Goal: Information Seeking & Learning: Learn about a topic

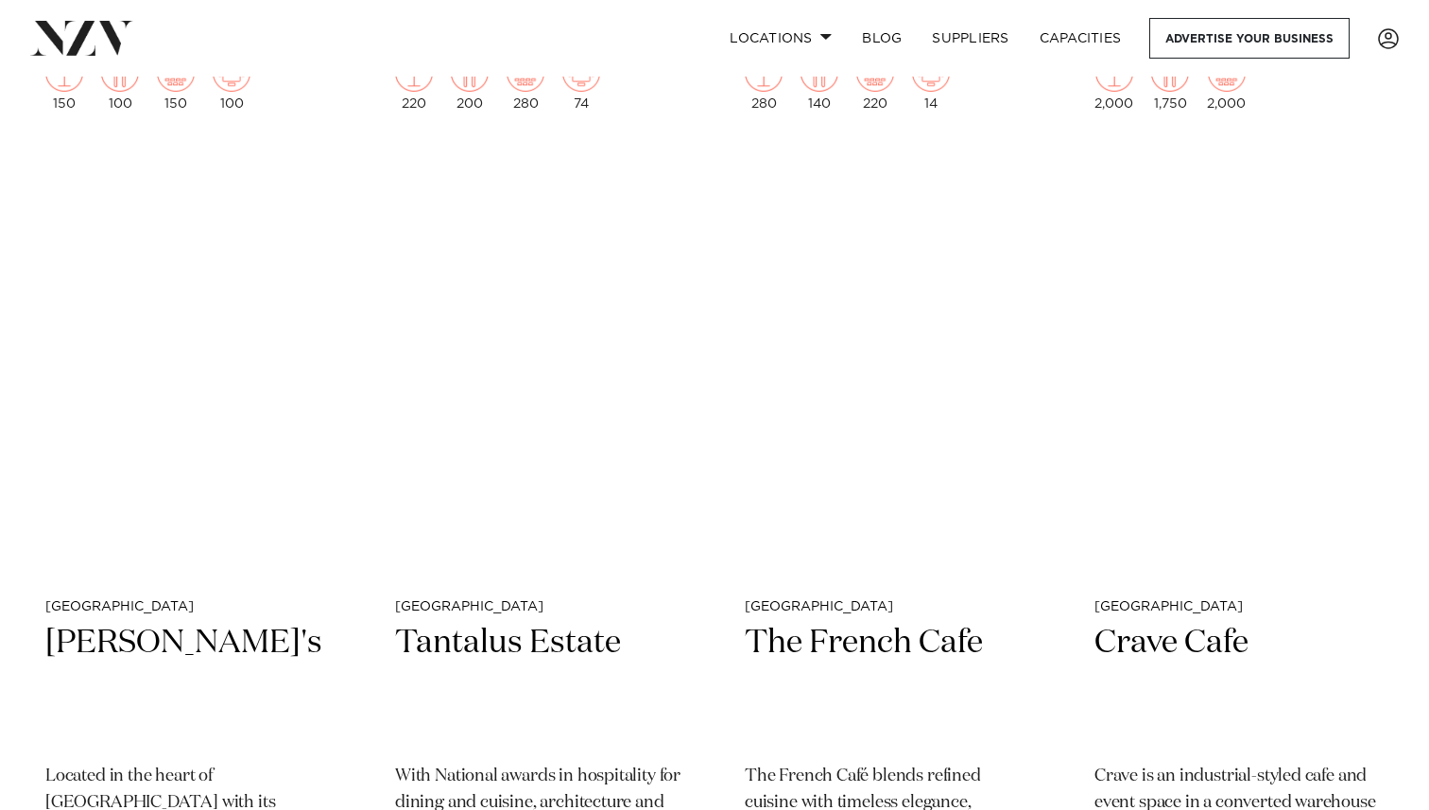
scroll to position [8282, 0]
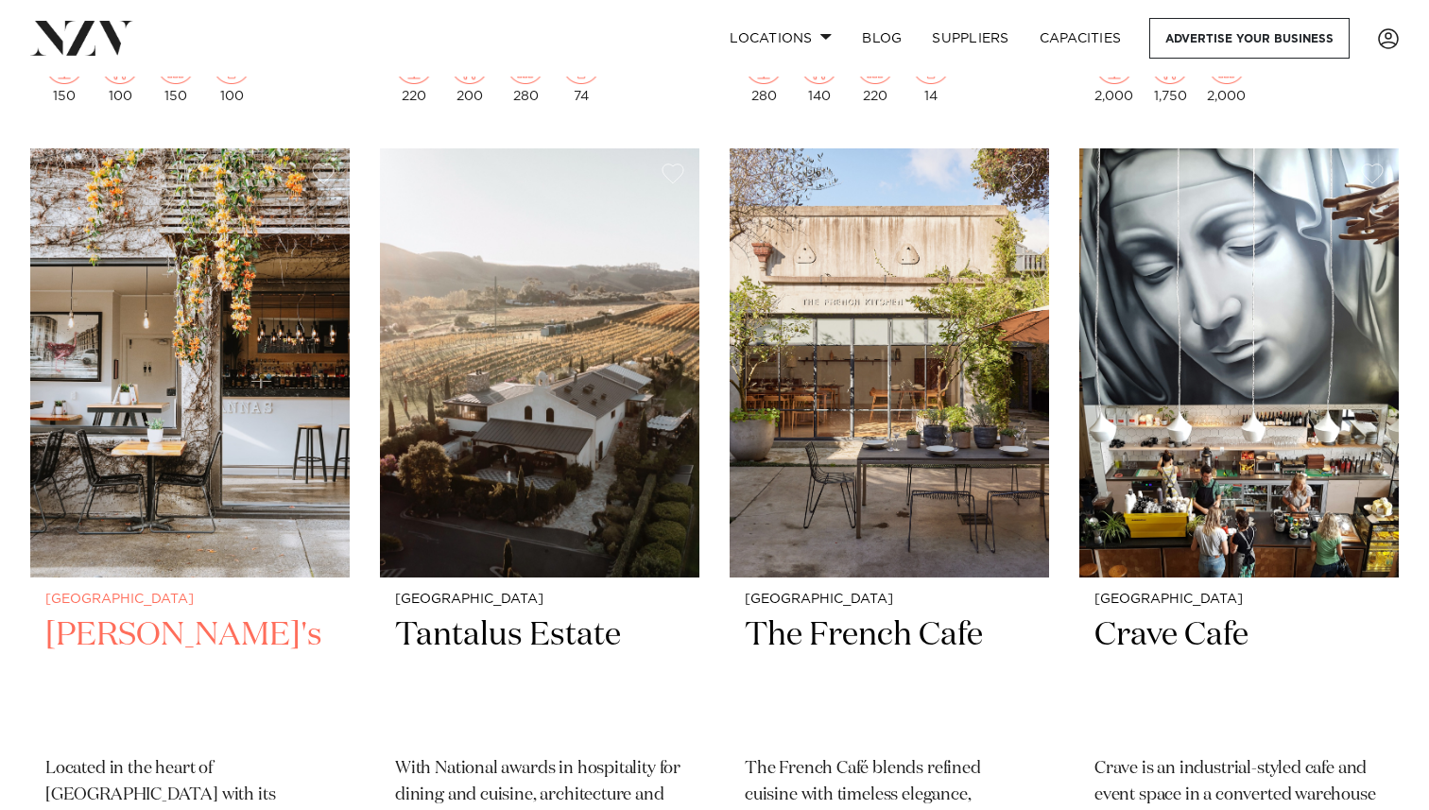
click at [298, 466] on img at bounding box center [189, 362] width 319 height 428
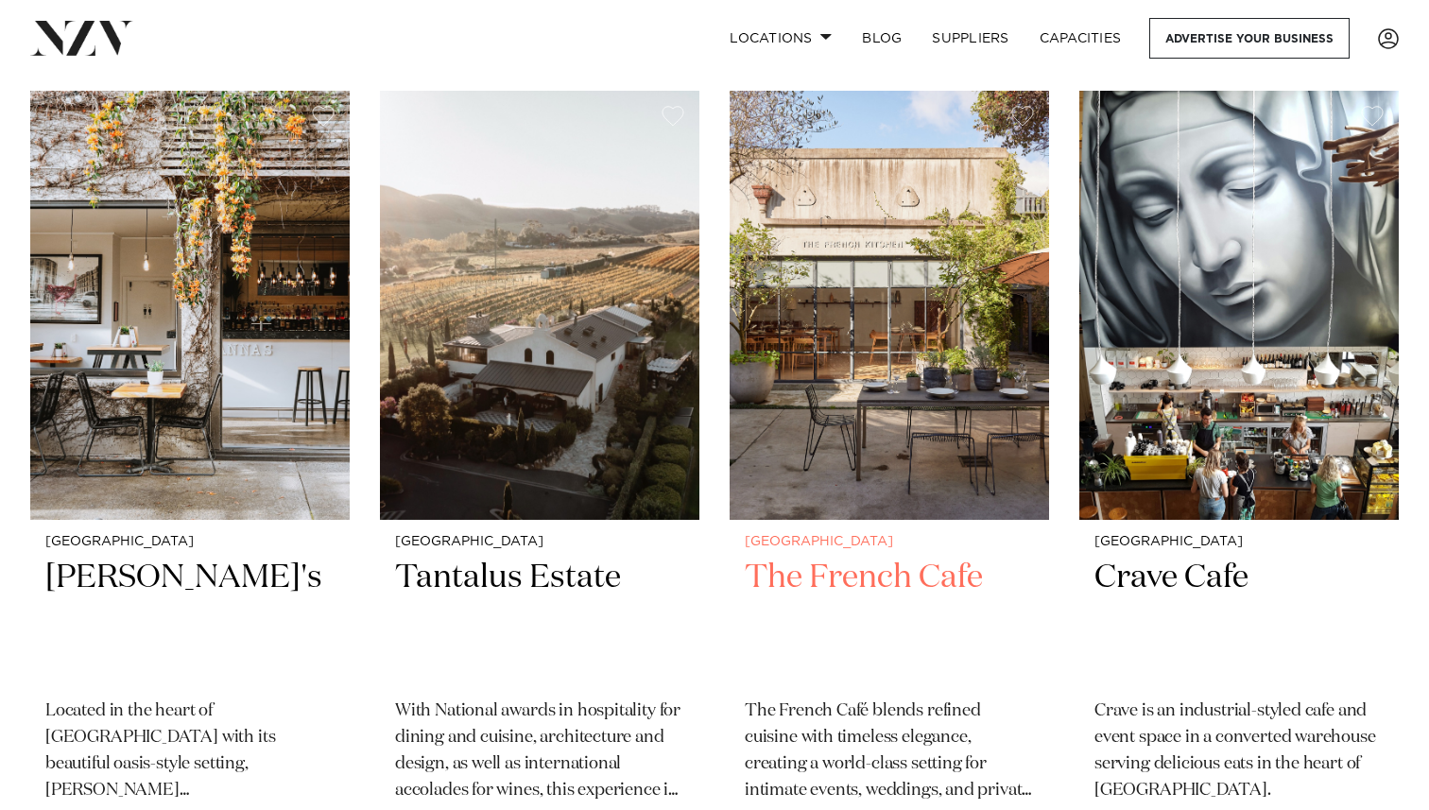
scroll to position [8340, 0]
click at [913, 288] on img at bounding box center [889, 304] width 319 height 428
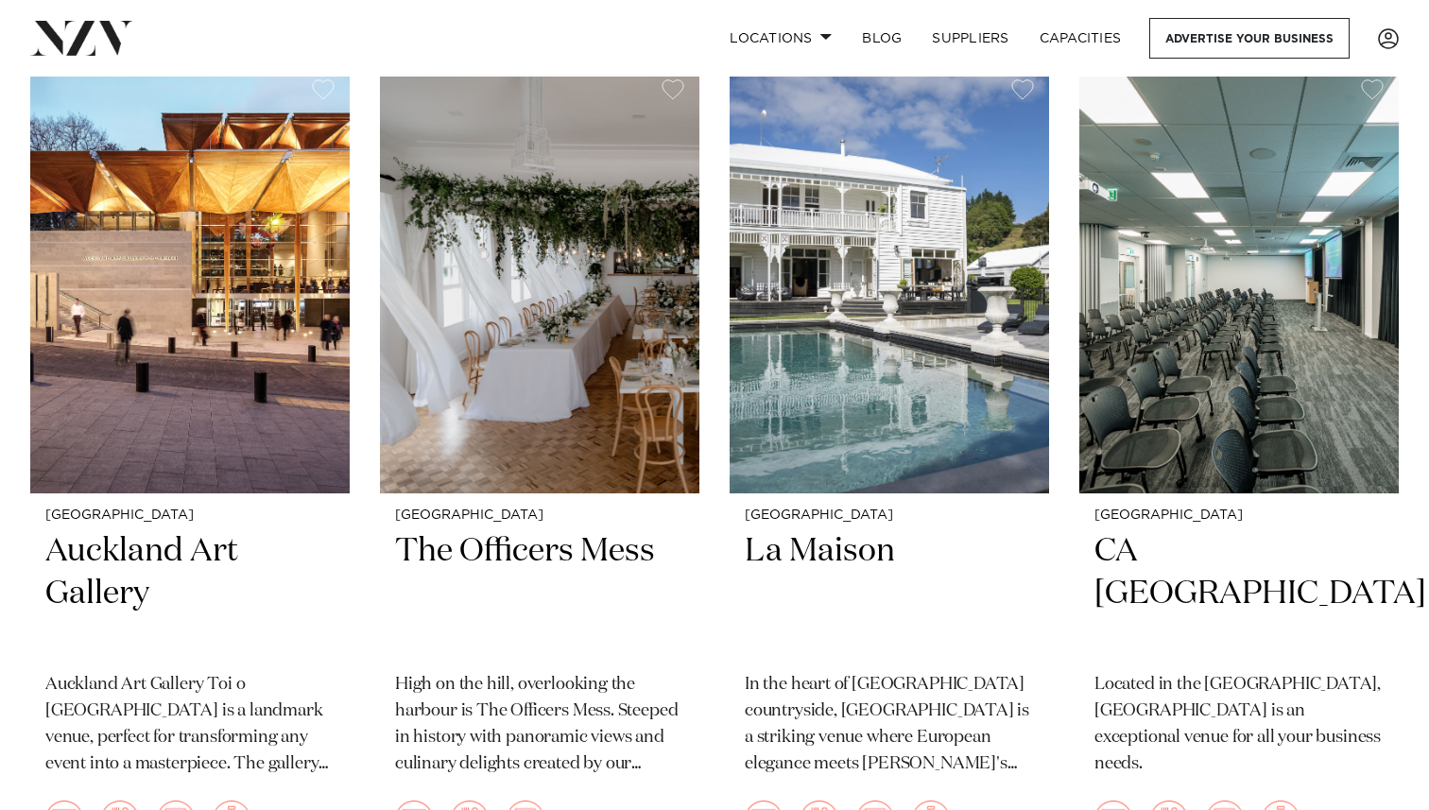
scroll to position [15900, 0]
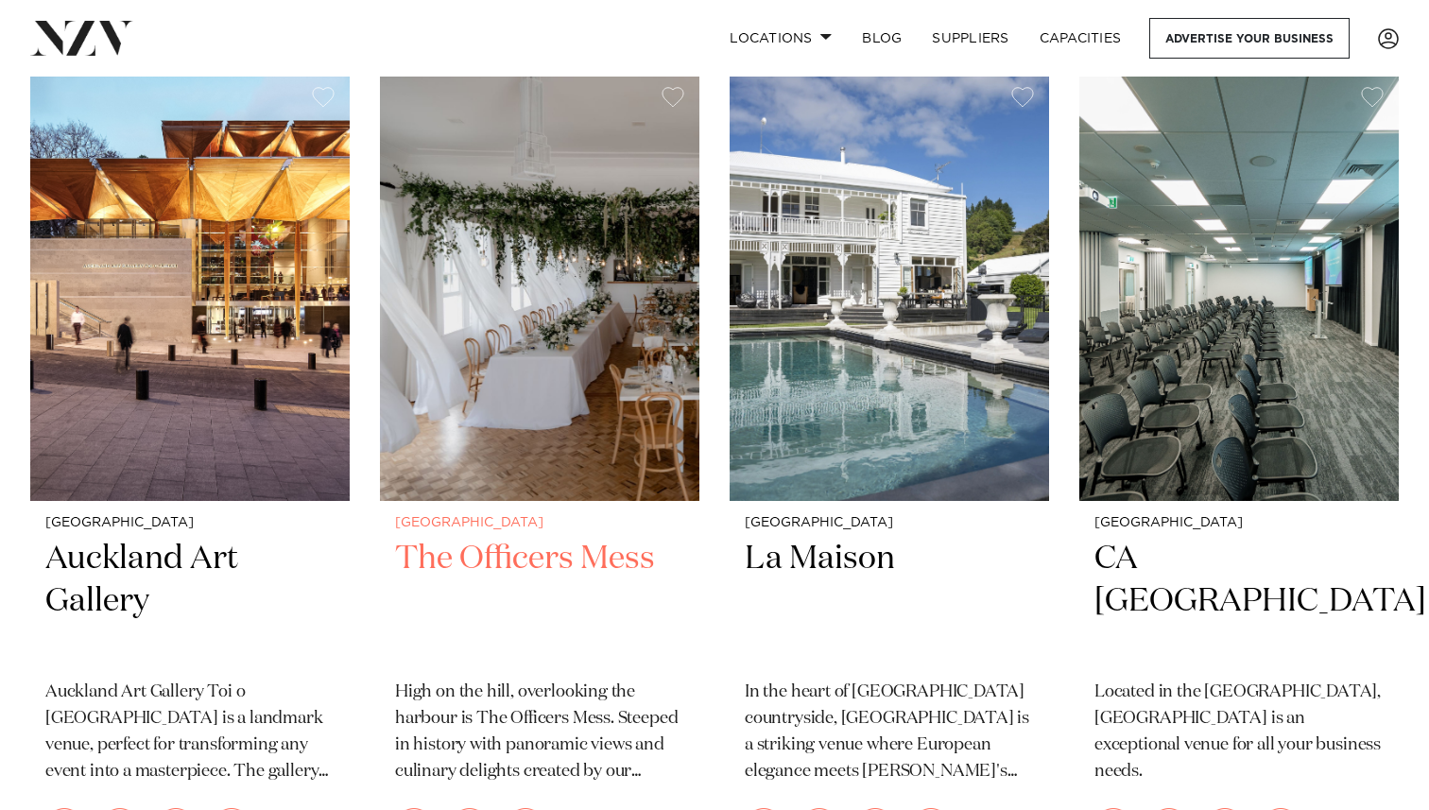
click at [635, 248] on img at bounding box center [539, 286] width 319 height 428
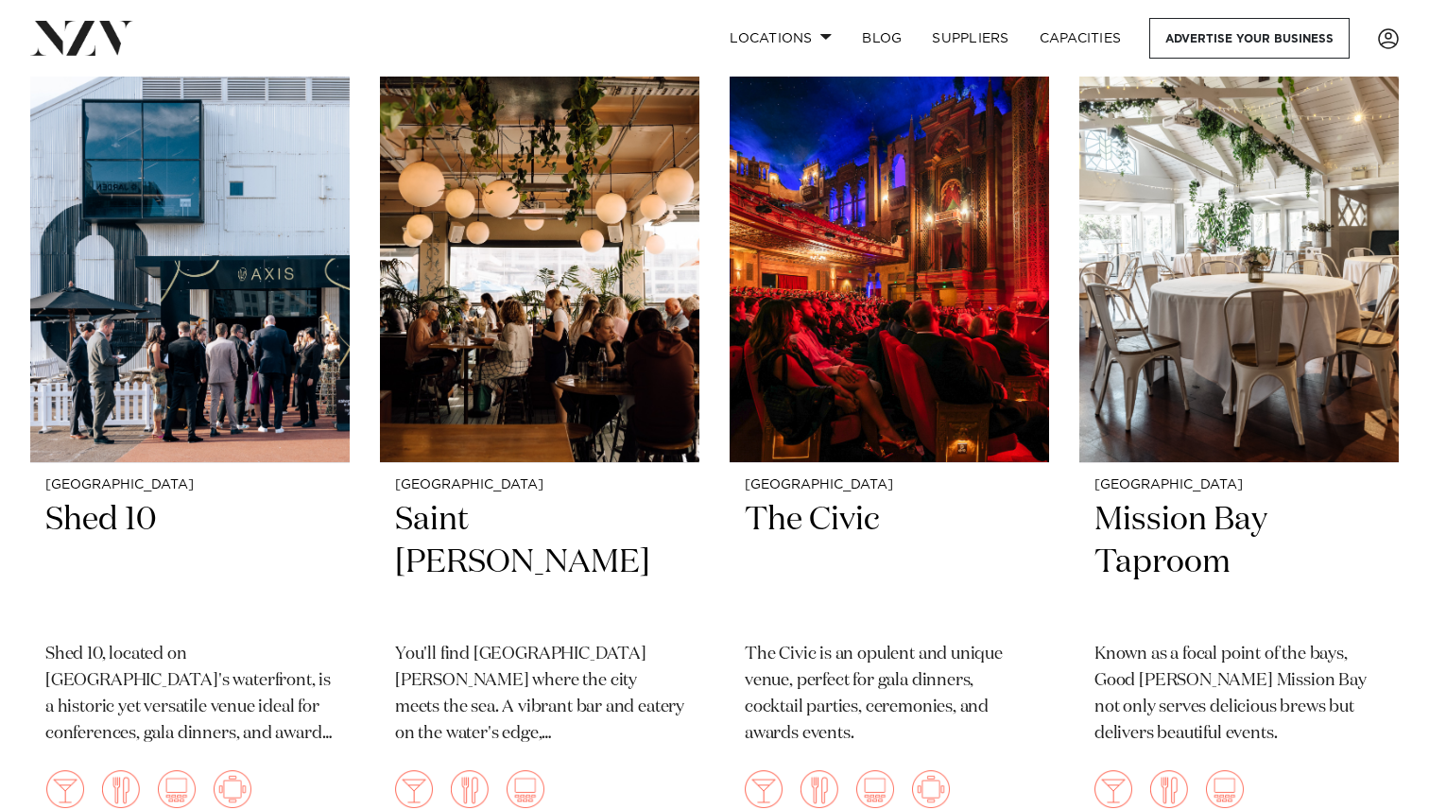
scroll to position [19286, 0]
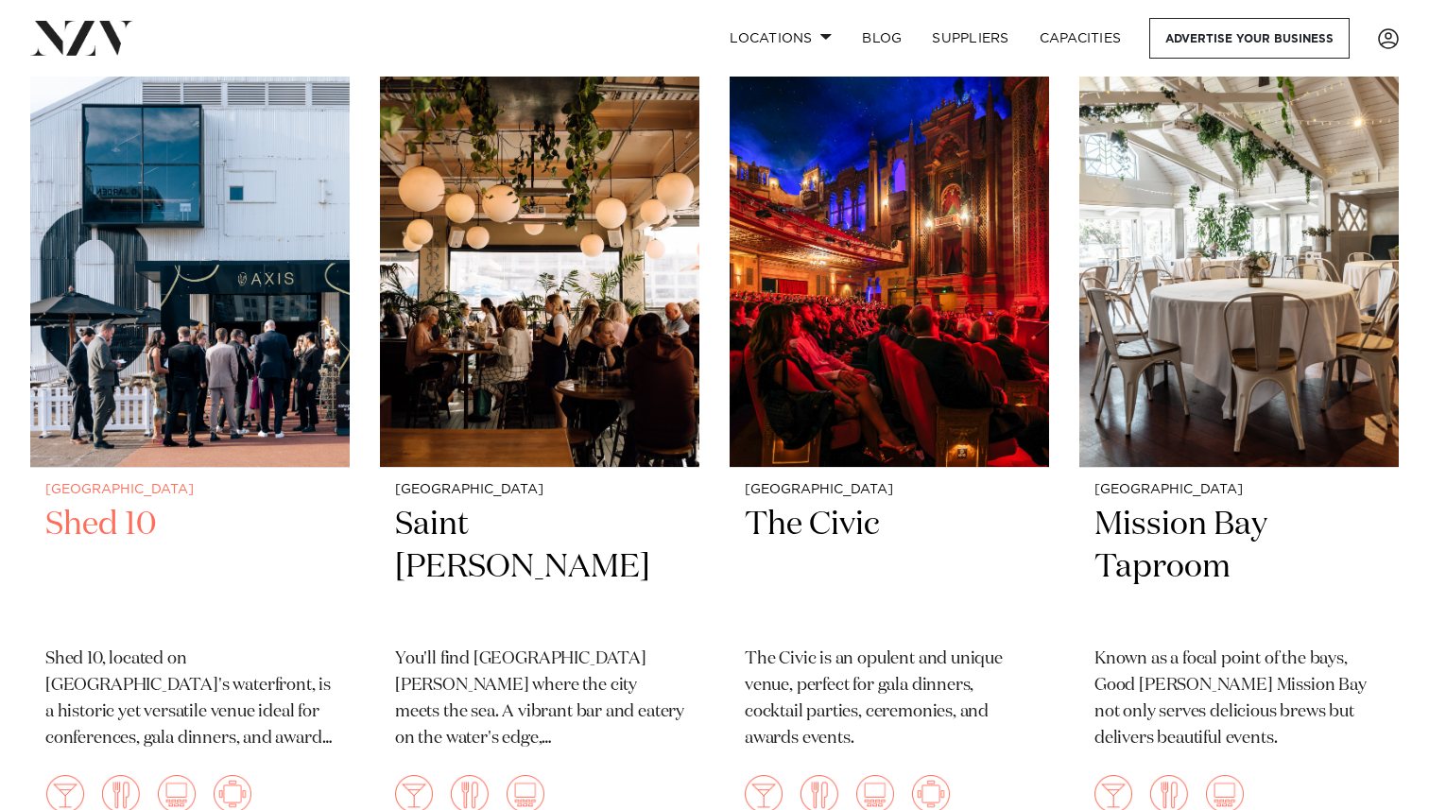
click at [251, 294] on img at bounding box center [189, 253] width 319 height 428
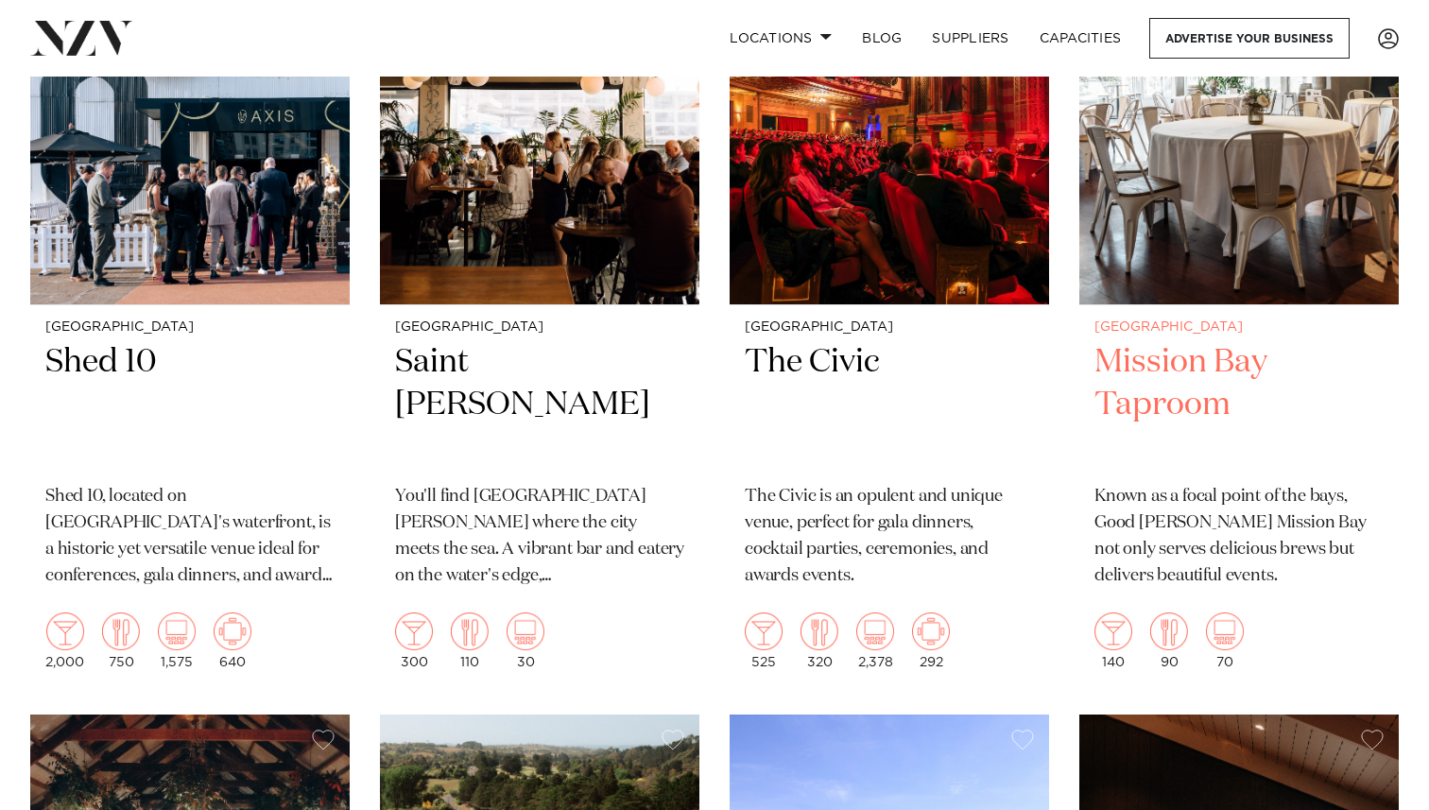
scroll to position [19452, 0]
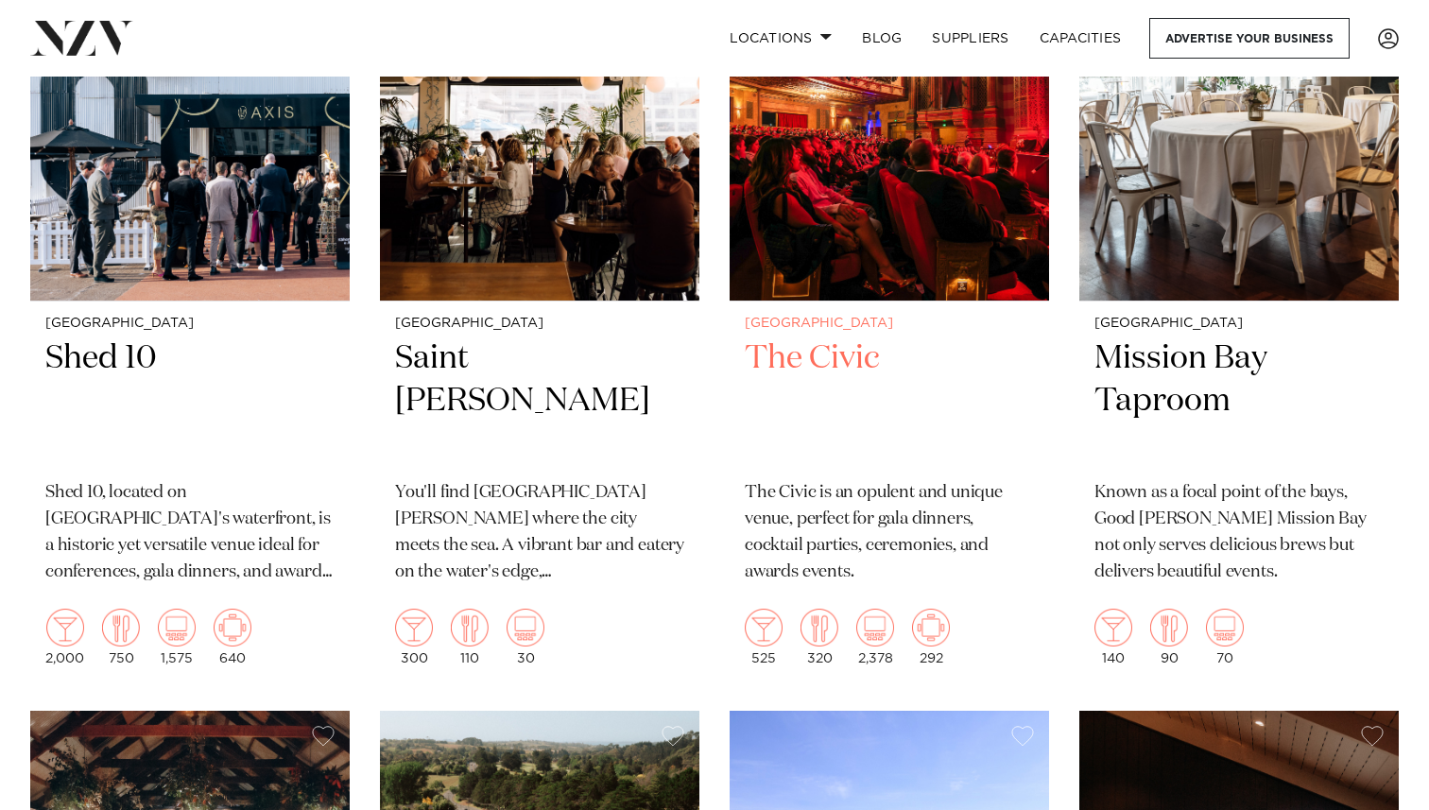
click at [880, 609] on img at bounding box center [875, 628] width 38 height 38
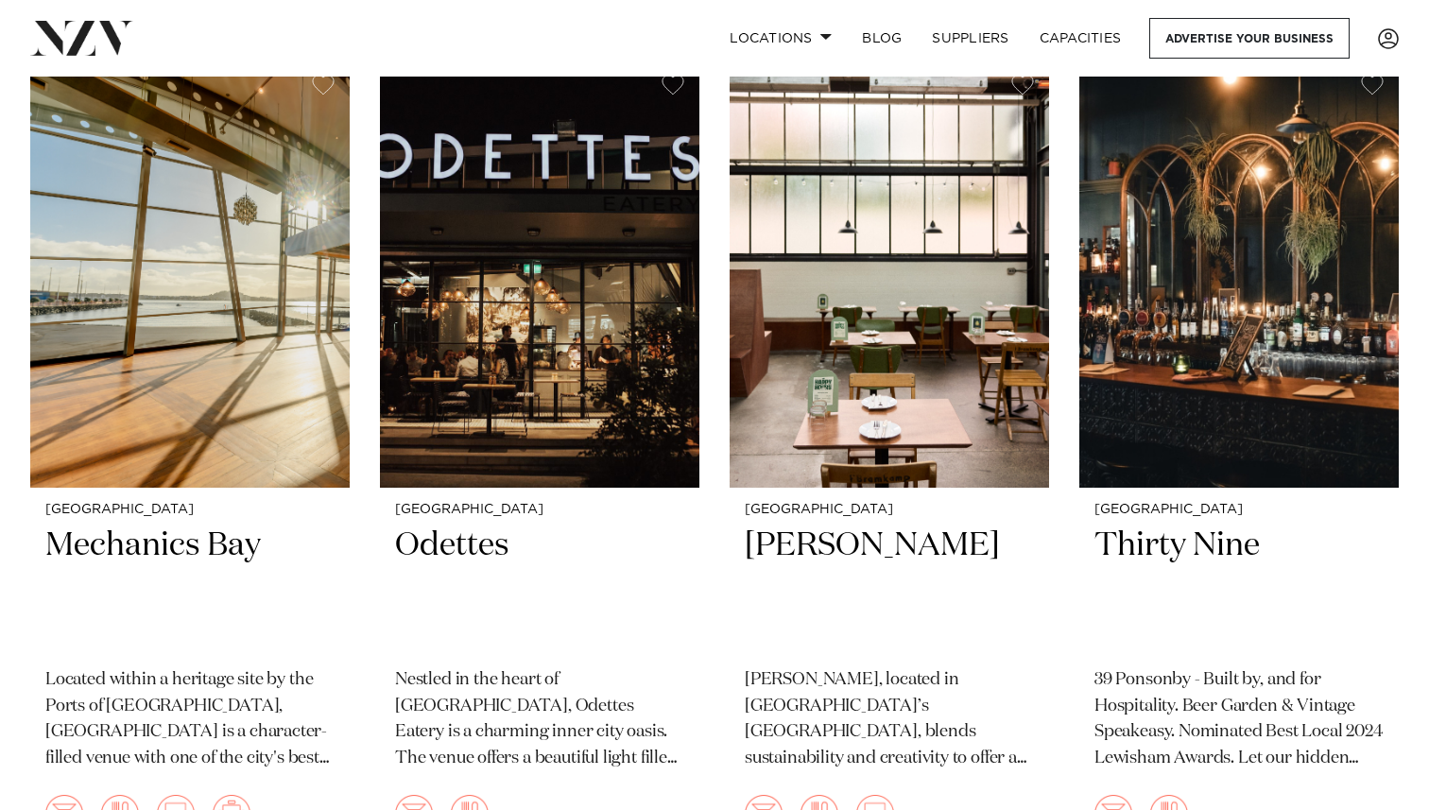
scroll to position [25115, 0]
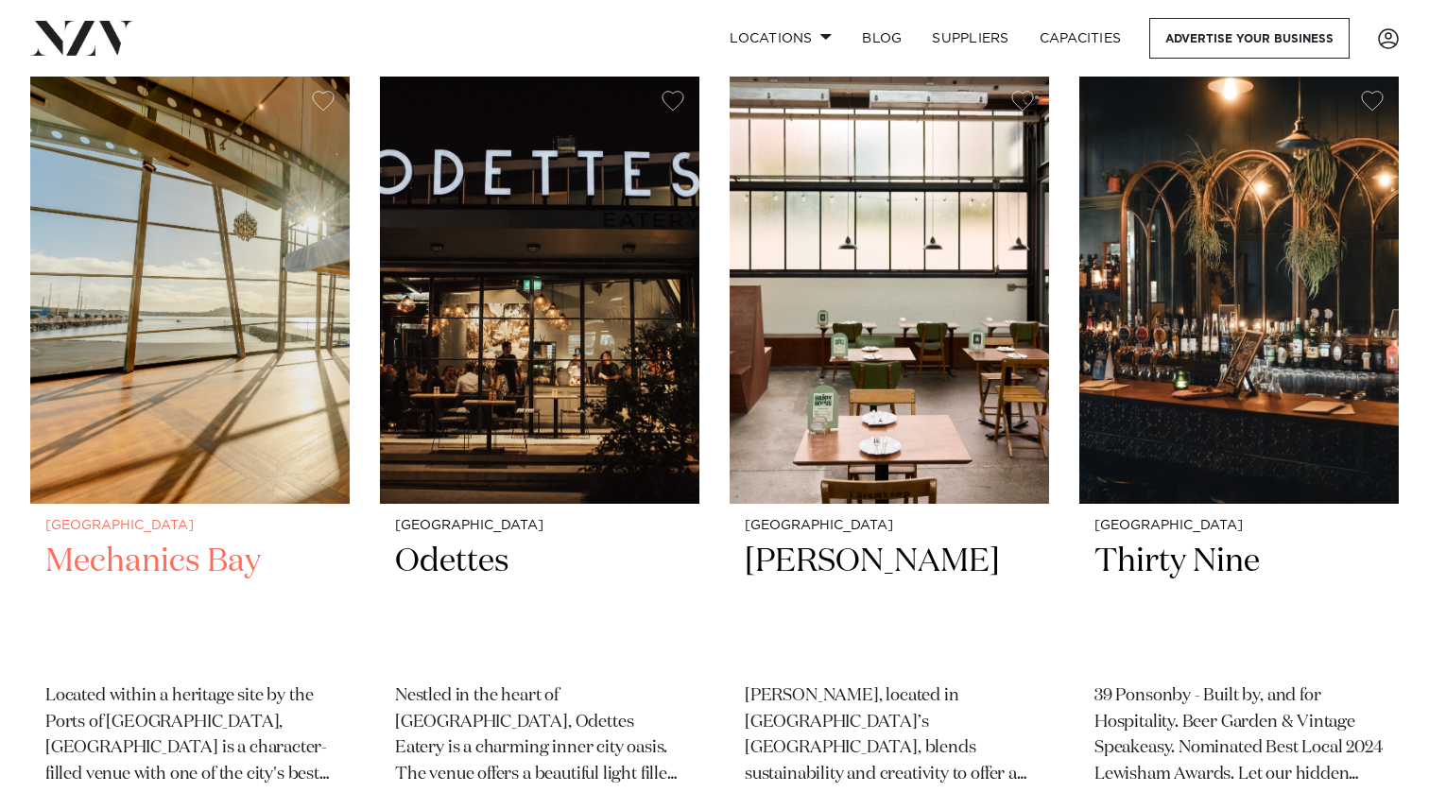
click at [250, 364] on img at bounding box center [189, 290] width 319 height 428
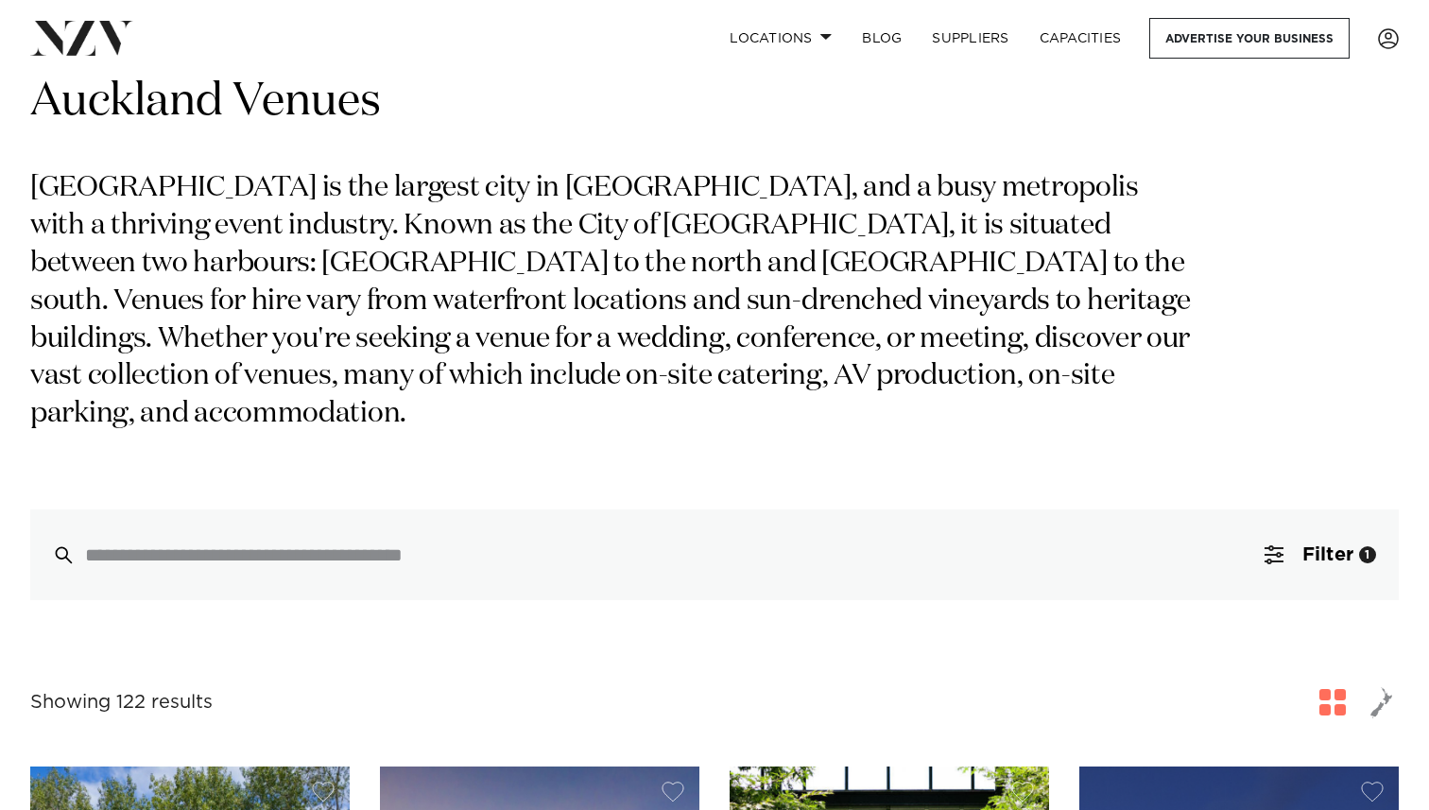
scroll to position [81, 0]
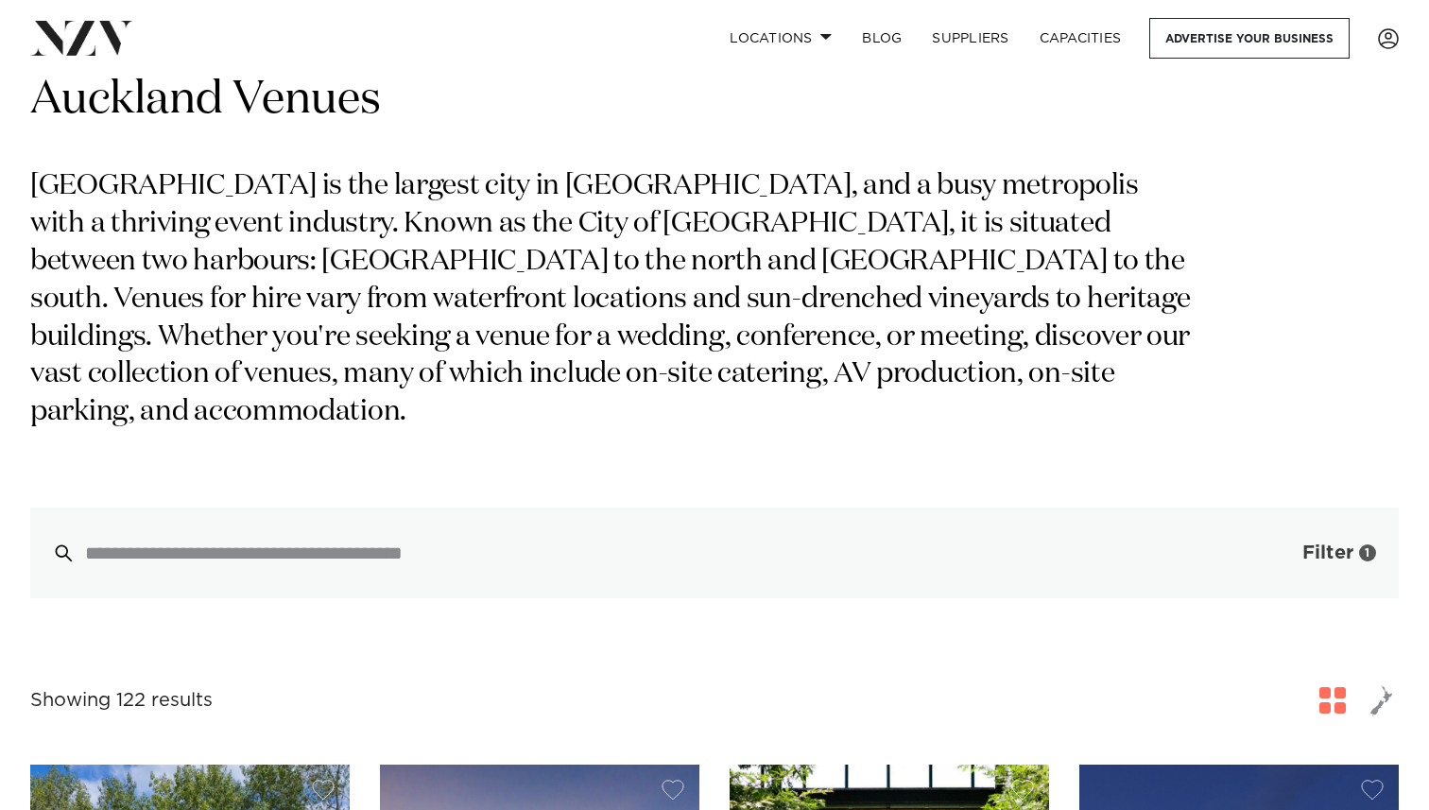
click at [1343, 543] on span "Filter" at bounding box center [1327, 552] width 51 height 19
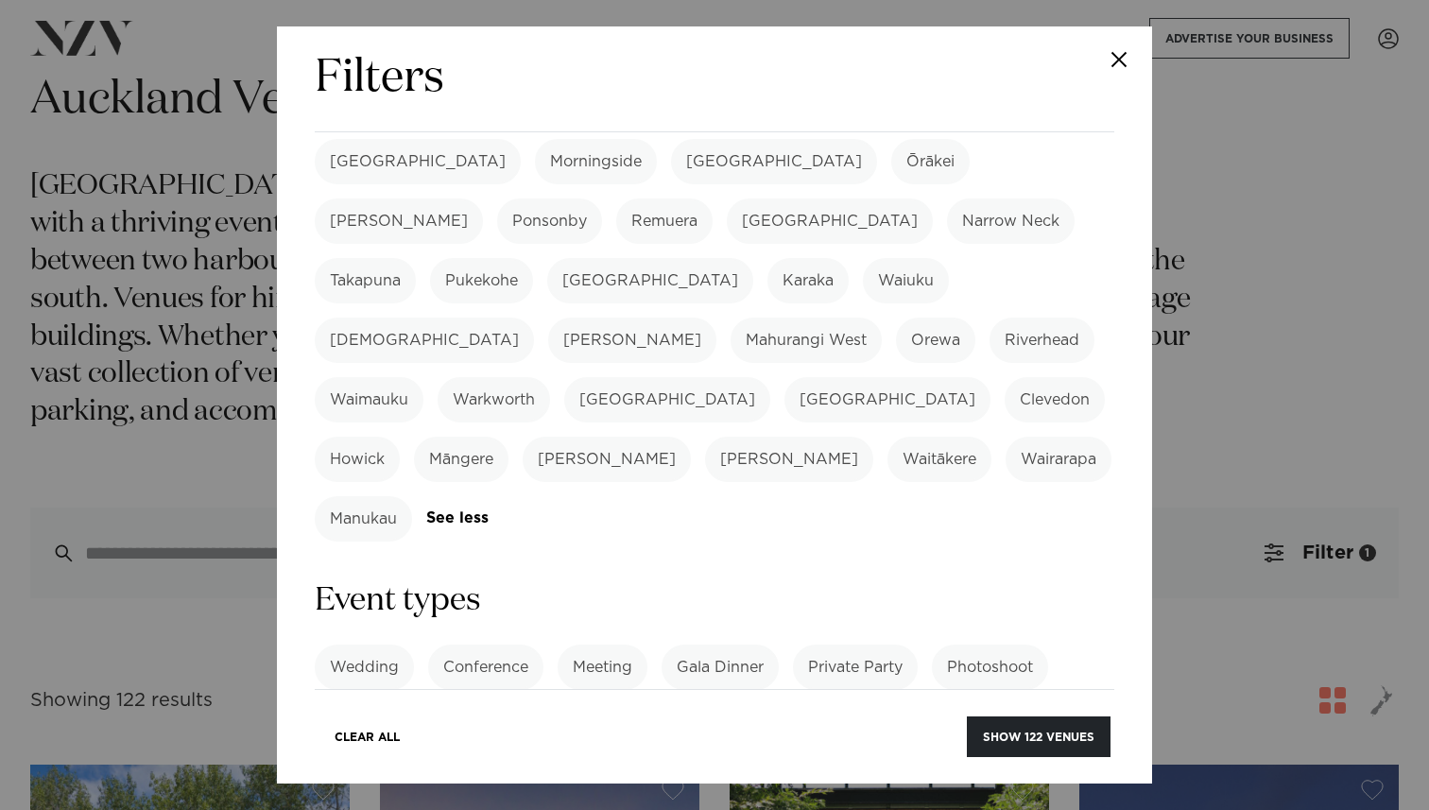
scroll to position [500, 0]
click at [625, 643] on label "Meeting" at bounding box center [603, 665] width 90 height 45
click at [497, 643] on label "Conference" at bounding box center [485, 665] width 115 height 45
click at [721, 702] on label "Exhibition" at bounding box center [704, 724] width 105 height 45
click at [711, 702] on label "Exhibition" at bounding box center [704, 724] width 105 height 45
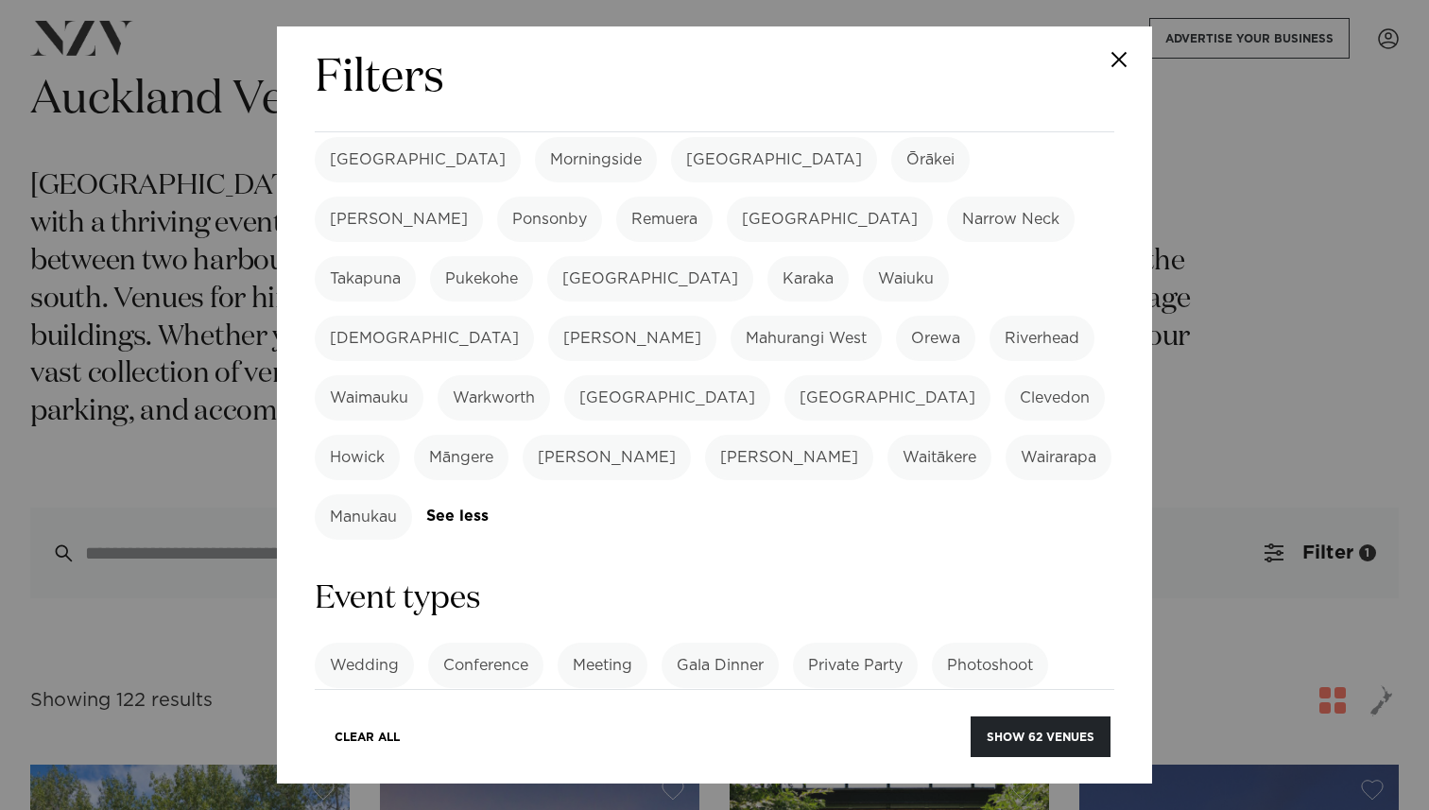
click at [974, 716] on link "See more" at bounding box center [1028, 724] width 147 height 16
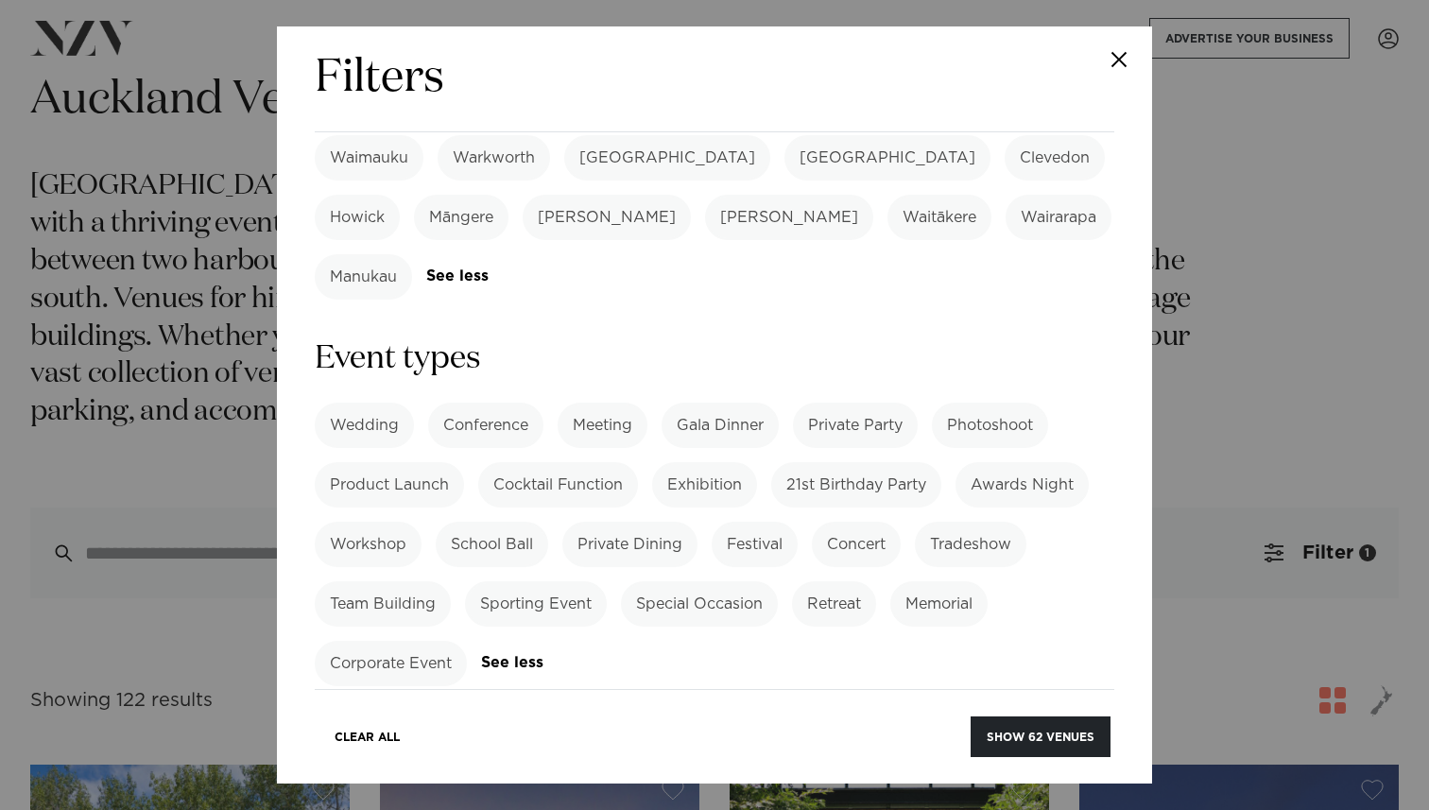
scroll to position [753, 0]
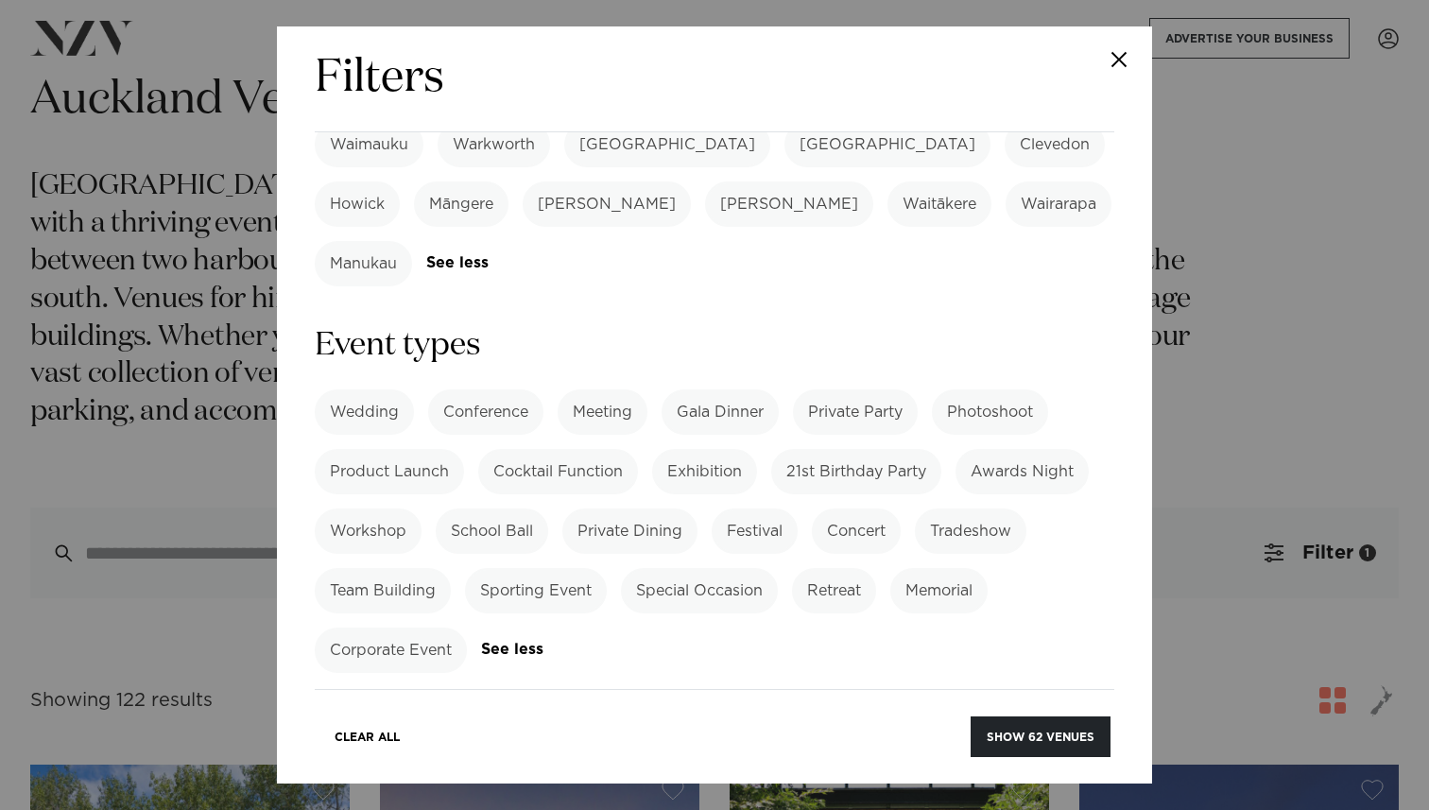
click at [422, 628] on label "Corporate Event" at bounding box center [391, 650] width 152 height 45
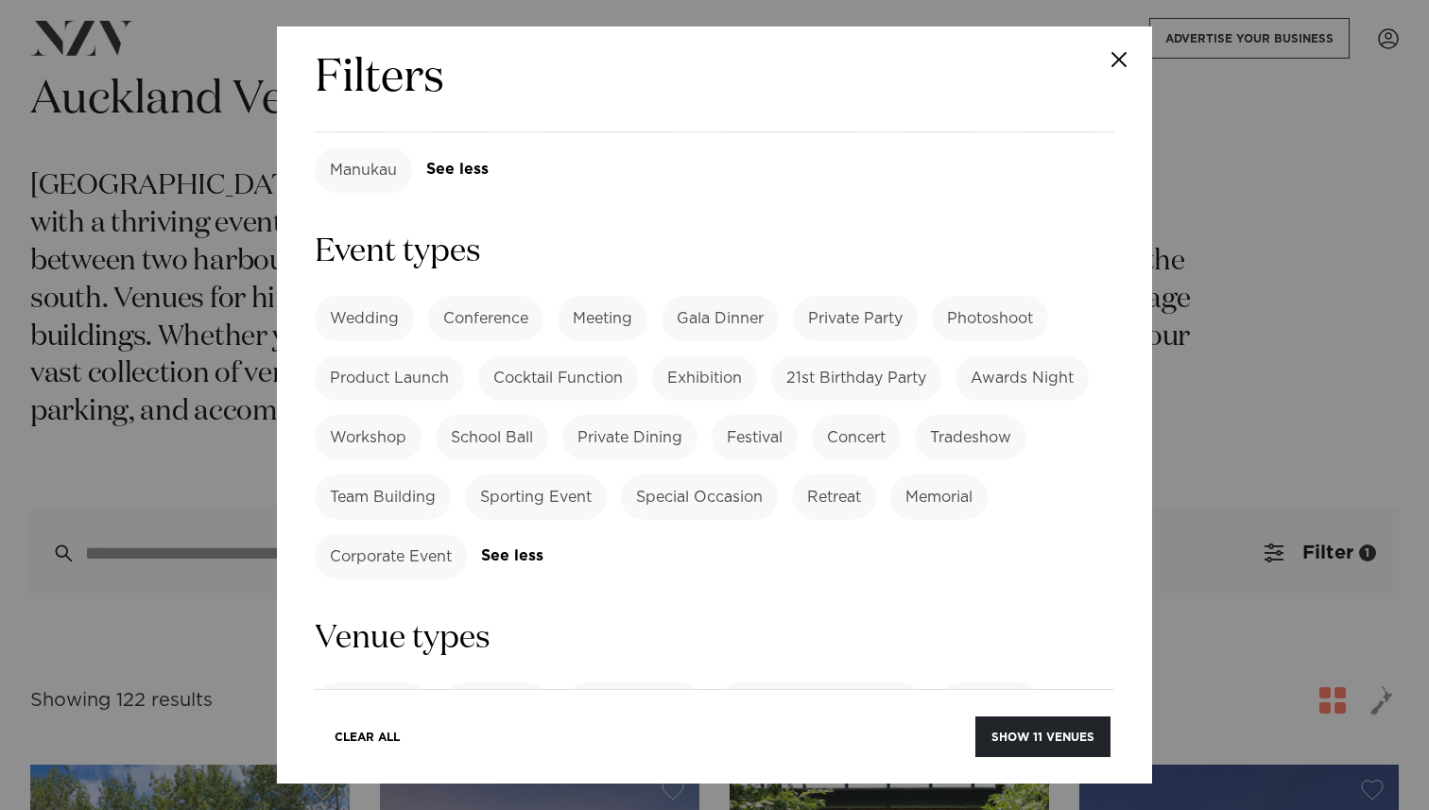
scroll to position [849, 0]
click at [990, 680] on div "Brand New Beachside Amazing View Heritage Building Cityscape Hidden Gem Nightli…" at bounding box center [715, 732] width 800 height 105
click at [970, 754] on link "See more" at bounding box center [1007, 762] width 147 height 16
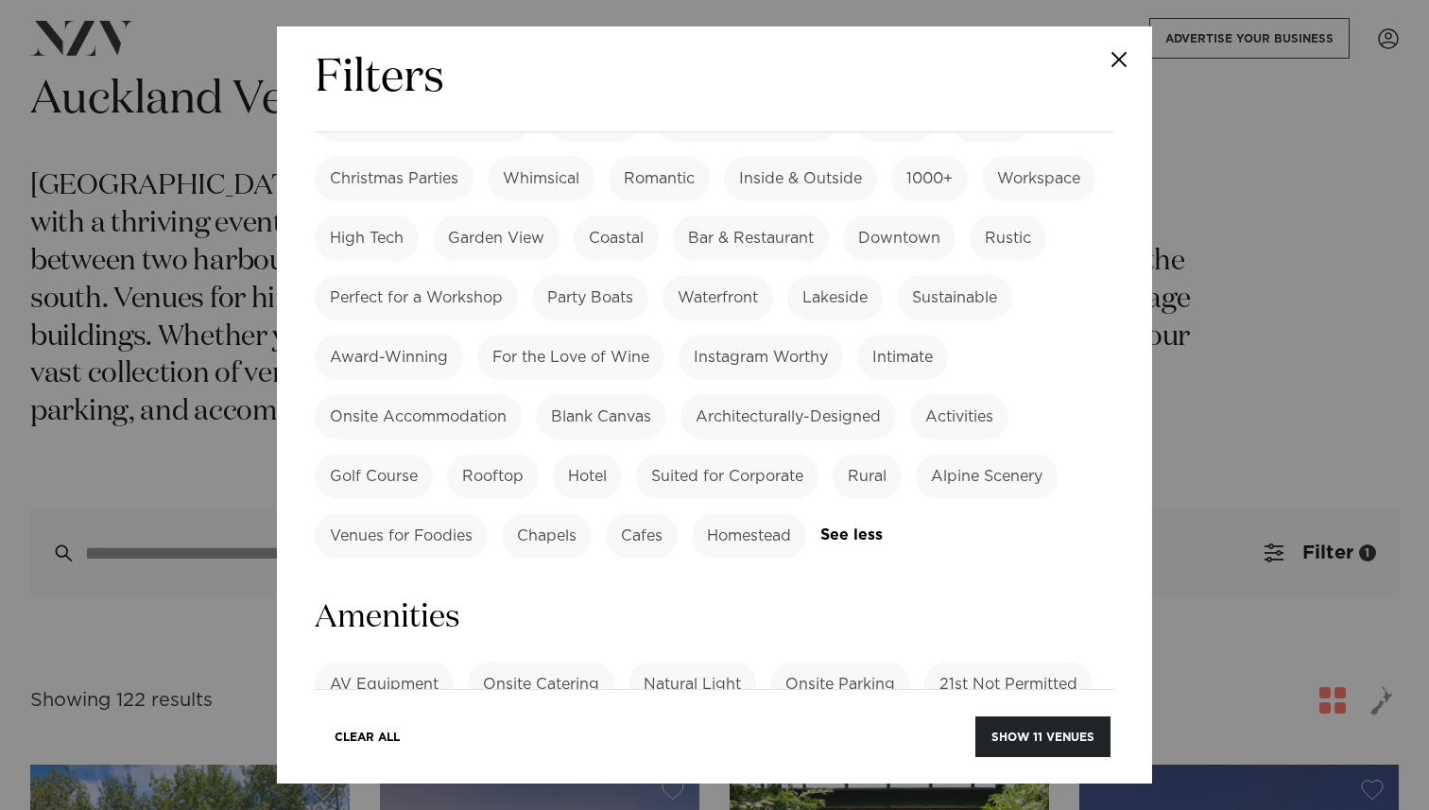
scroll to position [1555, 0]
click at [698, 718] on label "Event Planner" at bounding box center [656, 740] width 133 height 45
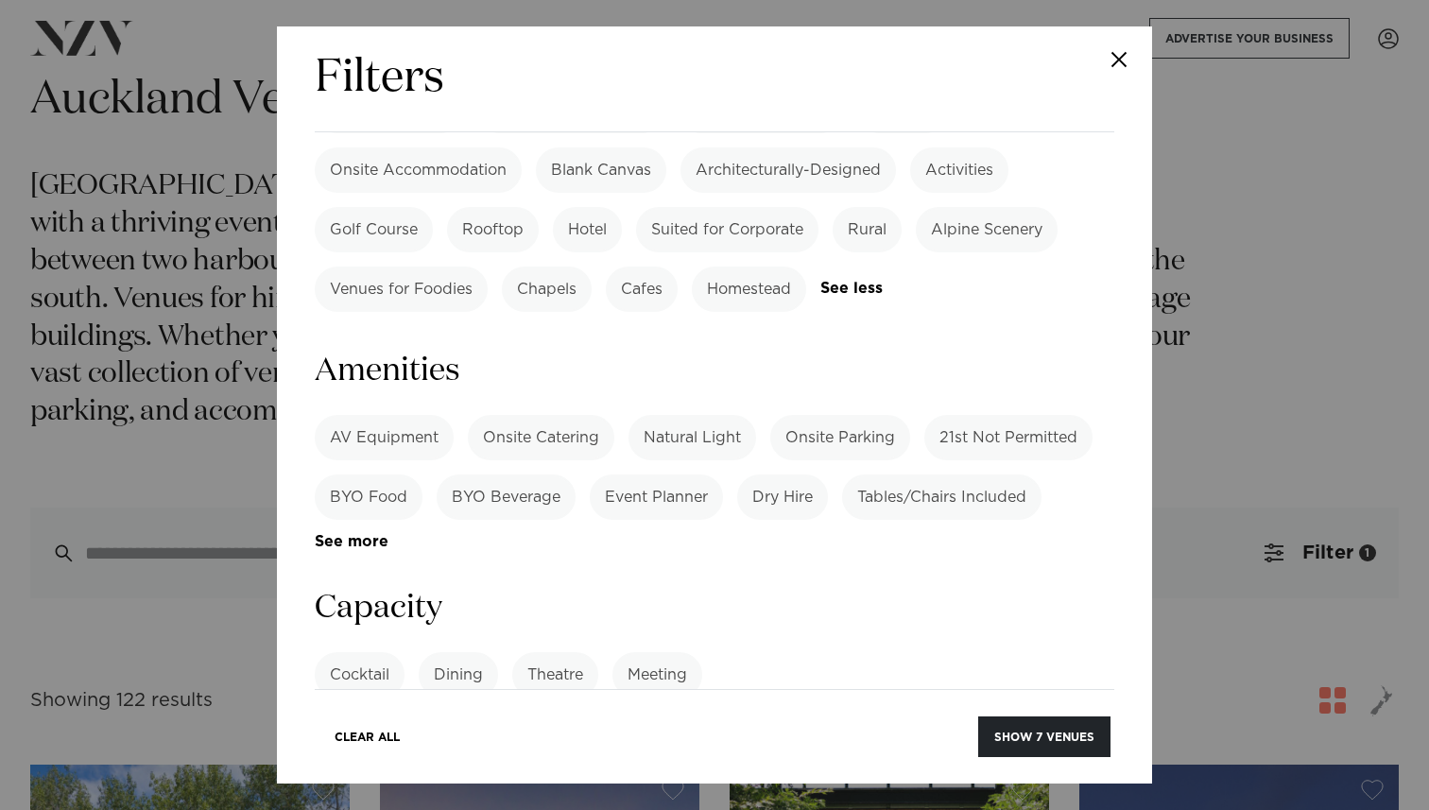
scroll to position [1799, 0]
click at [669, 651] on label "Meeting" at bounding box center [657, 673] width 90 height 45
click at [376, 651] on label "Cocktail" at bounding box center [360, 673] width 90 height 45
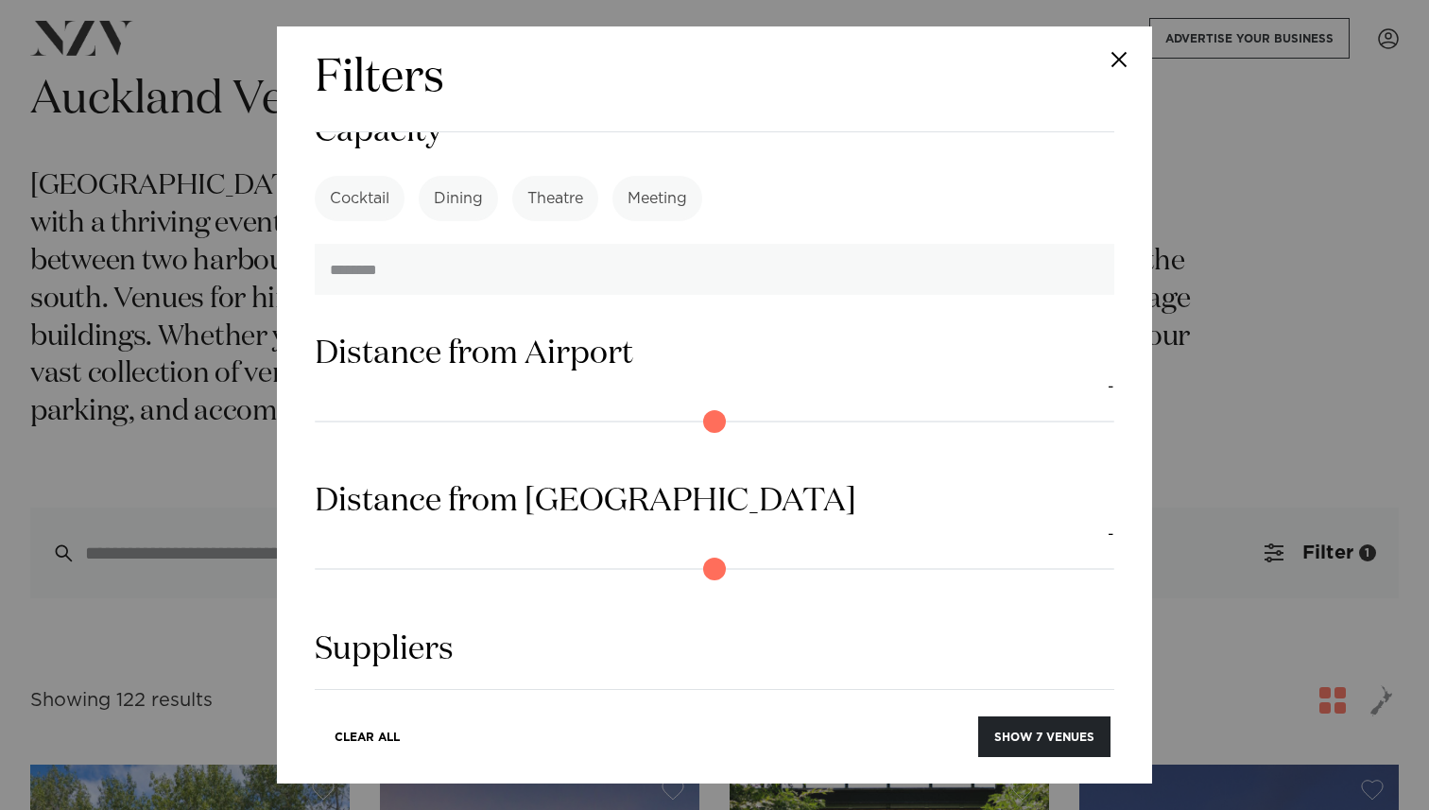
scroll to position [2276, 0]
click at [596, 693] on div "Event Videography Activities Bands DJs AV Production Catering Consultants Conve…" at bounding box center [715, 760] width 800 height 135
click at [462, 809] on link "See more" at bounding box center [388, 820] width 147 height 16
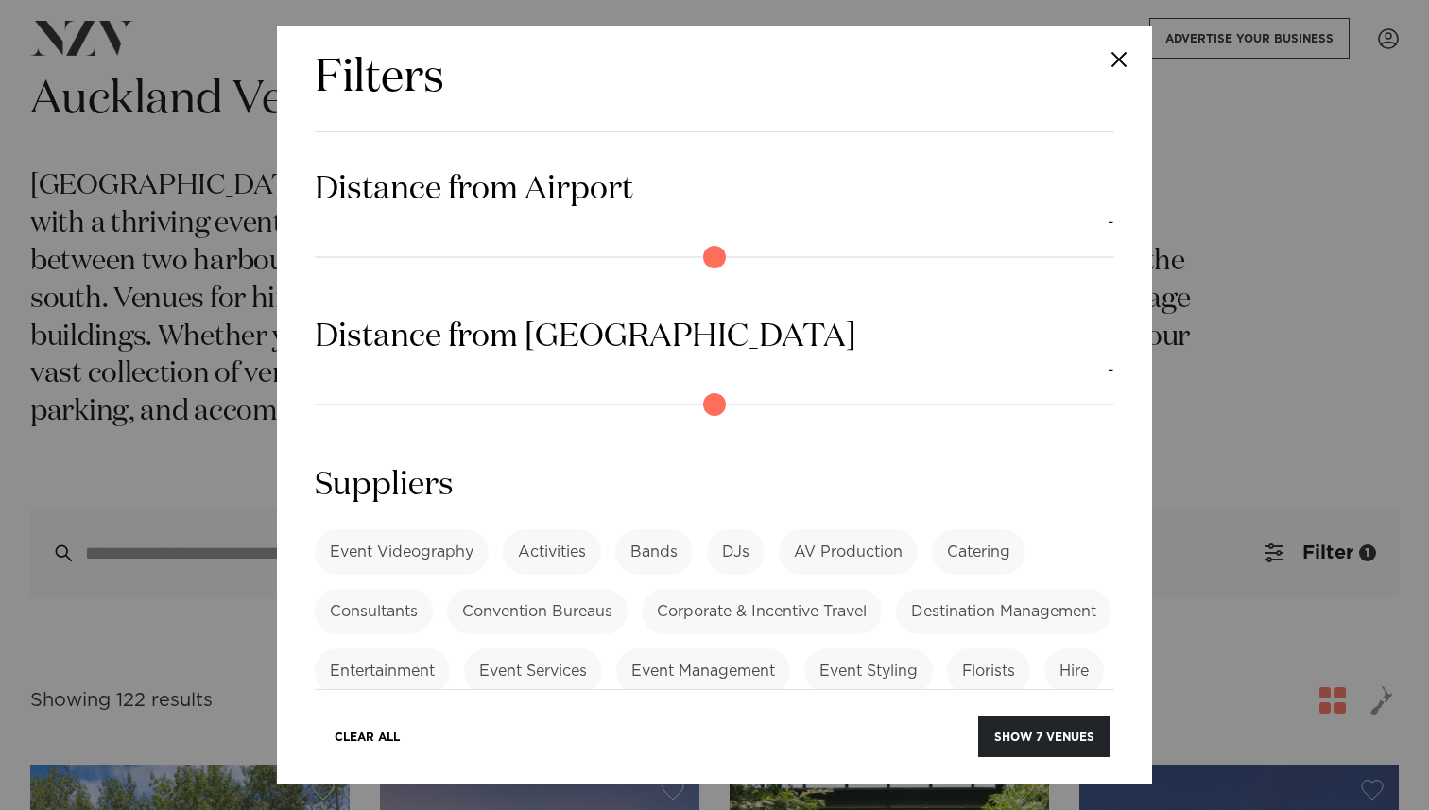
scroll to position [2444, 0]
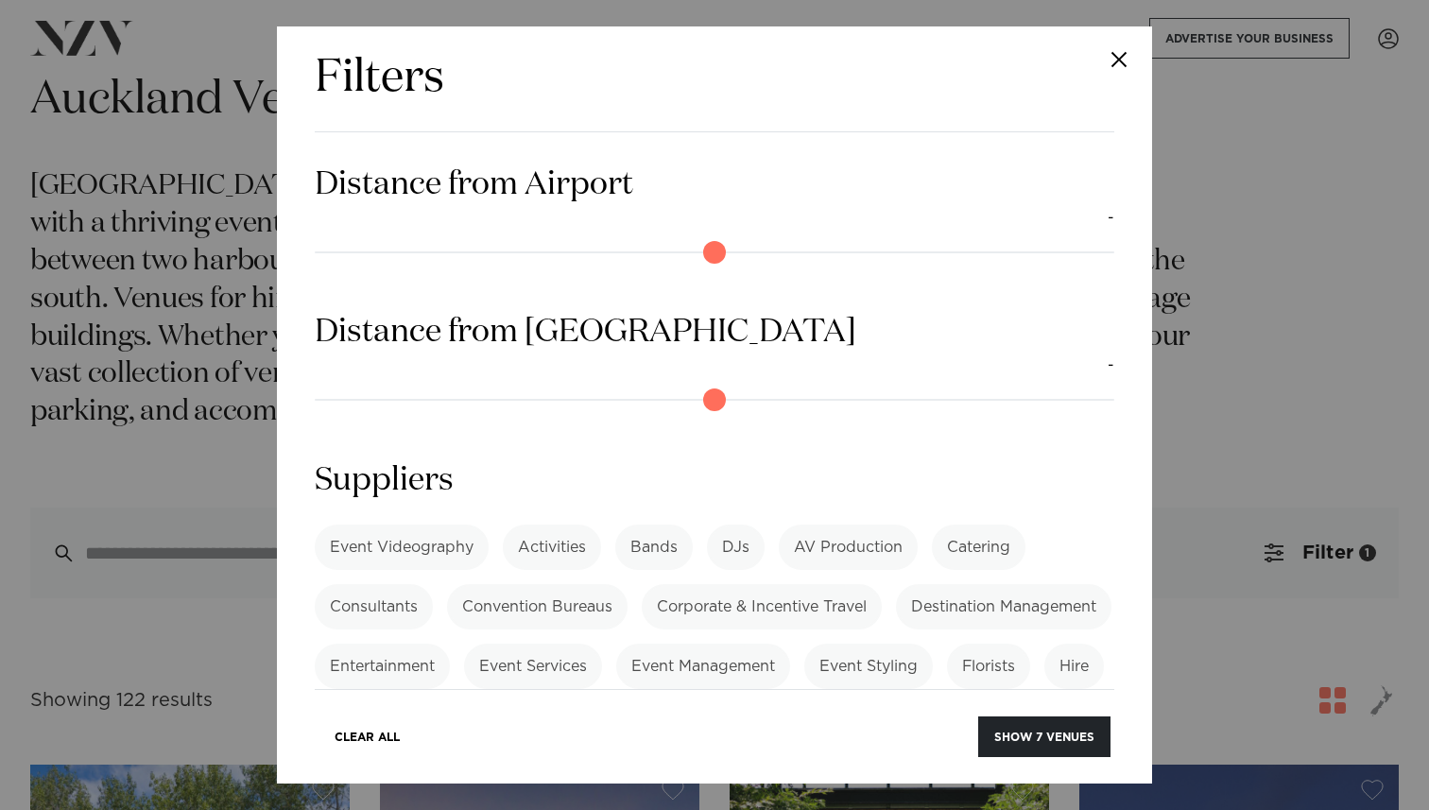
click at [602, 644] on label "Event Services" at bounding box center [533, 666] width 138 height 45
click at [790, 644] on label "Event Management" at bounding box center [703, 666] width 174 height 45
click at [450, 644] on label "Entertainment" at bounding box center [382, 666] width 135 height 45
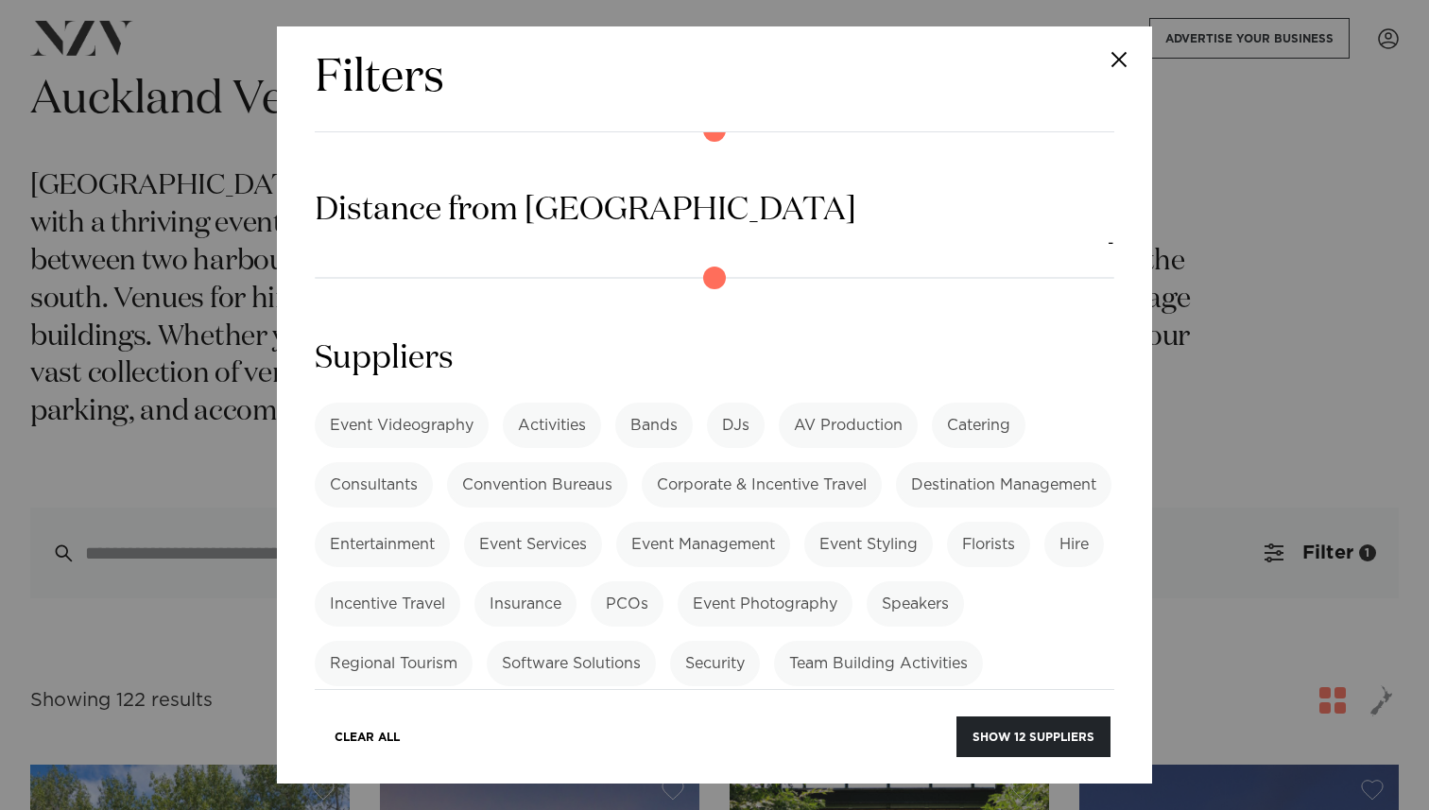
scroll to position [2568, 0]
click at [450, 520] on label "Entertainment" at bounding box center [382, 542] width 135 height 45
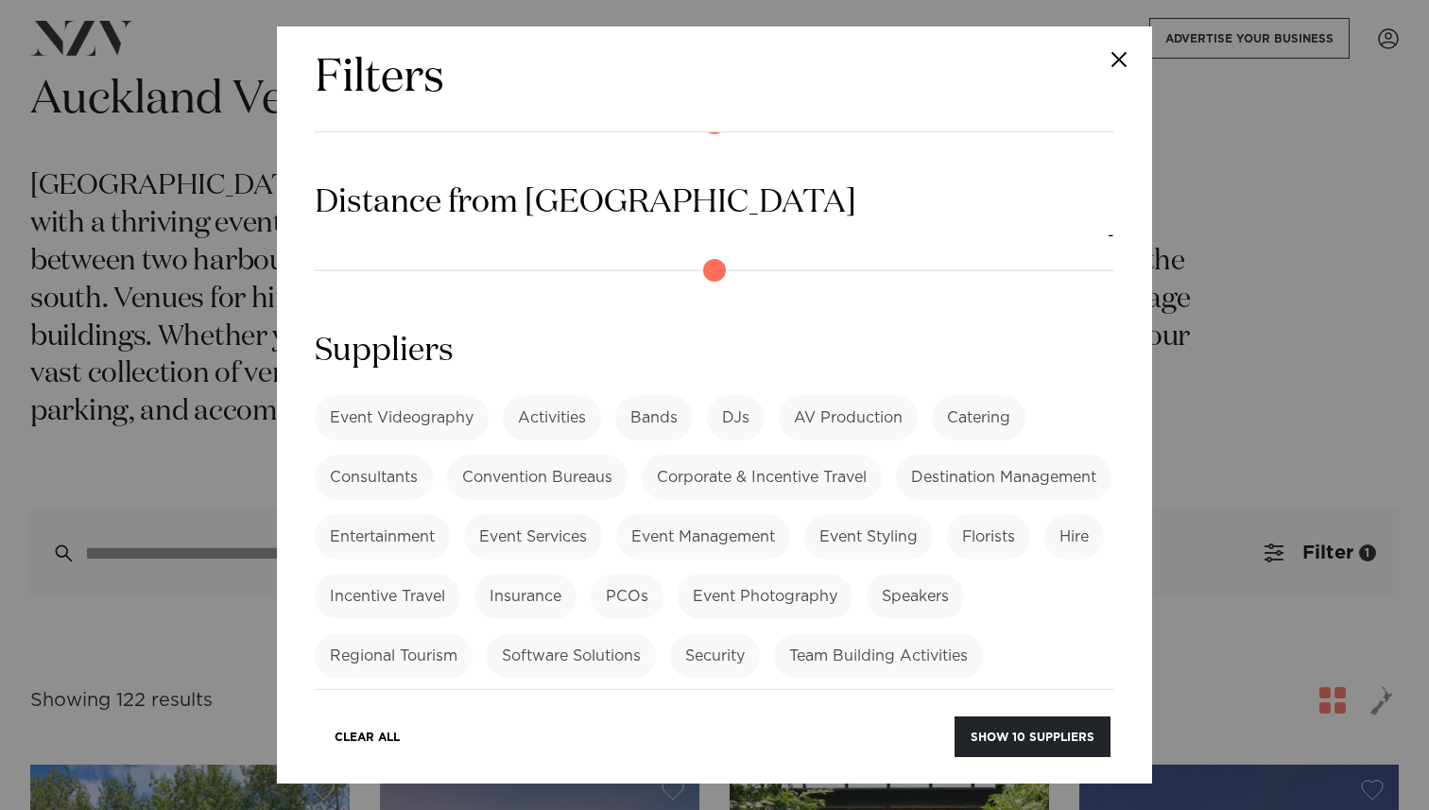
click at [804, 514] on label "Event Styling" at bounding box center [868, 536] width 129 height 45
click at [678, 574] on label "Event Photography" at bounding box center [765, 596] width 175 height 45
click at [867, 574] on label "Speakers" at bounding box center [915, 596] width 97 height 45
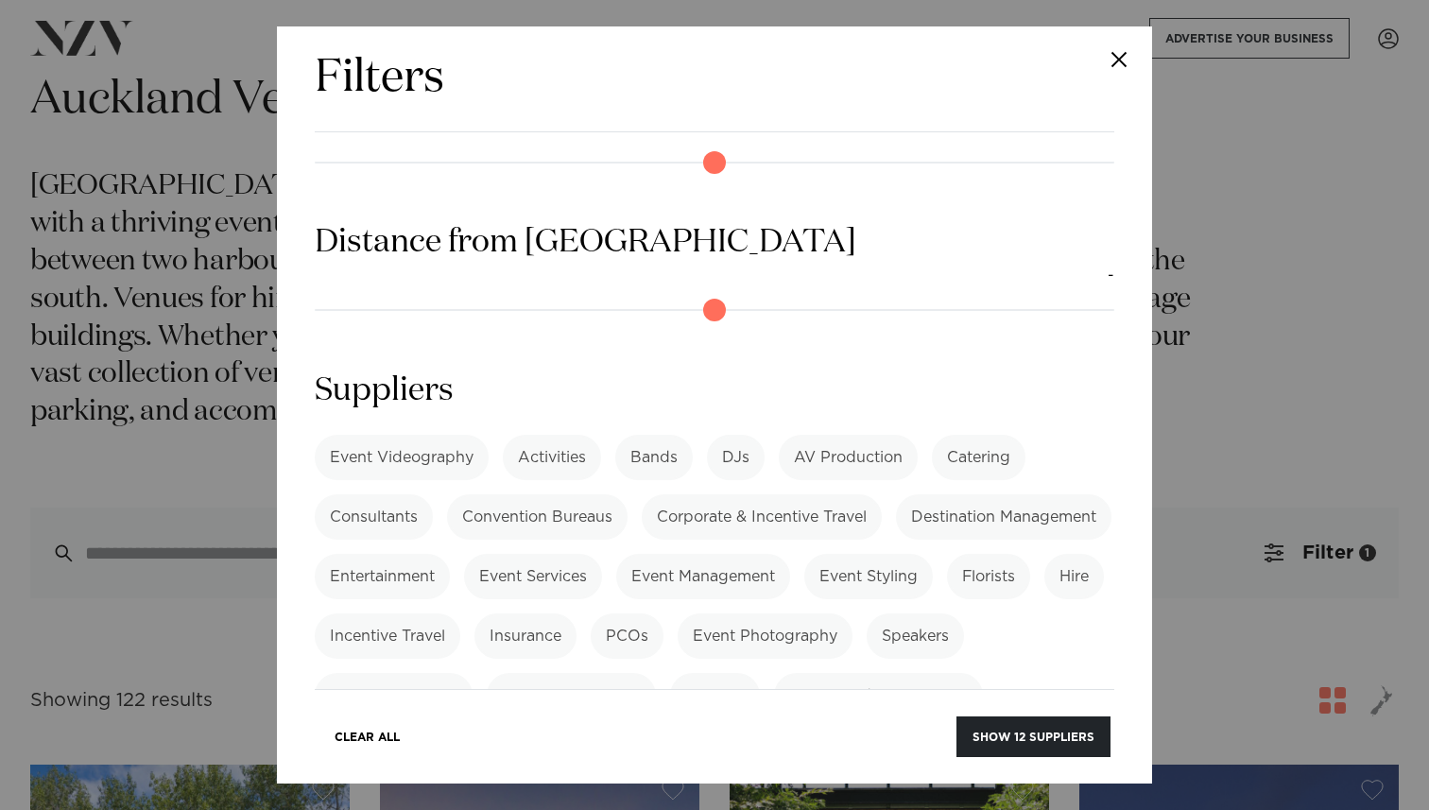
scroll to position [2538, 0]
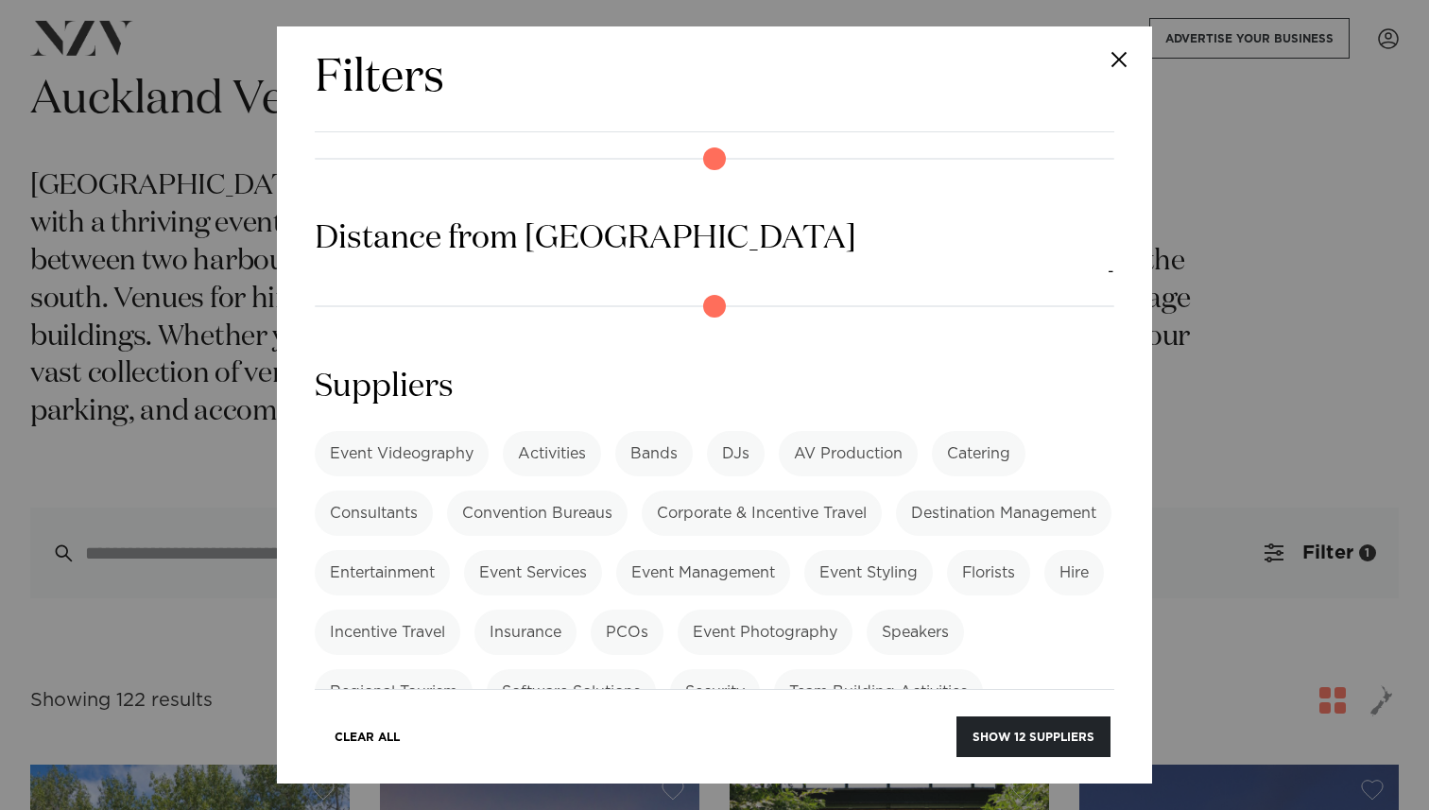
click at [423, 431] on label "Event Videography" at bounding box center [402, 453] width 174 height 45
click at [456, 729] on label "Tour Operators" at bounding box center [386, 751] width 142 height 45
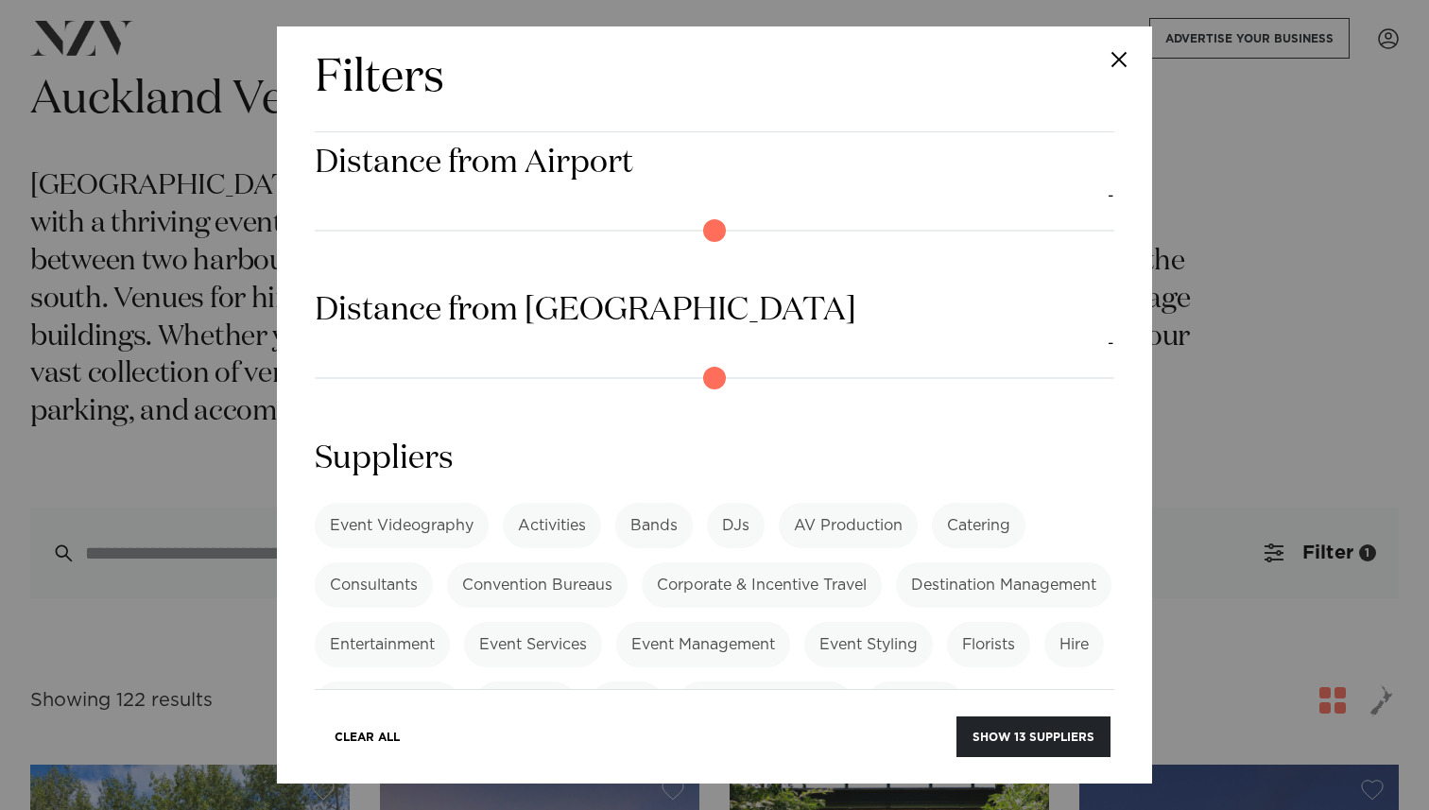
scroll to position [2492, 0]
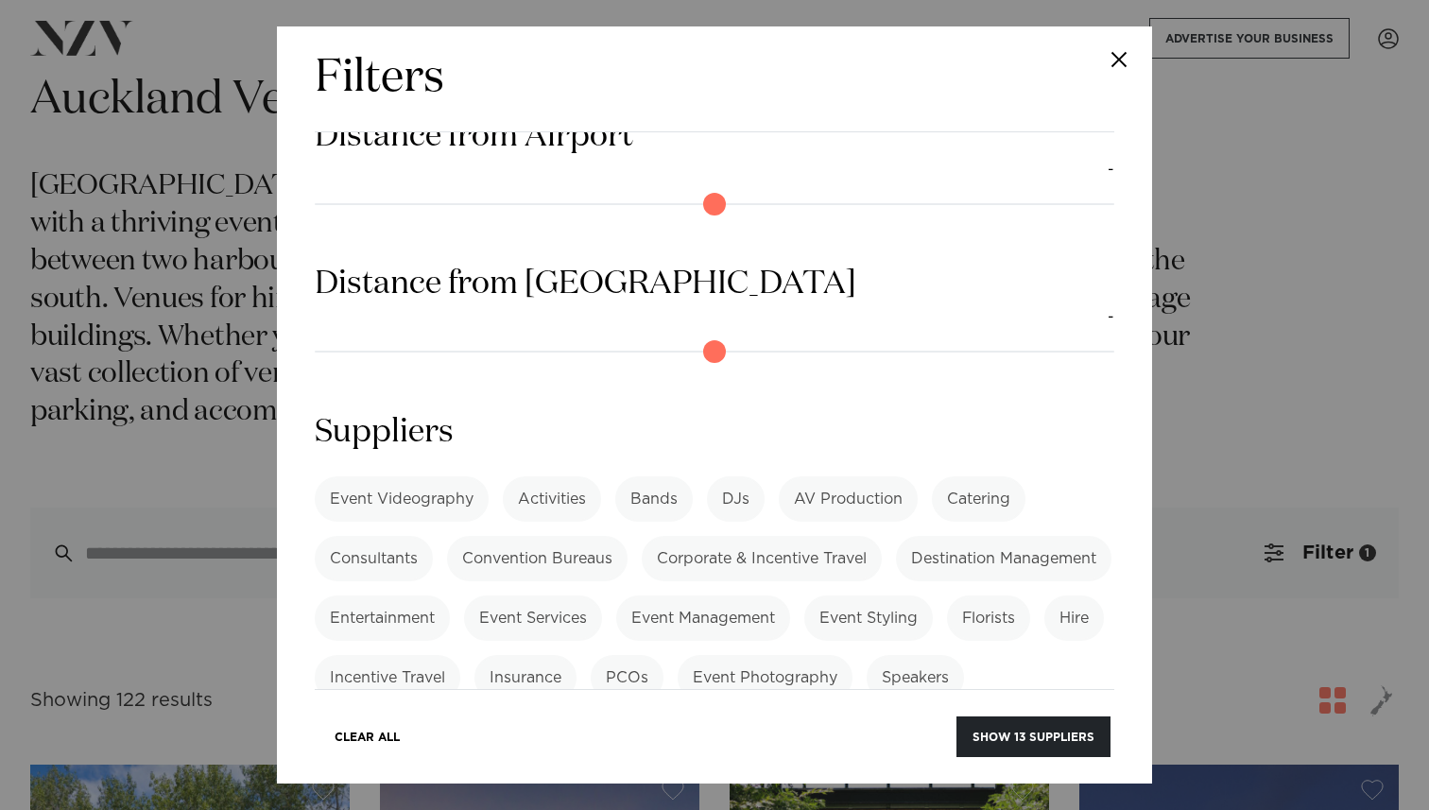
click at [413, 536] on label "Consultants" at bounding box center [374, 558] width 118 height 45
click at [994, 735] on button "Show 13 suppliers" at bounding box center [1033, 736] width 154 height 41
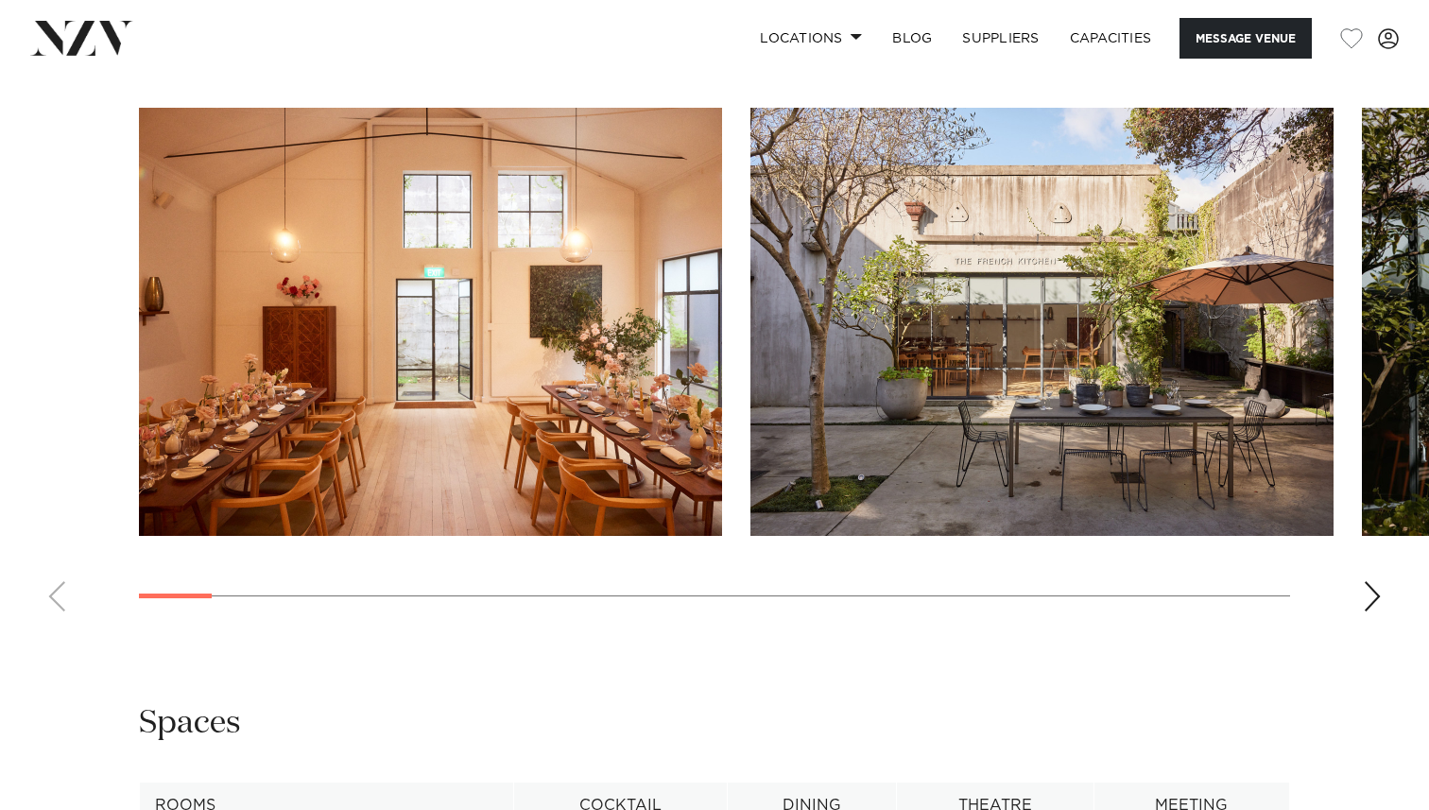
scroll to position [1730, 0]
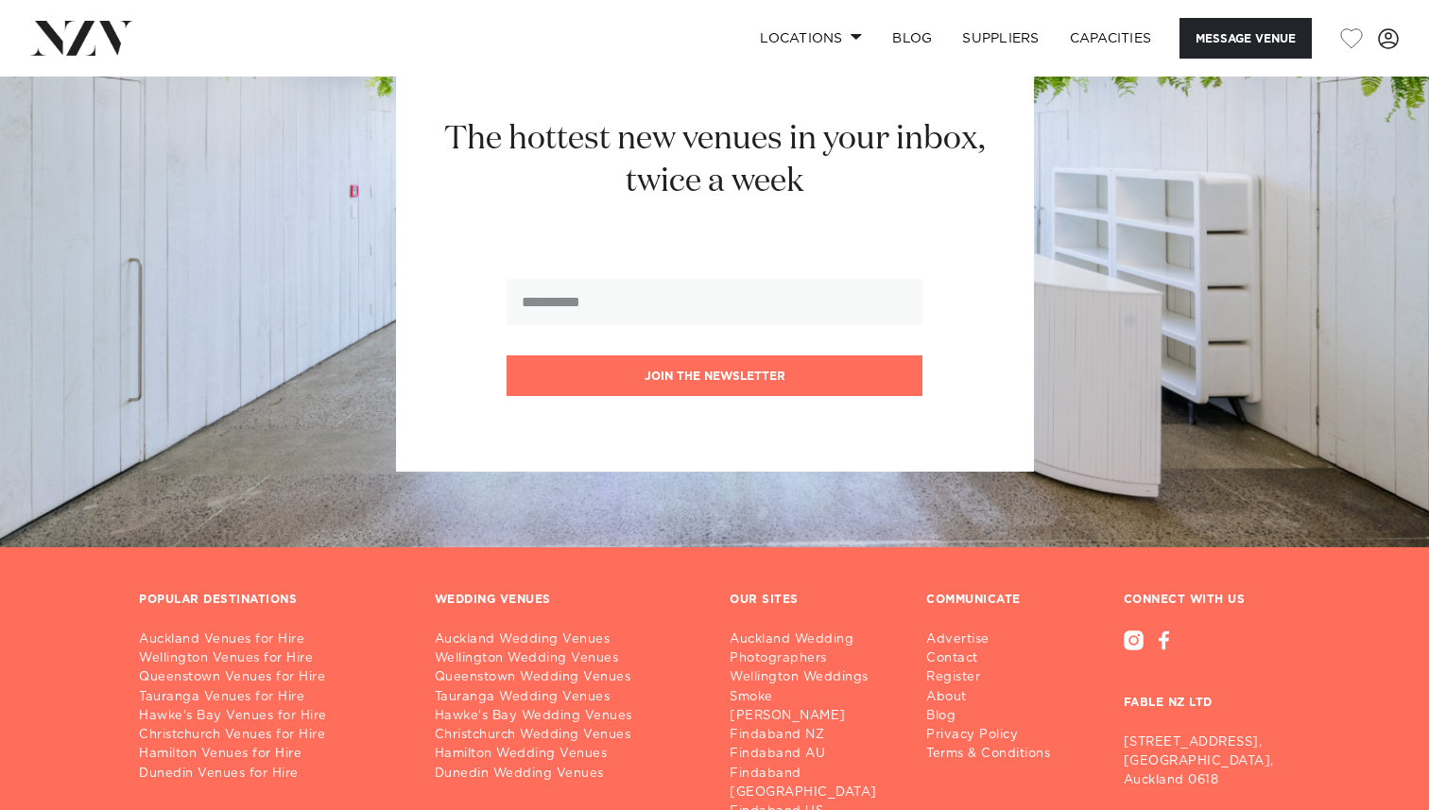
scroll to position [3650, 0]
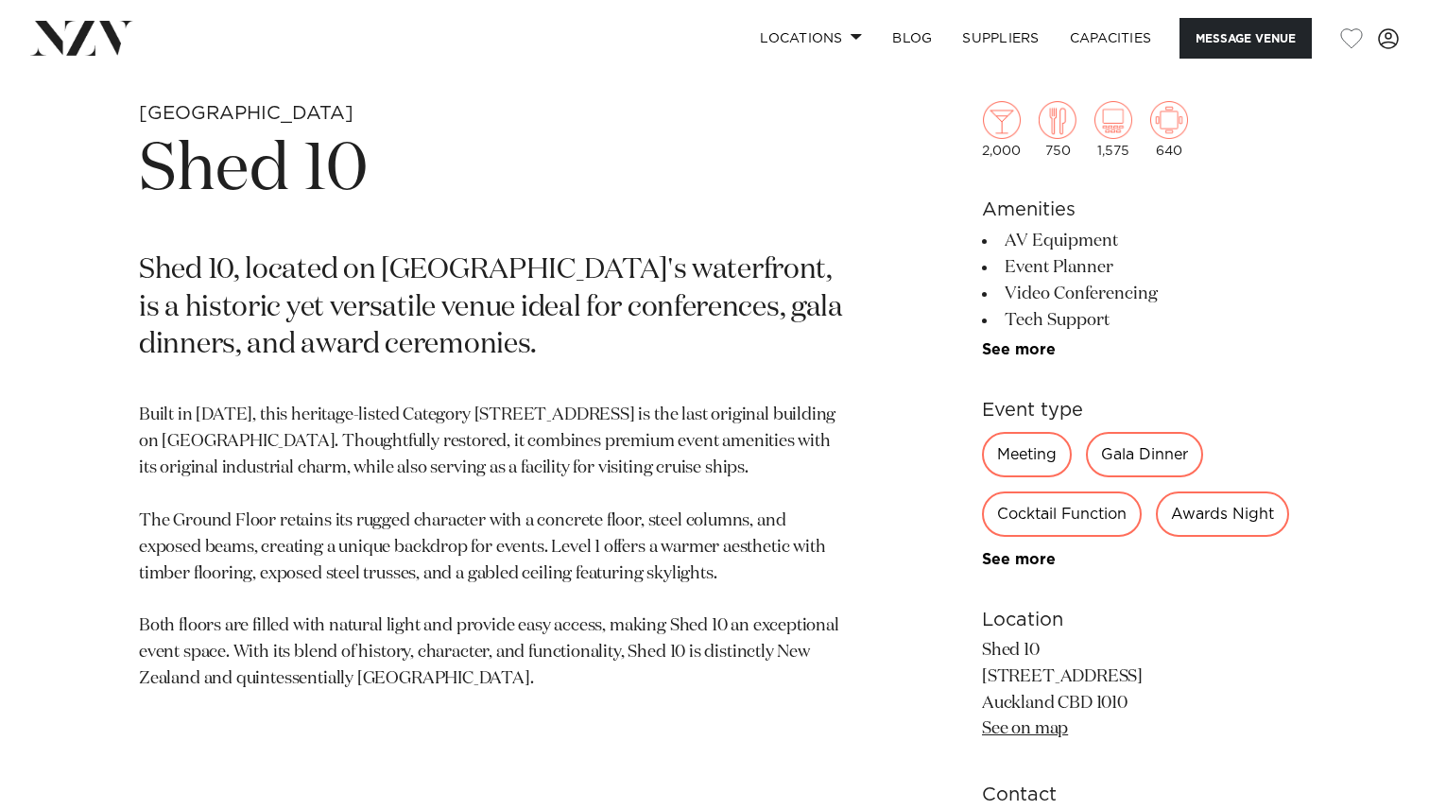
scroll to position [708, 0]
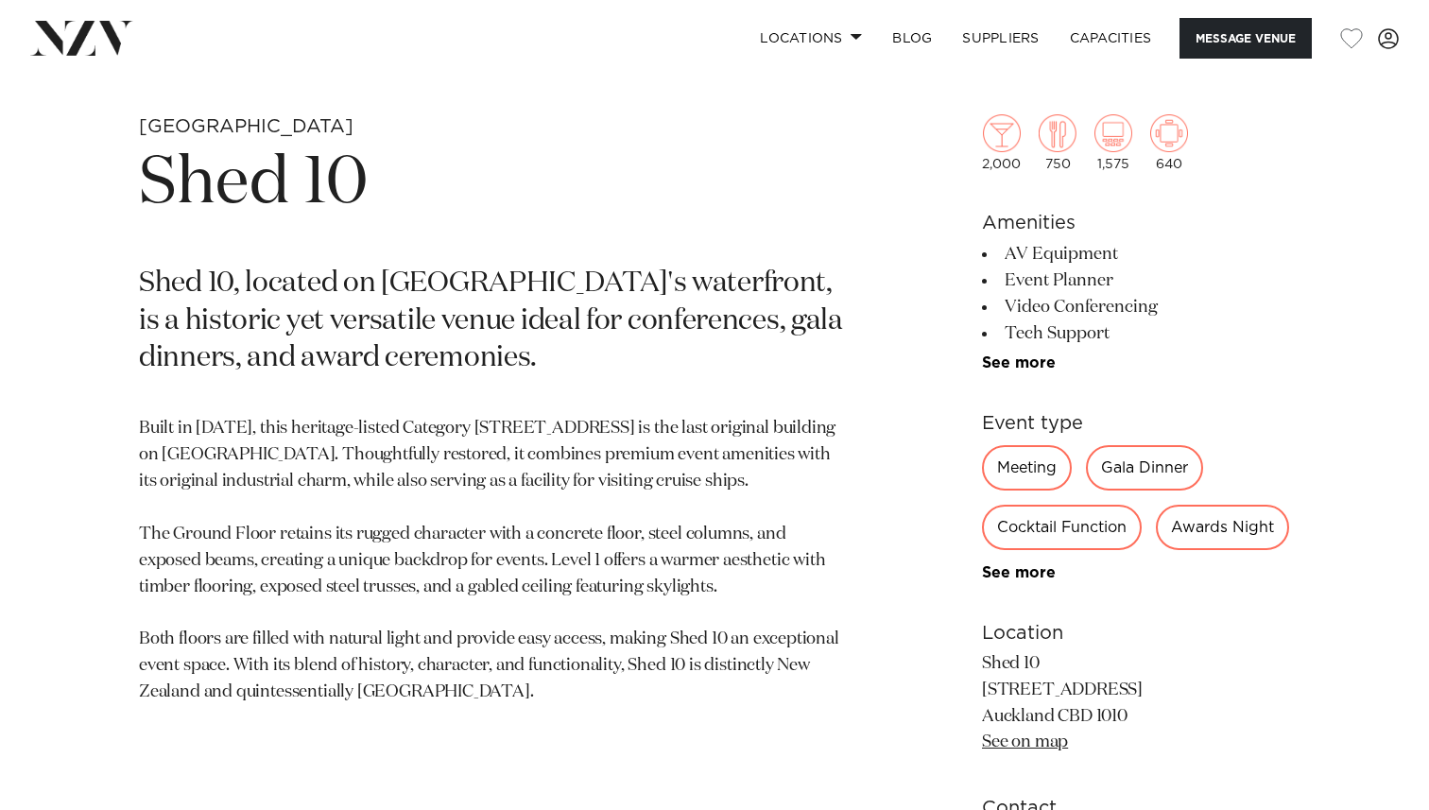
drag, startPoint x: 1019, startPoint y: 291, endPoint x: 1156, endPoint y: 290, distance: 137.0
click at [1156, 290] on li "Event Planner" at bounding box center [1136, 280] width 308 height 26
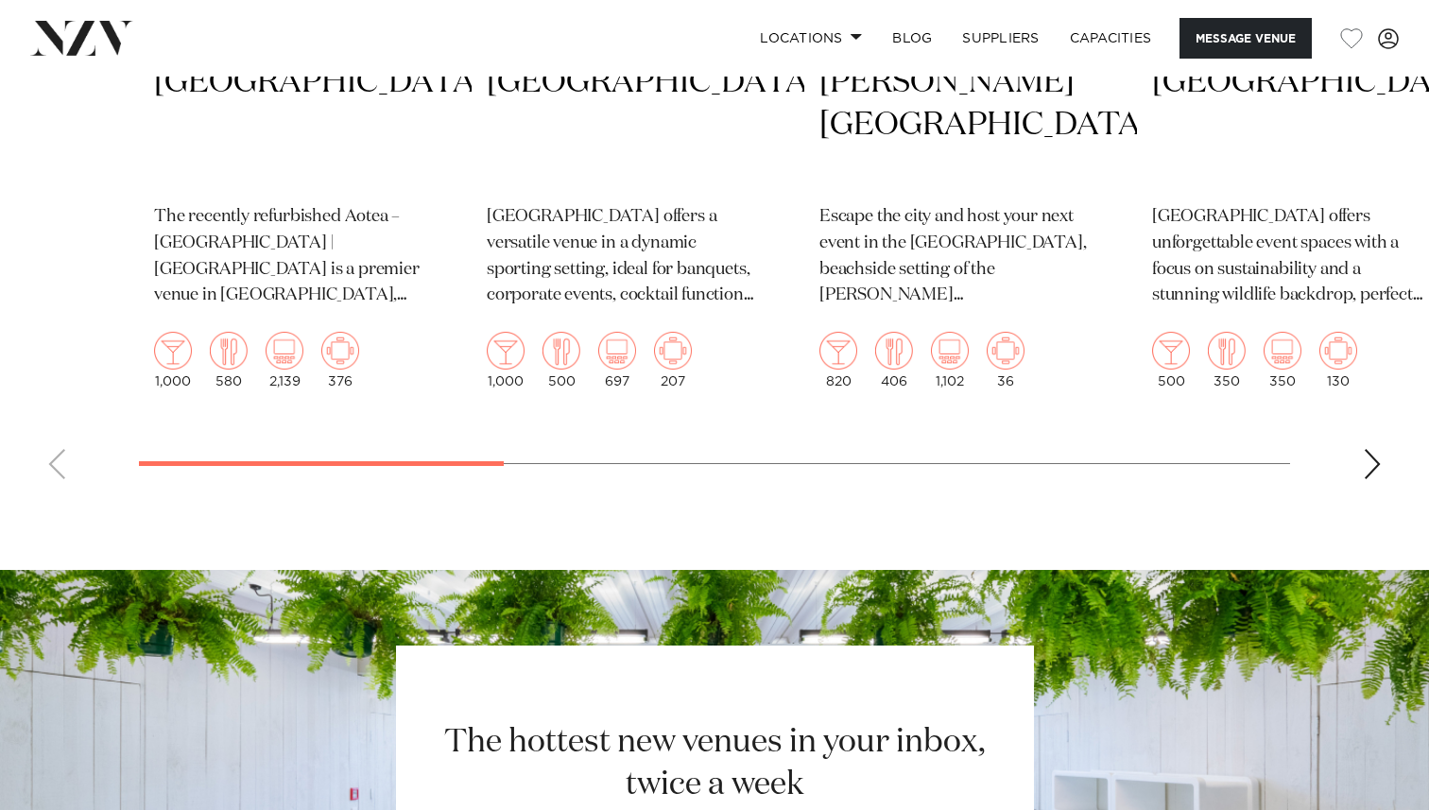
scroll to position [3318, 0]
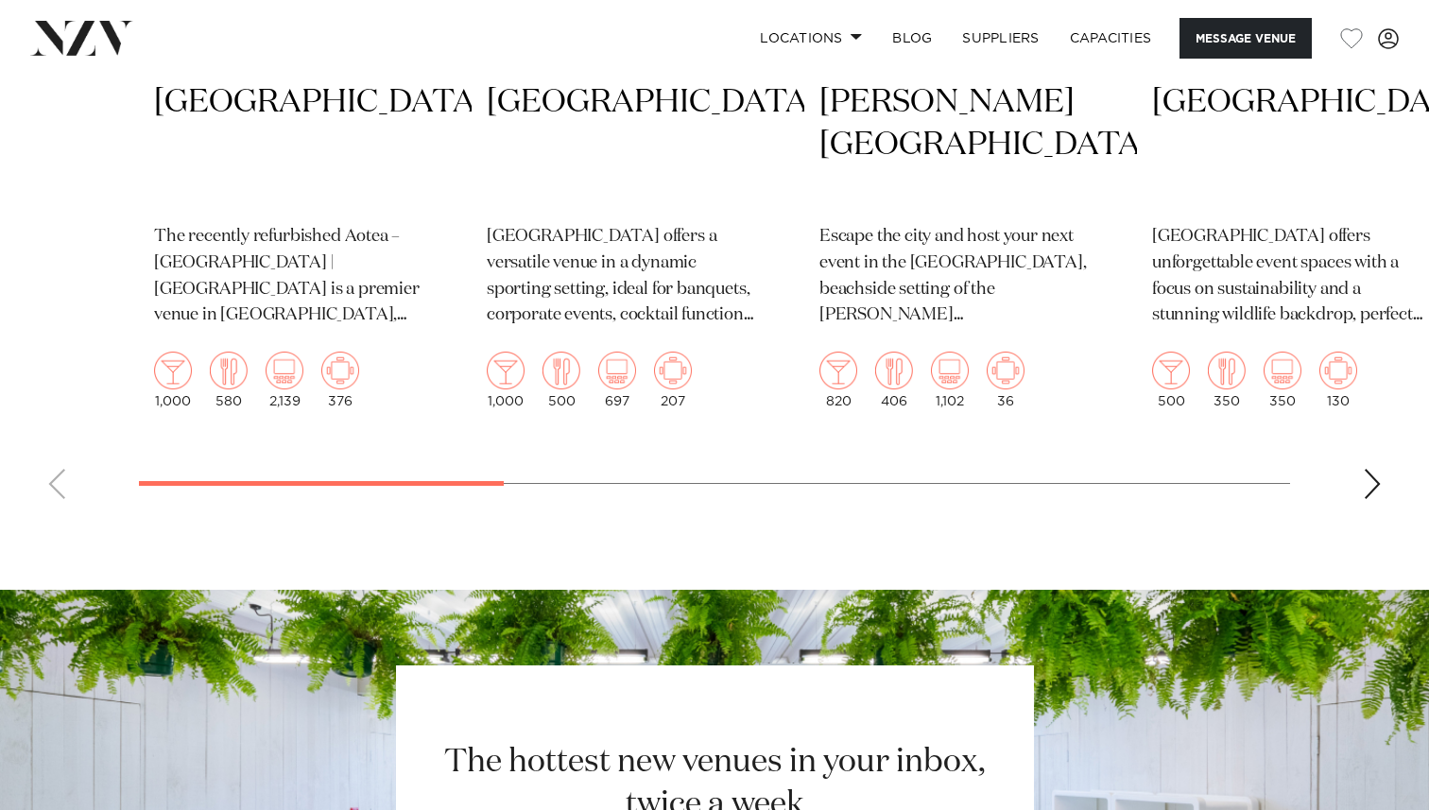
click at [1372, 499] on div "Next slide" at bounding box center [1372, 484] width 19 height 30
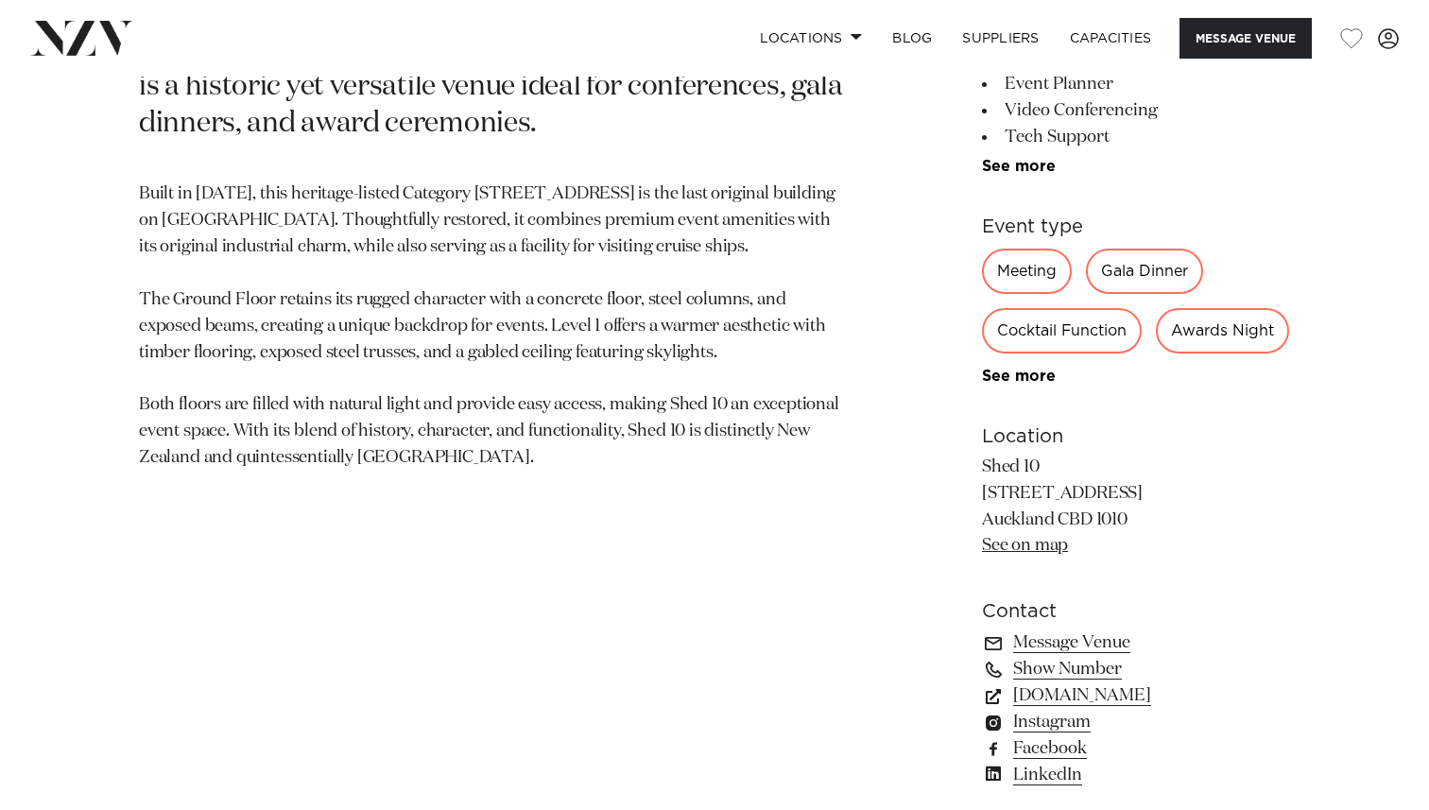
scroll to position [753, 0]
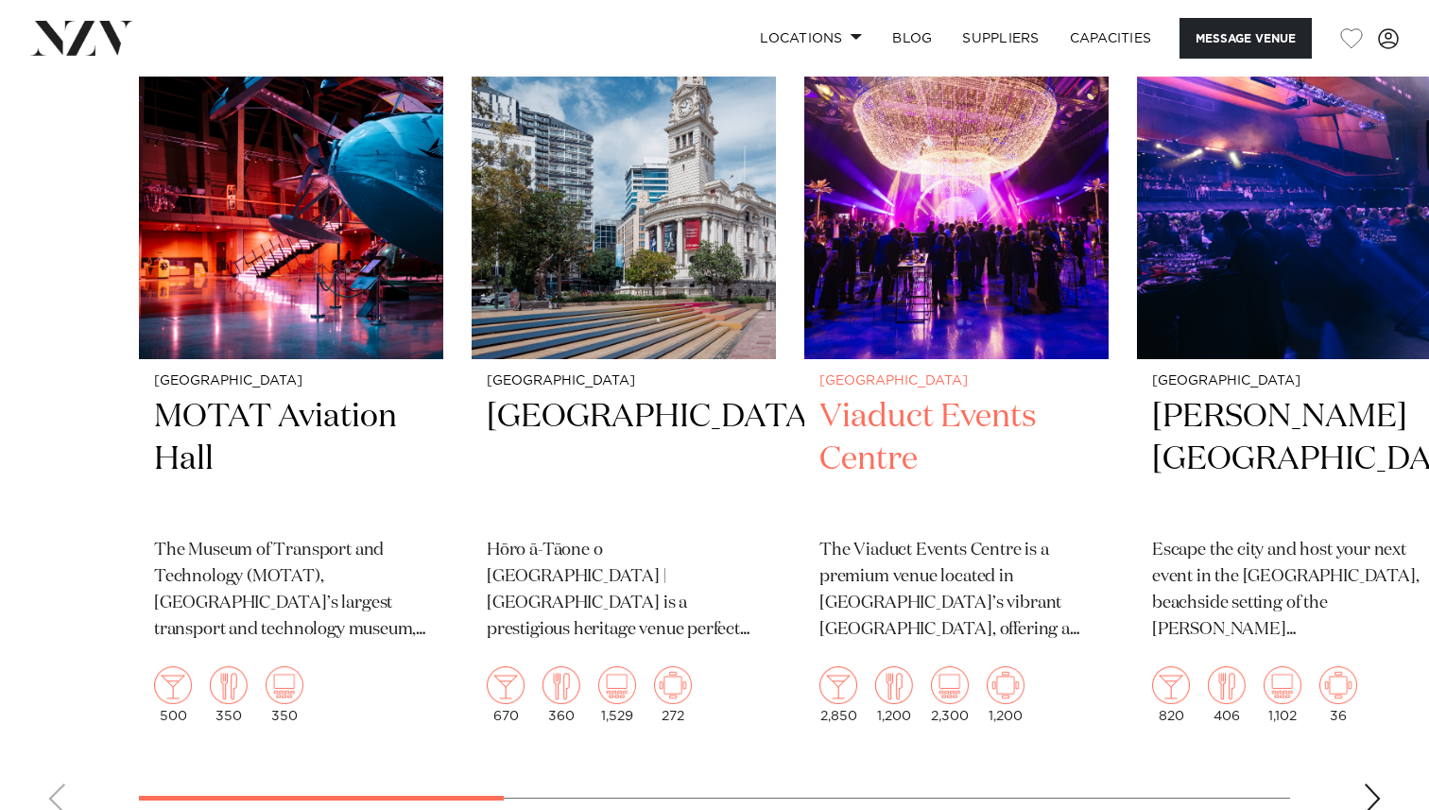
scroll to position [3142, 0]
click at [976, 349] on img "3 / 11" at bounding box center [956, 156] width 304 height 408
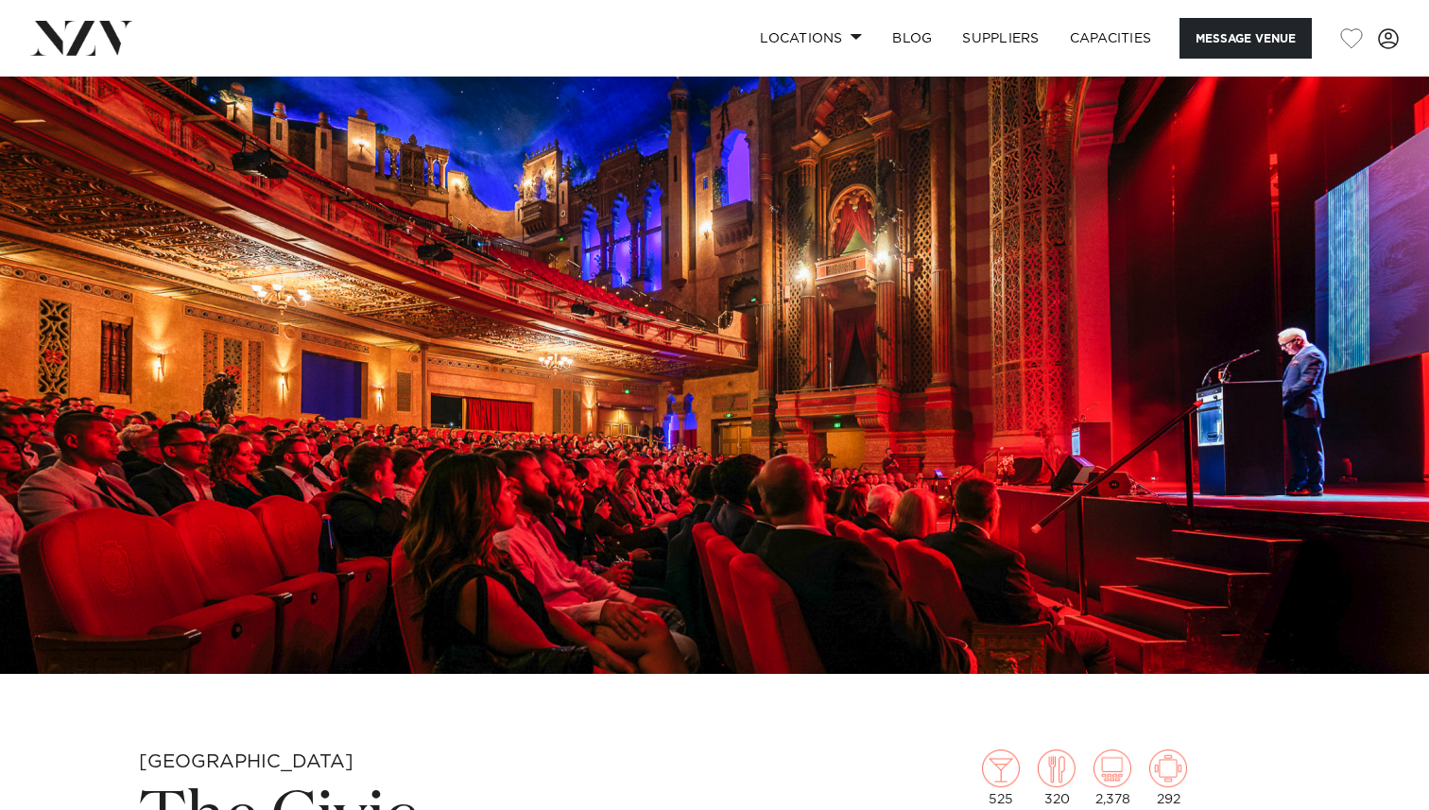
scroll to position [23, 0]
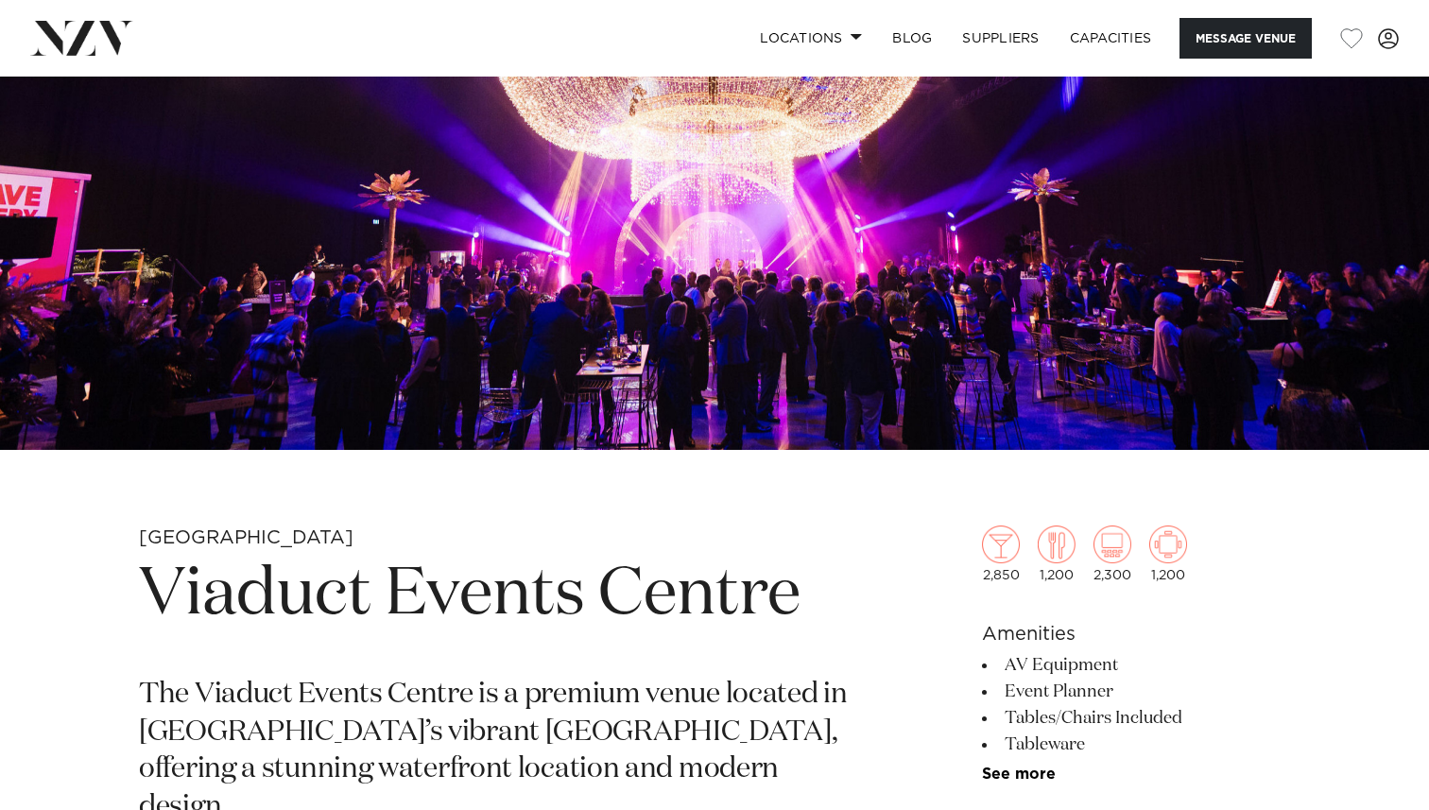
scroll to position [288, 0]
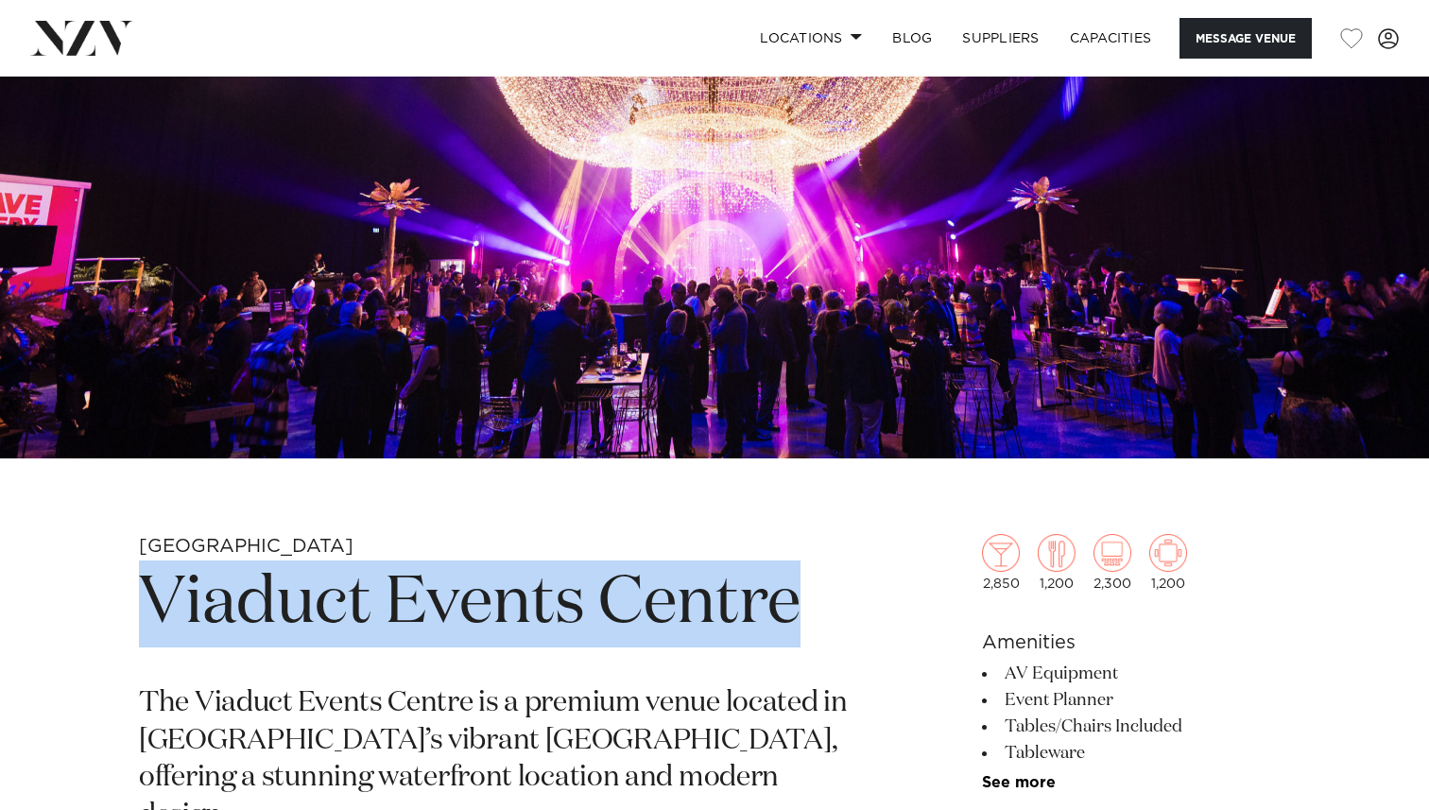
drag, startPoint x: 153, startPoint y: 594, endPoint x: 870, endPoint y: 565, distance: 717.9
copy h1 "Viaduct Events Centre"
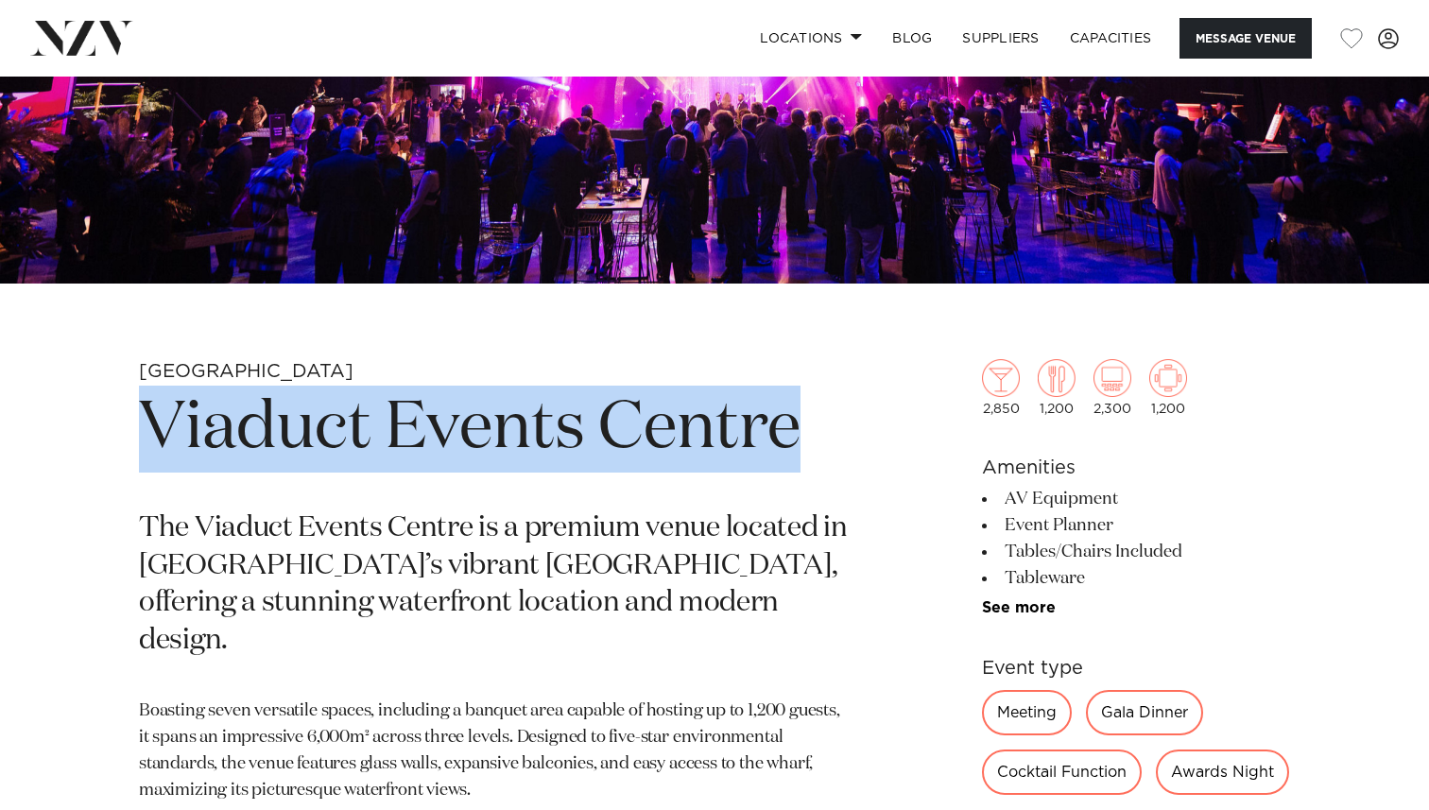
scroll to position [465, 0]
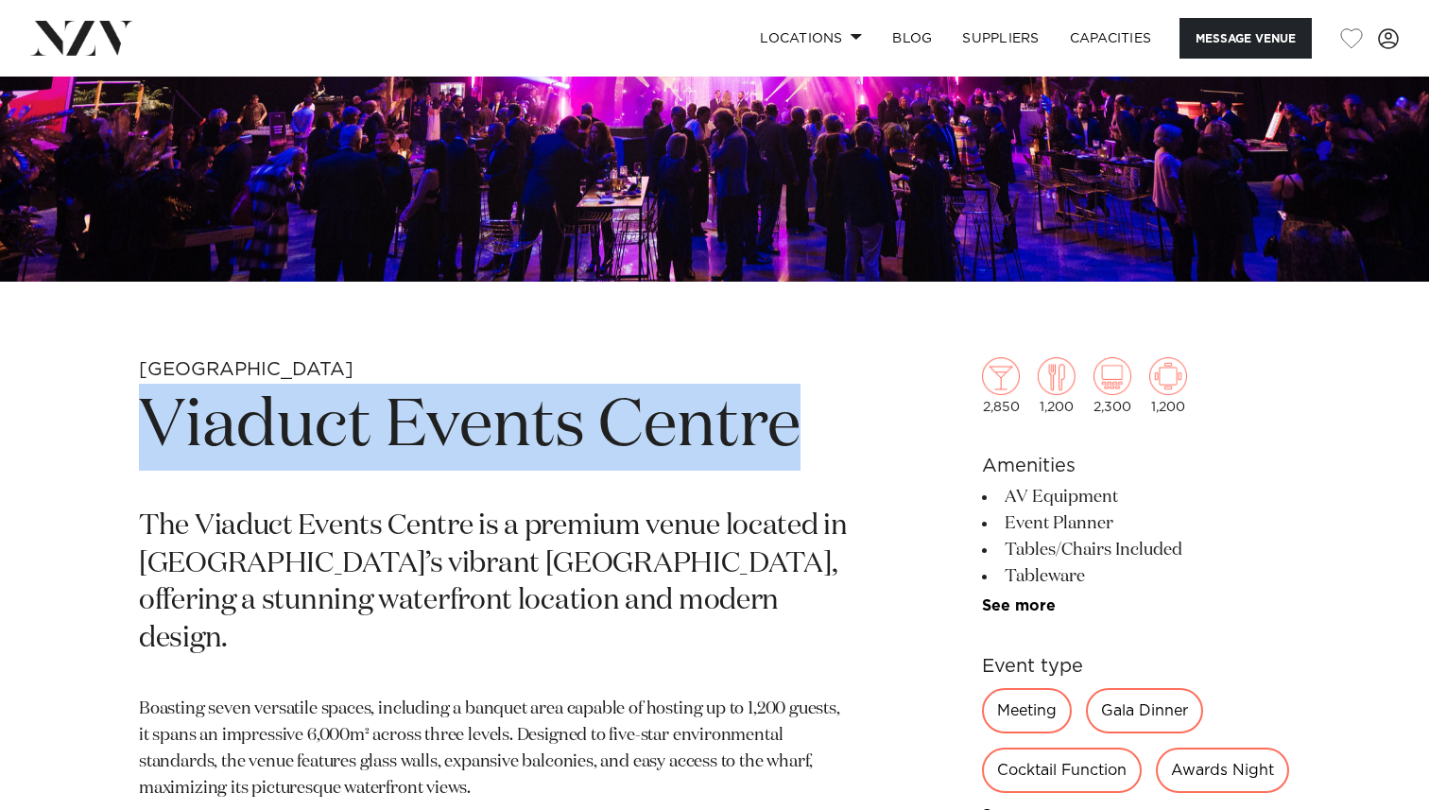
copy h1 "Viaduct Events Centre"
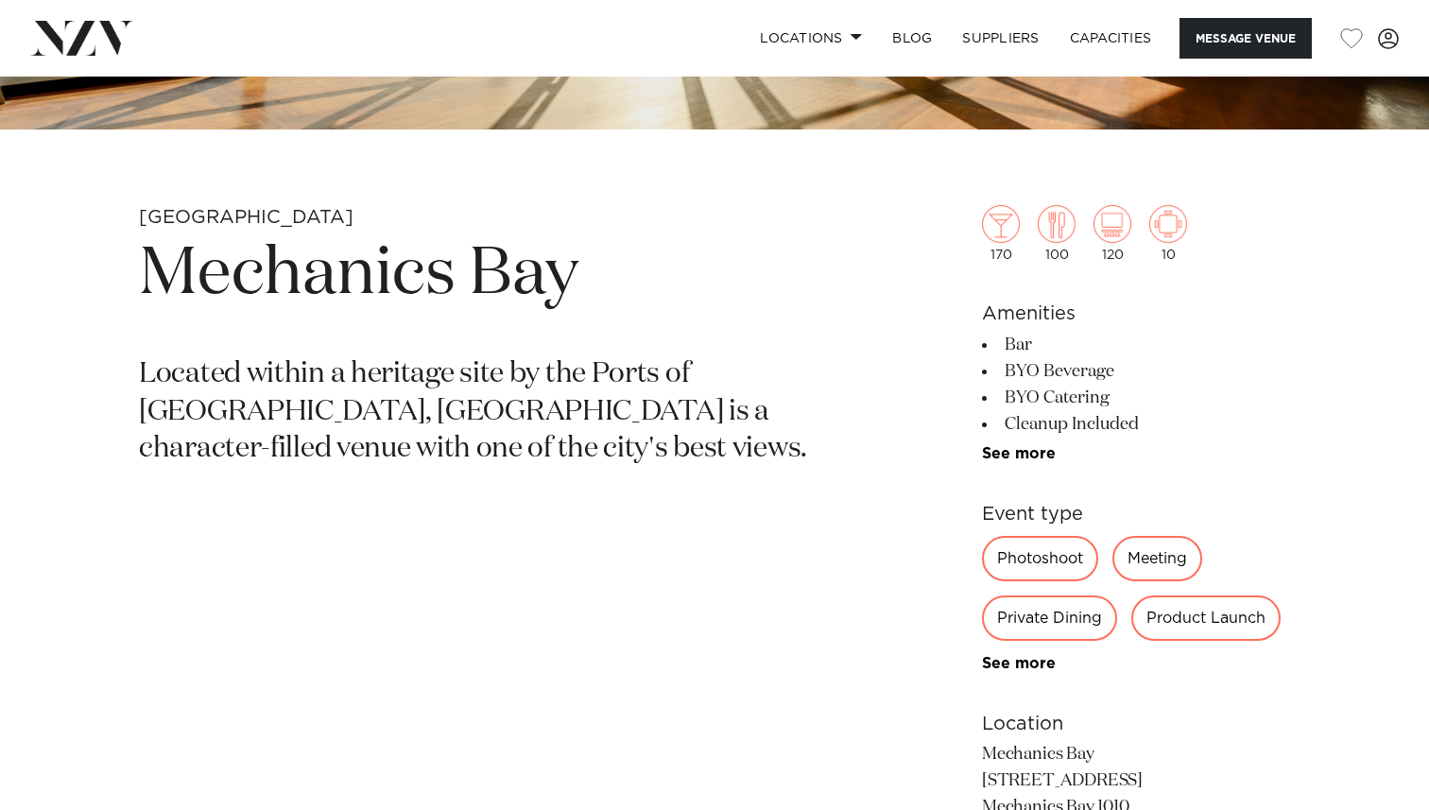
scroll to position [620, 0]
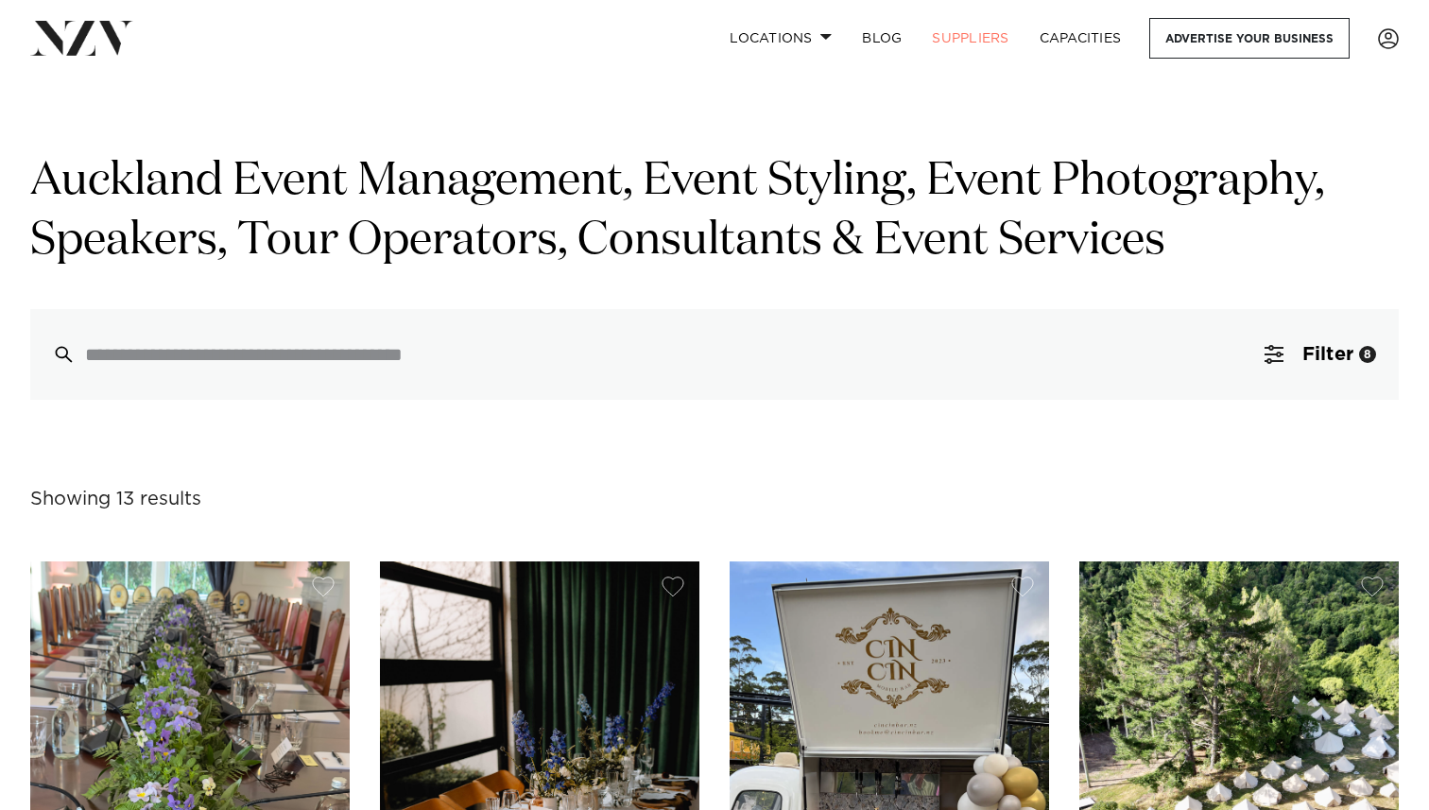
click at [96, 37] on img at bounding box center [81, 38] width 103 height 34
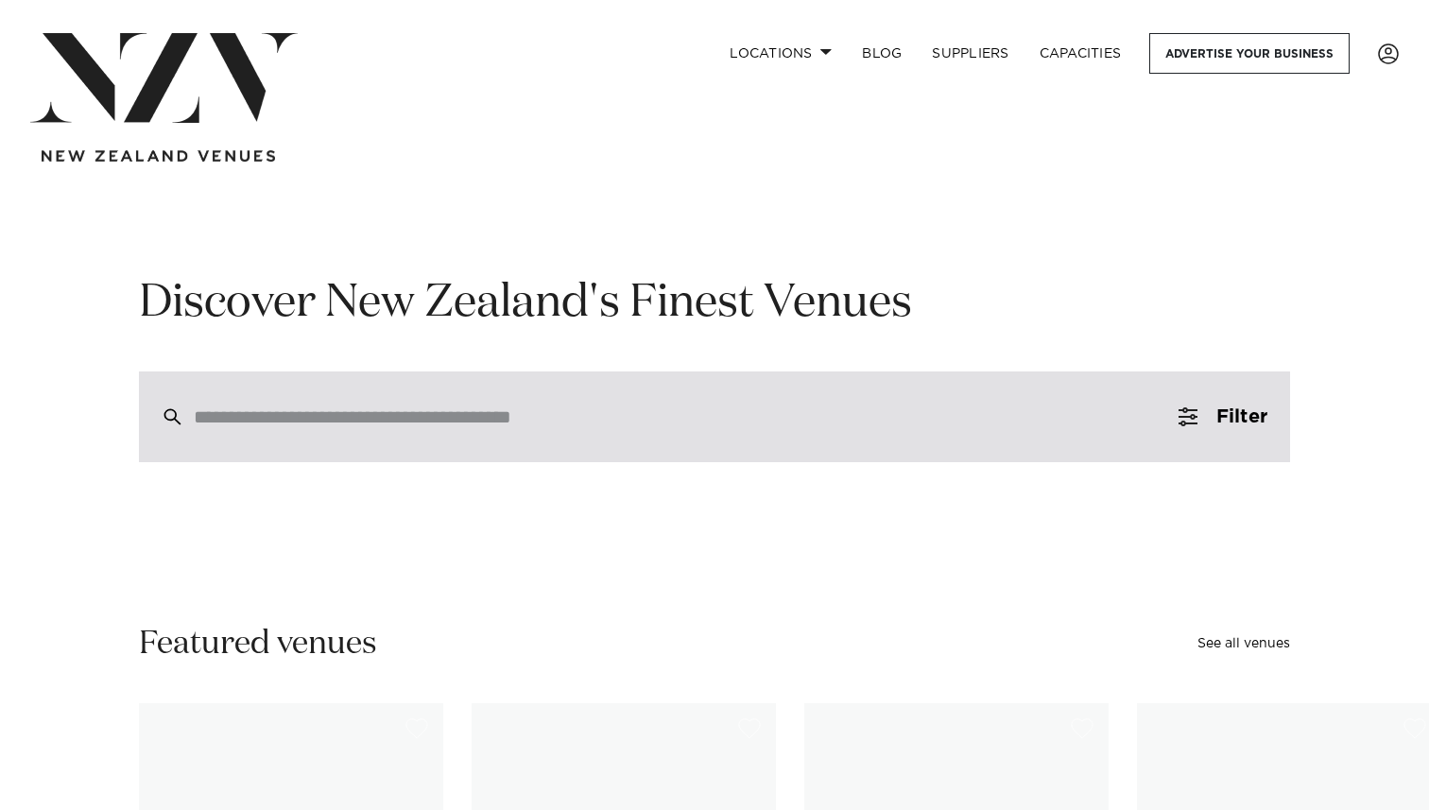
click at [255, 458] on div at bounding box center [714, 416] width 1151 height 91
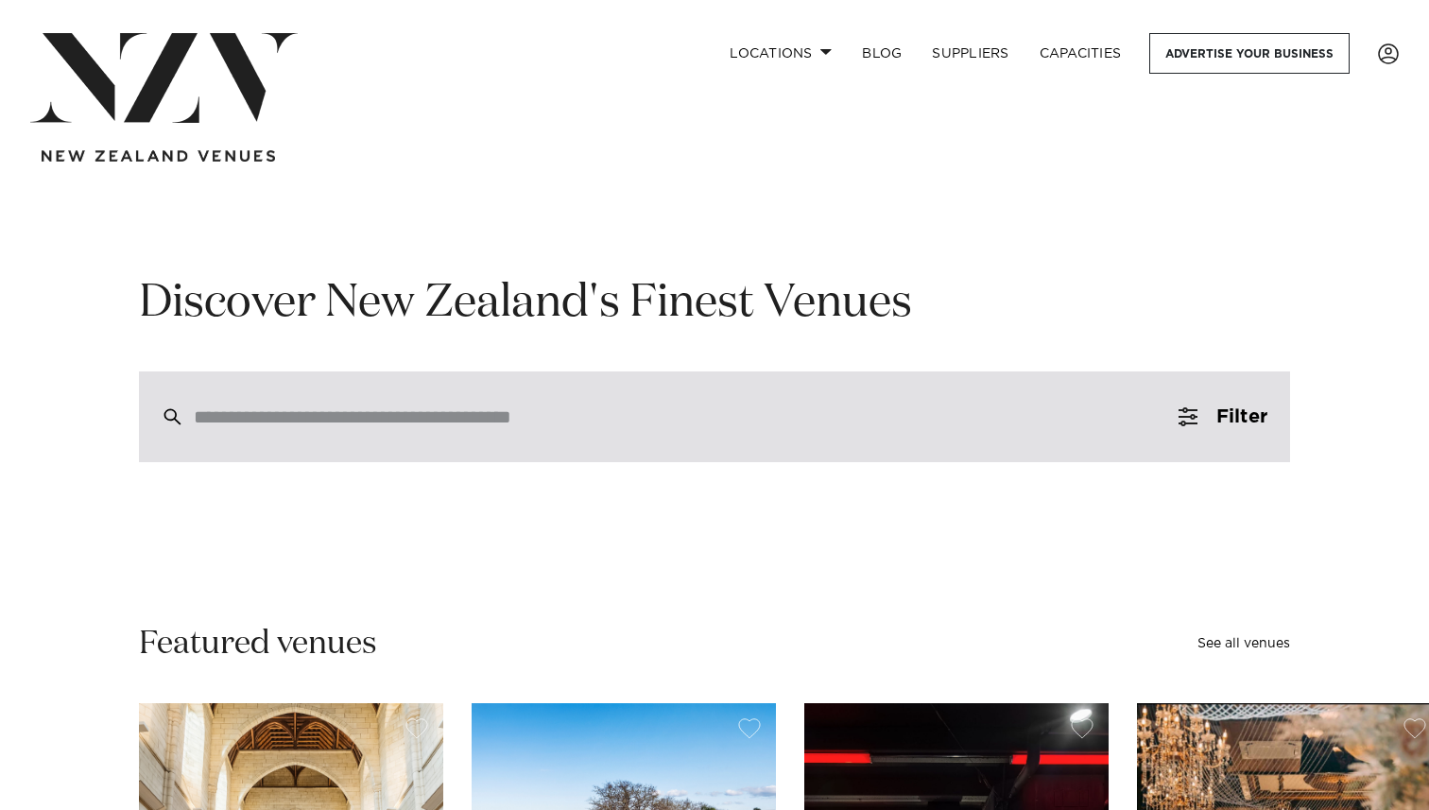
click at [538, 408] on input "search" at bounding box center [674, 416] width 961 height 21
paste input "*********"
type input "*********"
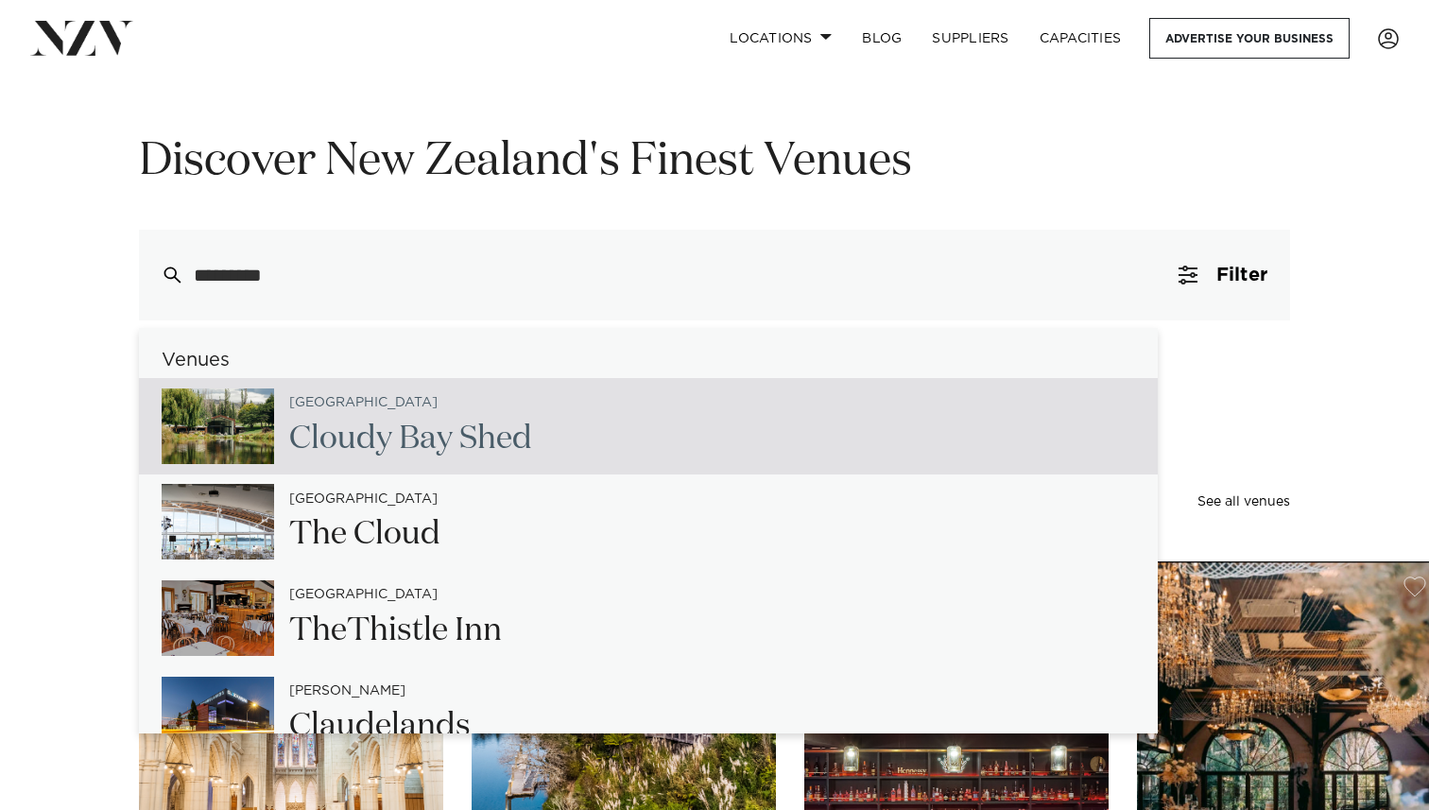
scroll to position [155, 0]
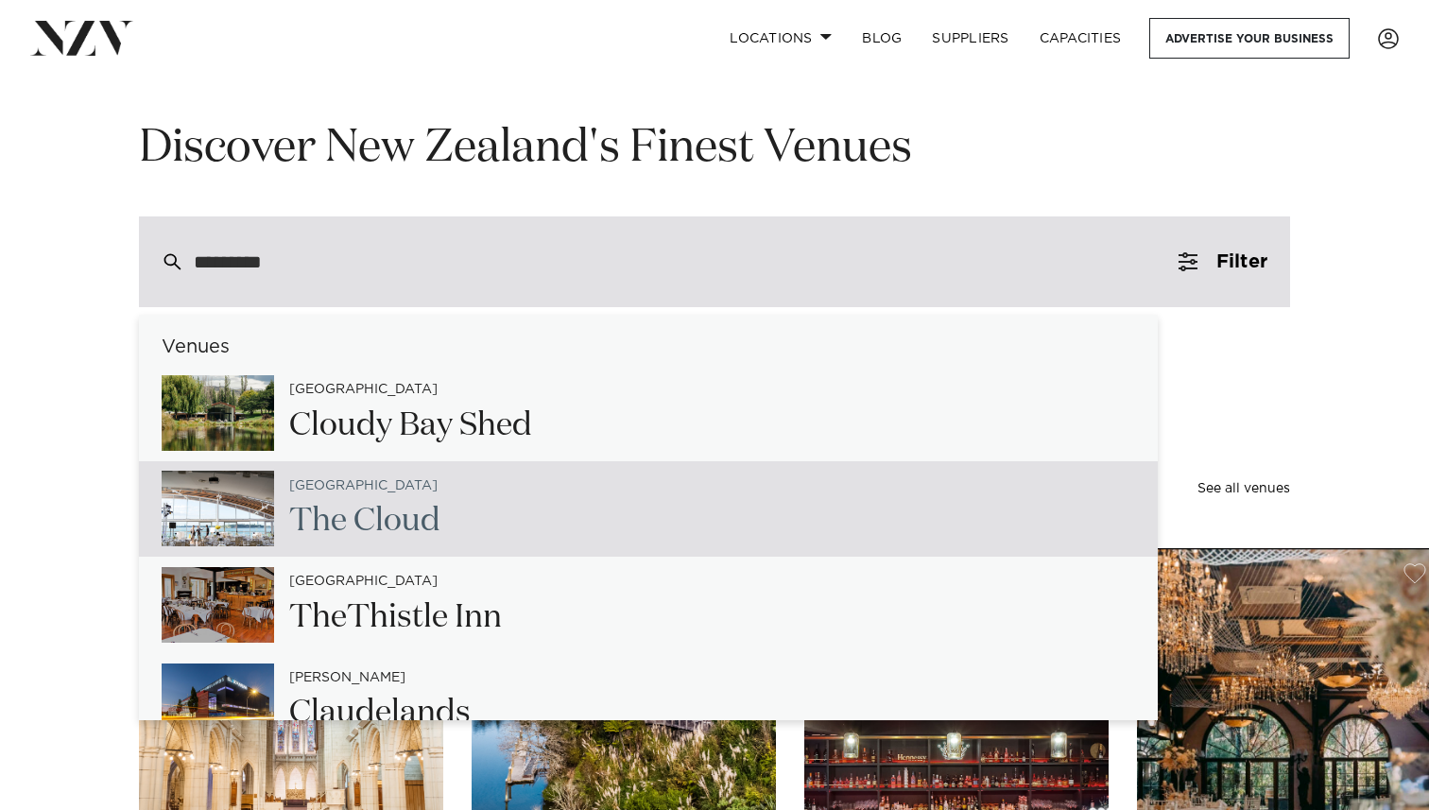
click at [422, 527] on span "Cloud" at bounding box center [396, 521] width 87 height 32
type input "**********"
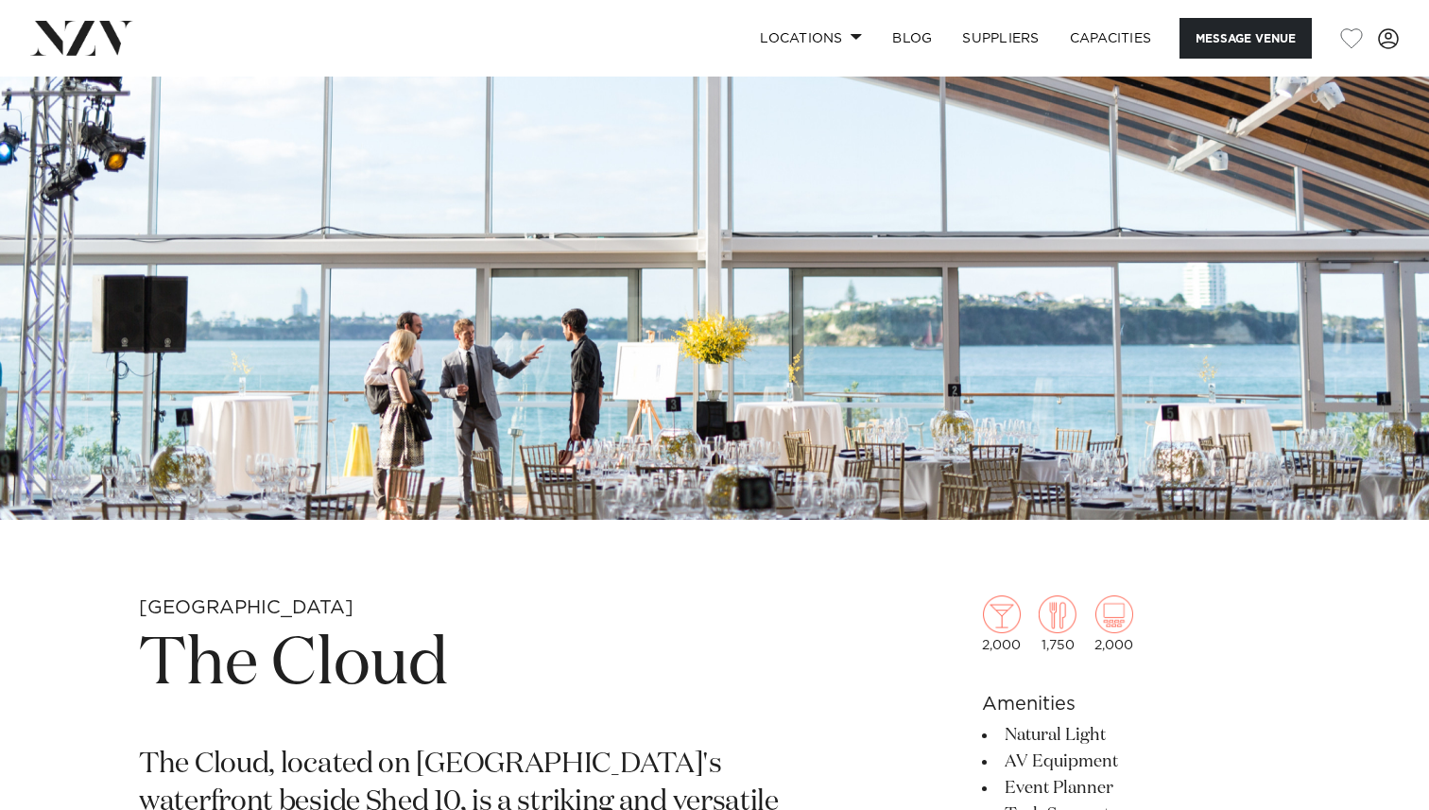
scroll to position [220, 0]
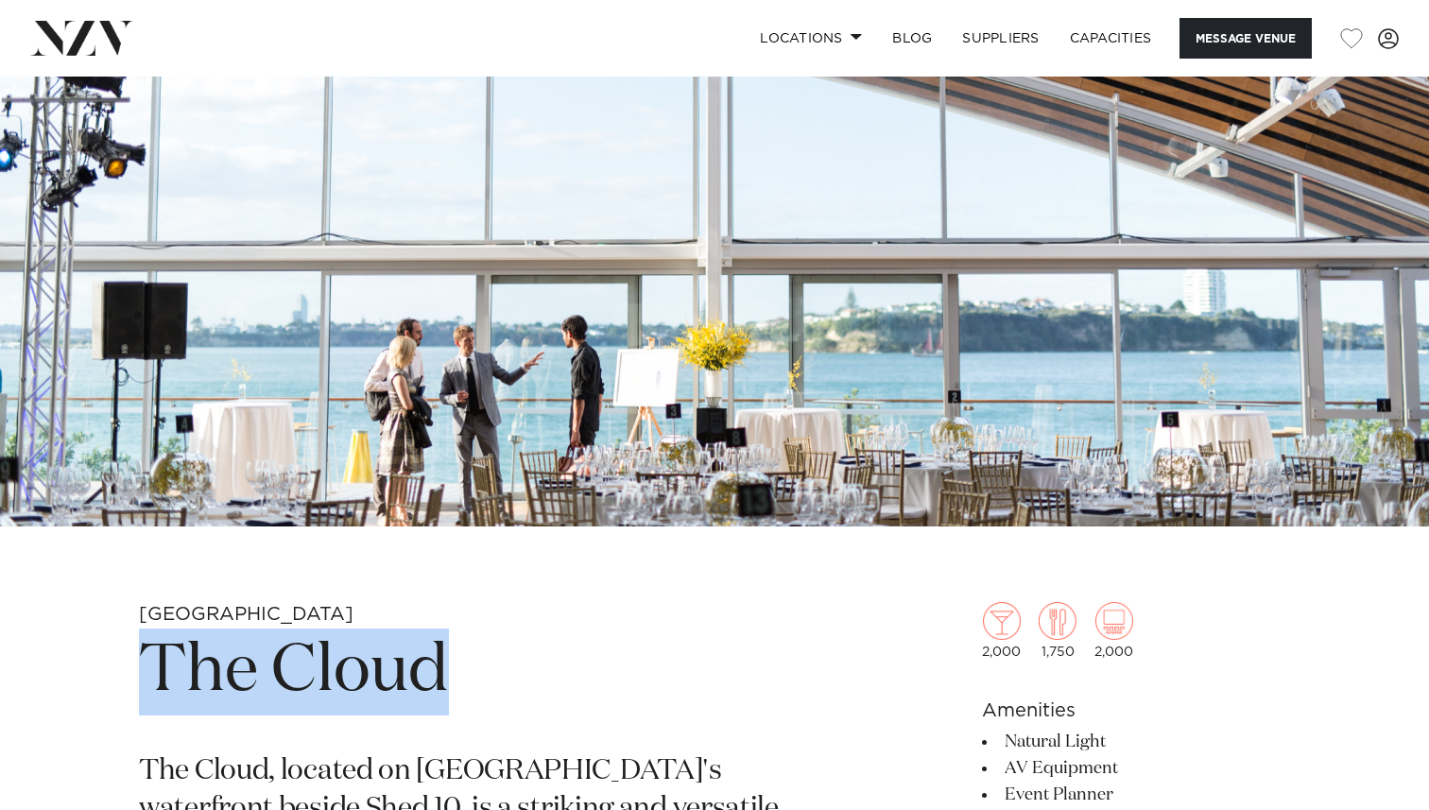
drag, startPoint x: 458, startPoint y: 694, endPoint x: 129, endPoint y: 680, distance: 329.2
copy h1 "The Cloud"
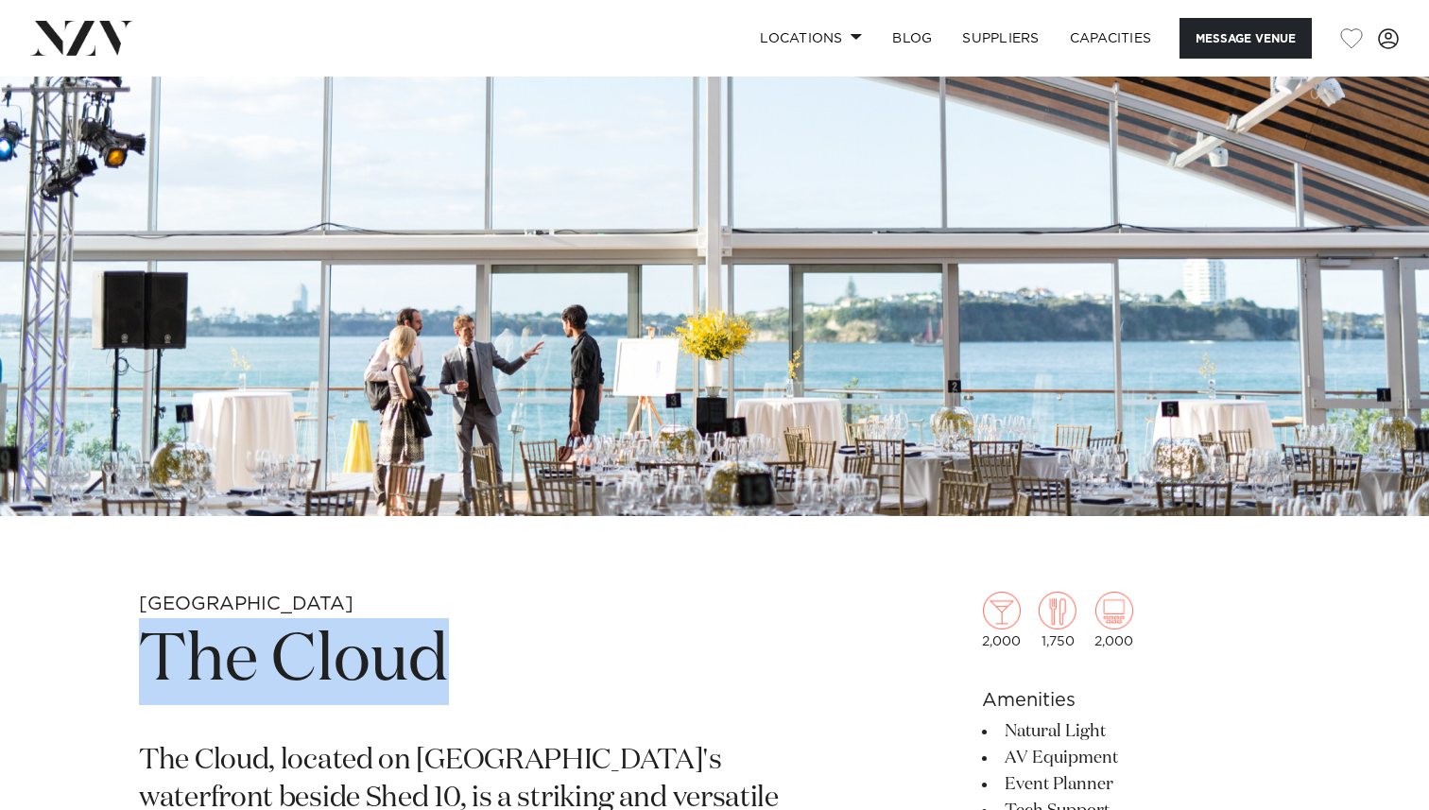
scroll to position [0, 0]
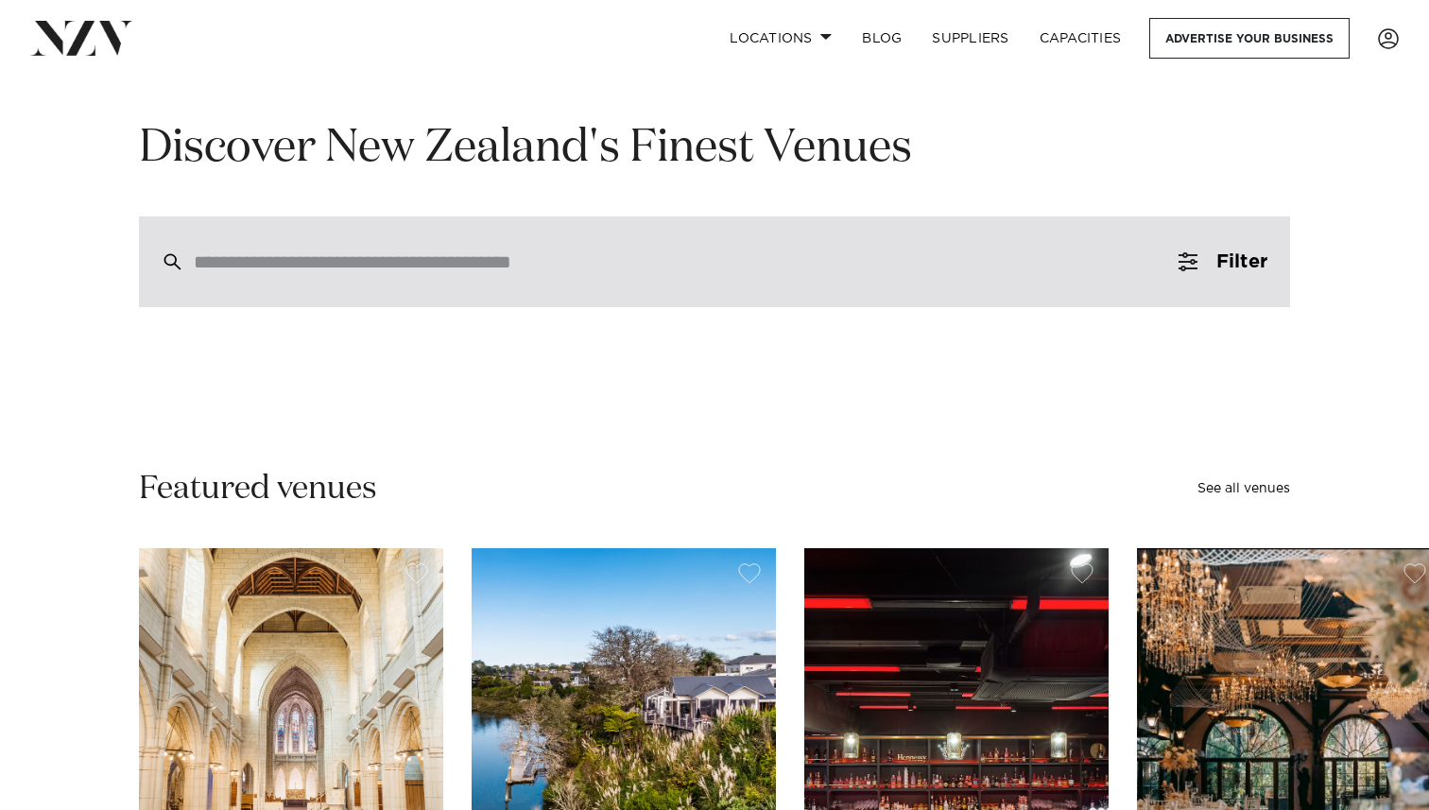
click at [421, 278] on div at bounding box center [714, 261] width 1151 height 91
paste input "**********"
type input "**********"
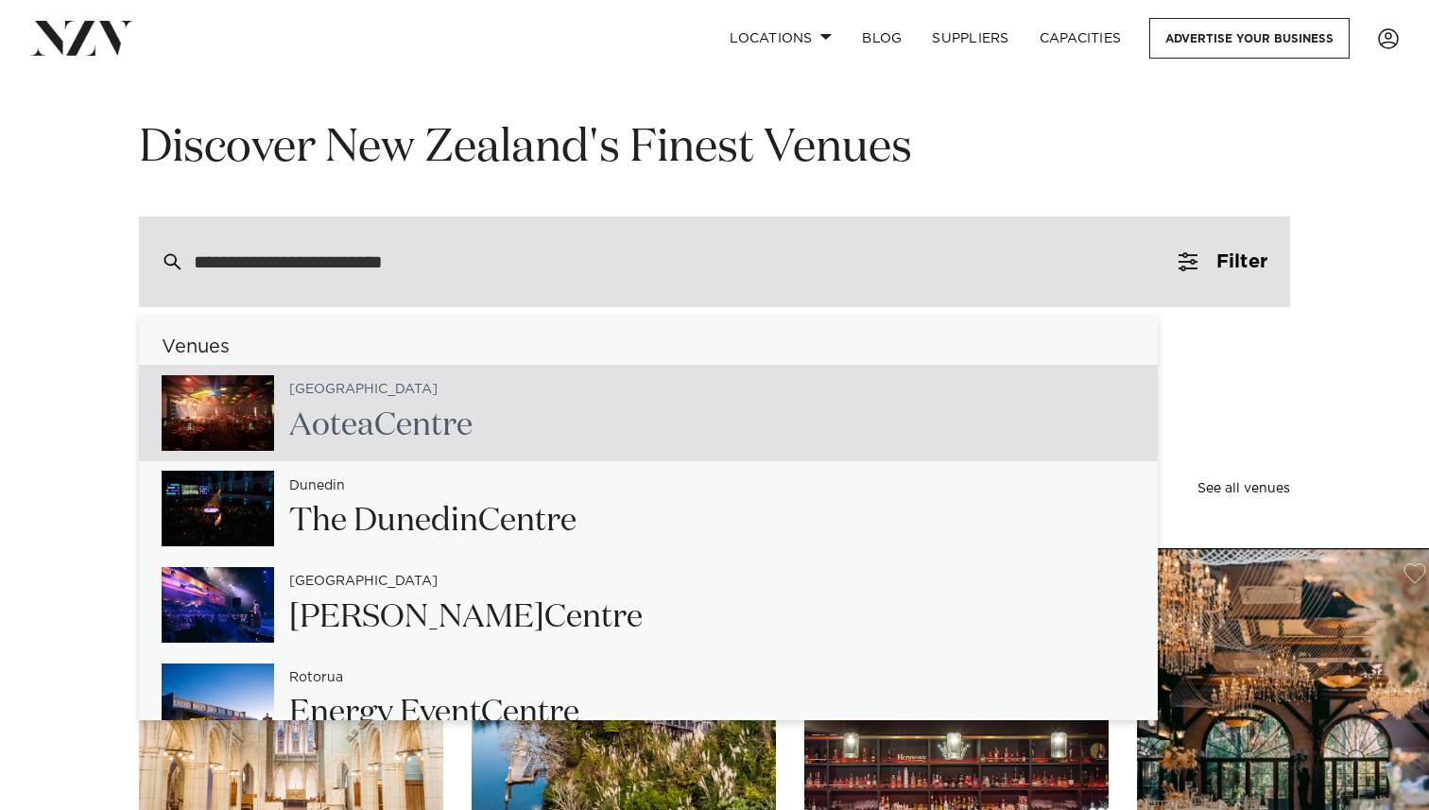
type input "**********"
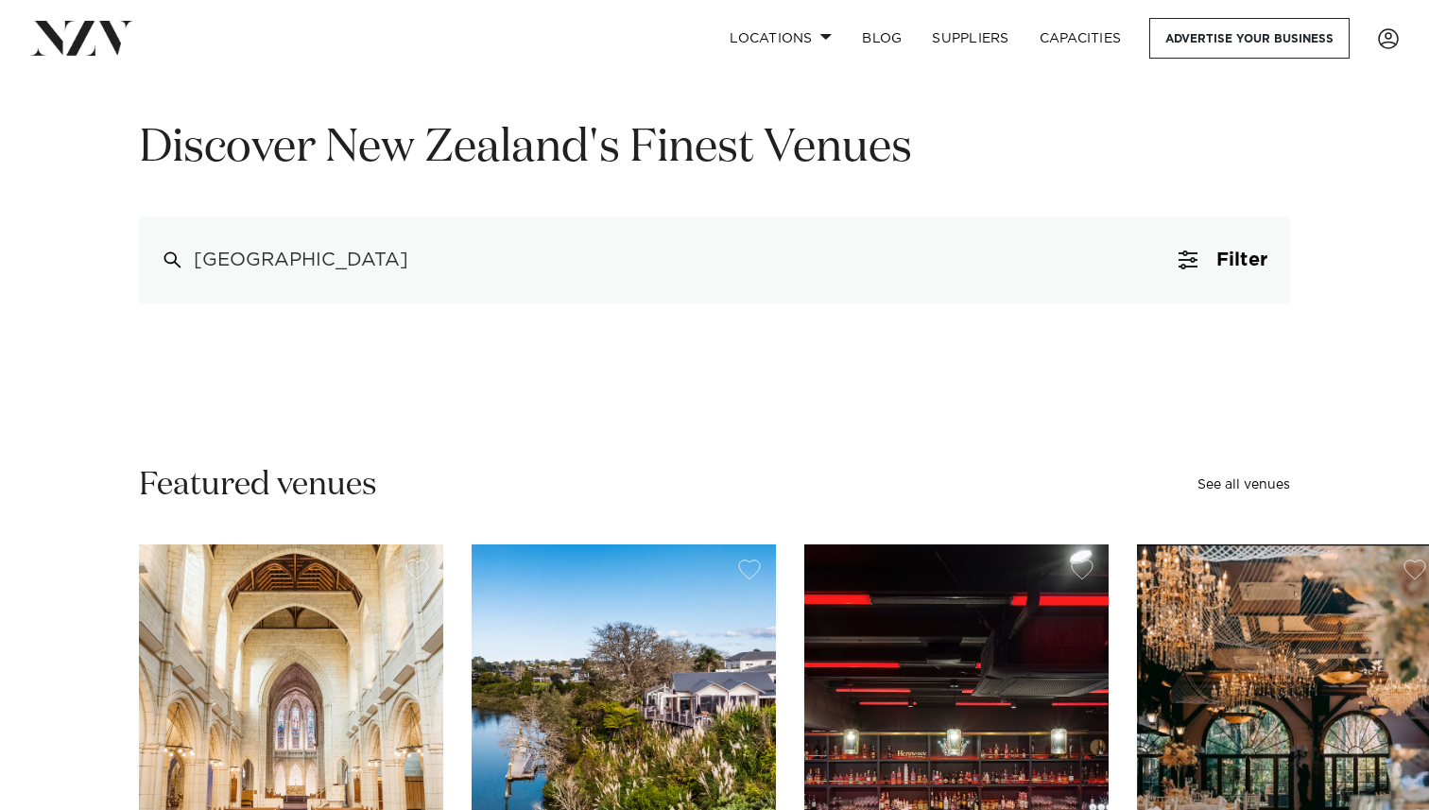
drag, startPoint x: 357, startPoint y: 261, endPoint x: 28, endPoint y: 268, distance: 329.0
click at [30, 268] on div "**********" at bounding box center [714, 211] width 1399 height 184
drag, startPoint x: 340, startPoint y: 248, endPoint x: 122, endPoint y: 281, distance: 220.8
click at [122, 281] on div "**********" at bounding box center [714, 211] width 1399 height 184
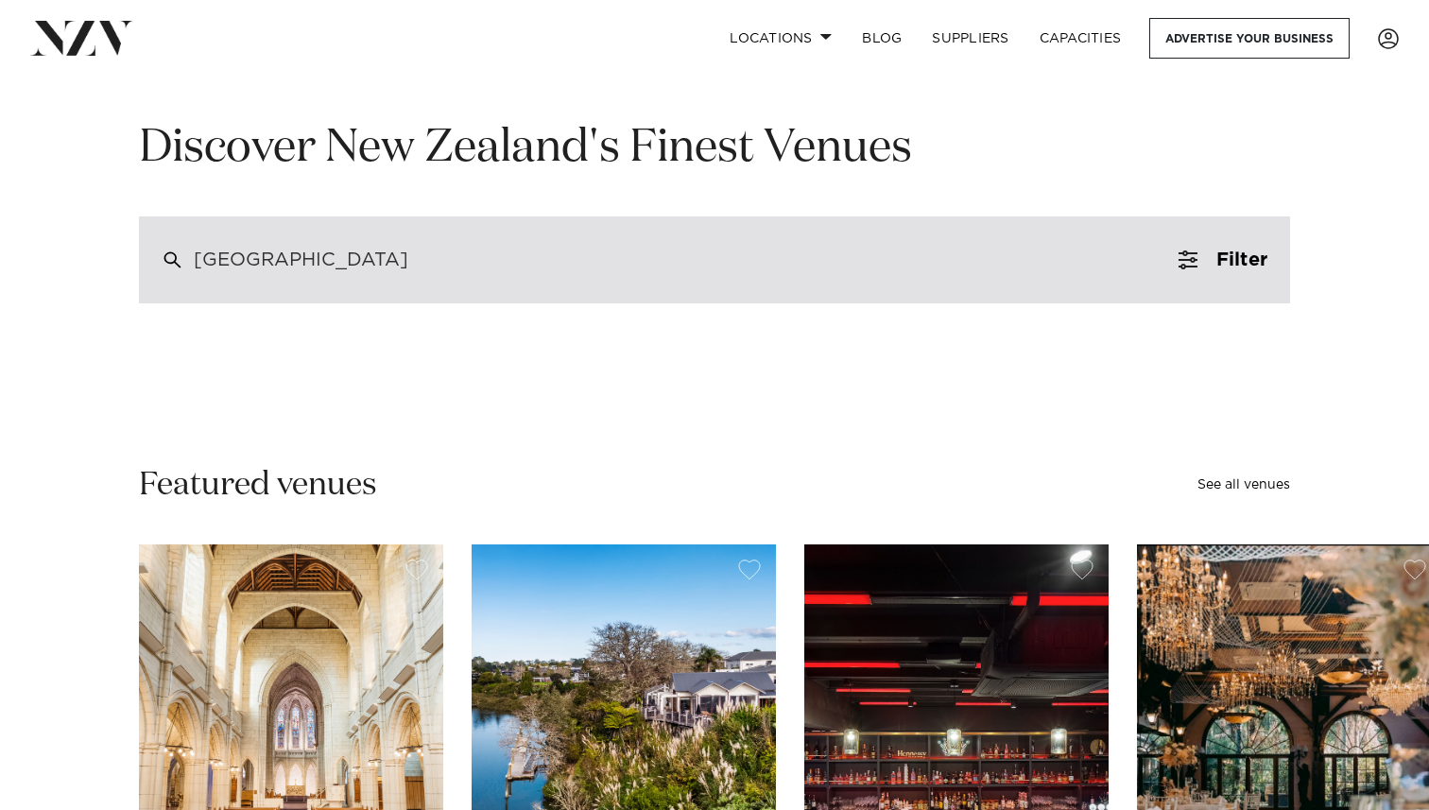
click at [331, 286] on div "[GEOGRAPHIC_DATA]" at bounding box center [714, 259] width 1151 height 87
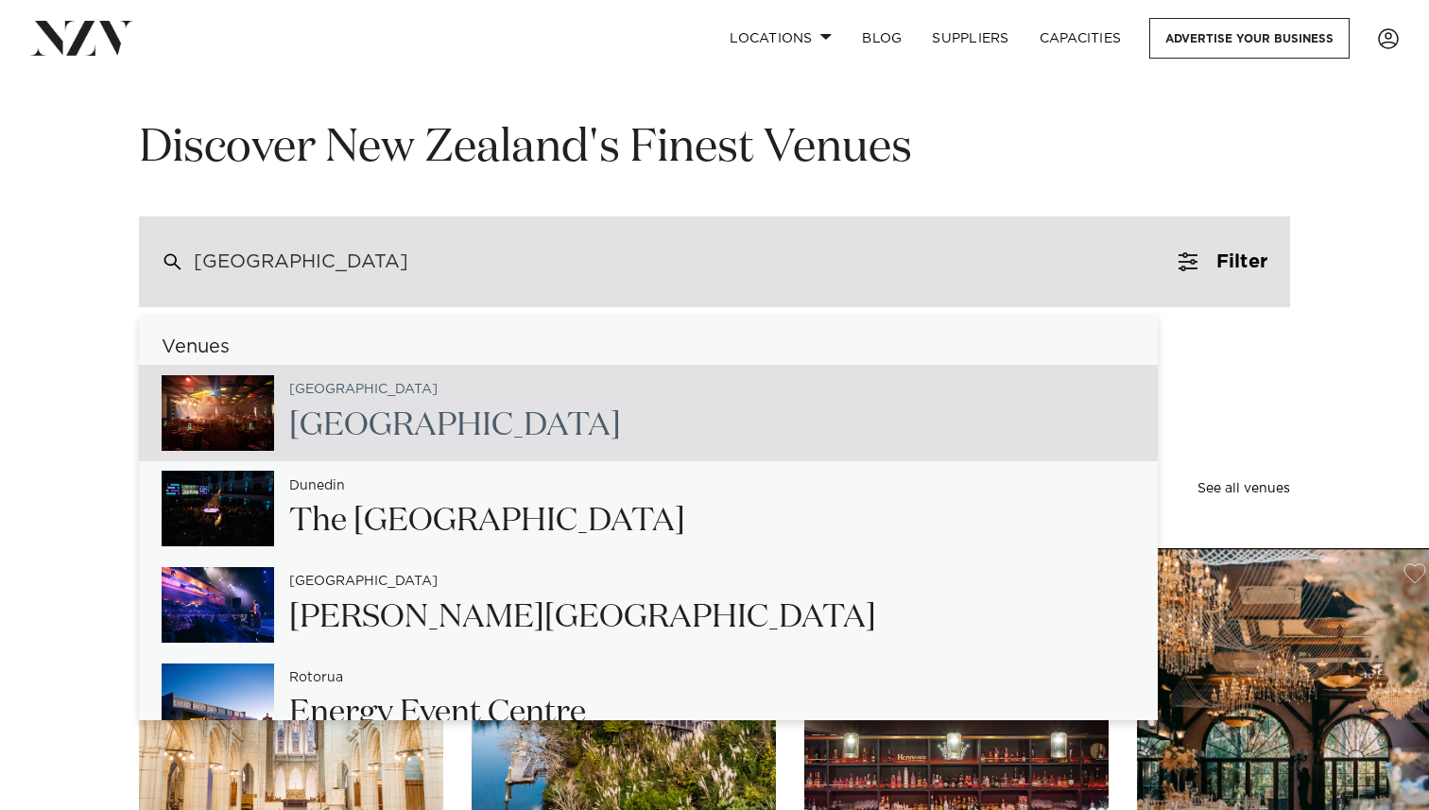
drag, startPoint x: 321, startPoint y: 261, endPoint x: 189, endPoint y: 253, distance: 132.5
click at [190, 253] on div "[GEOGRAPHIC_DATA]" at bounding box center [714, 261] width 1151 height 91
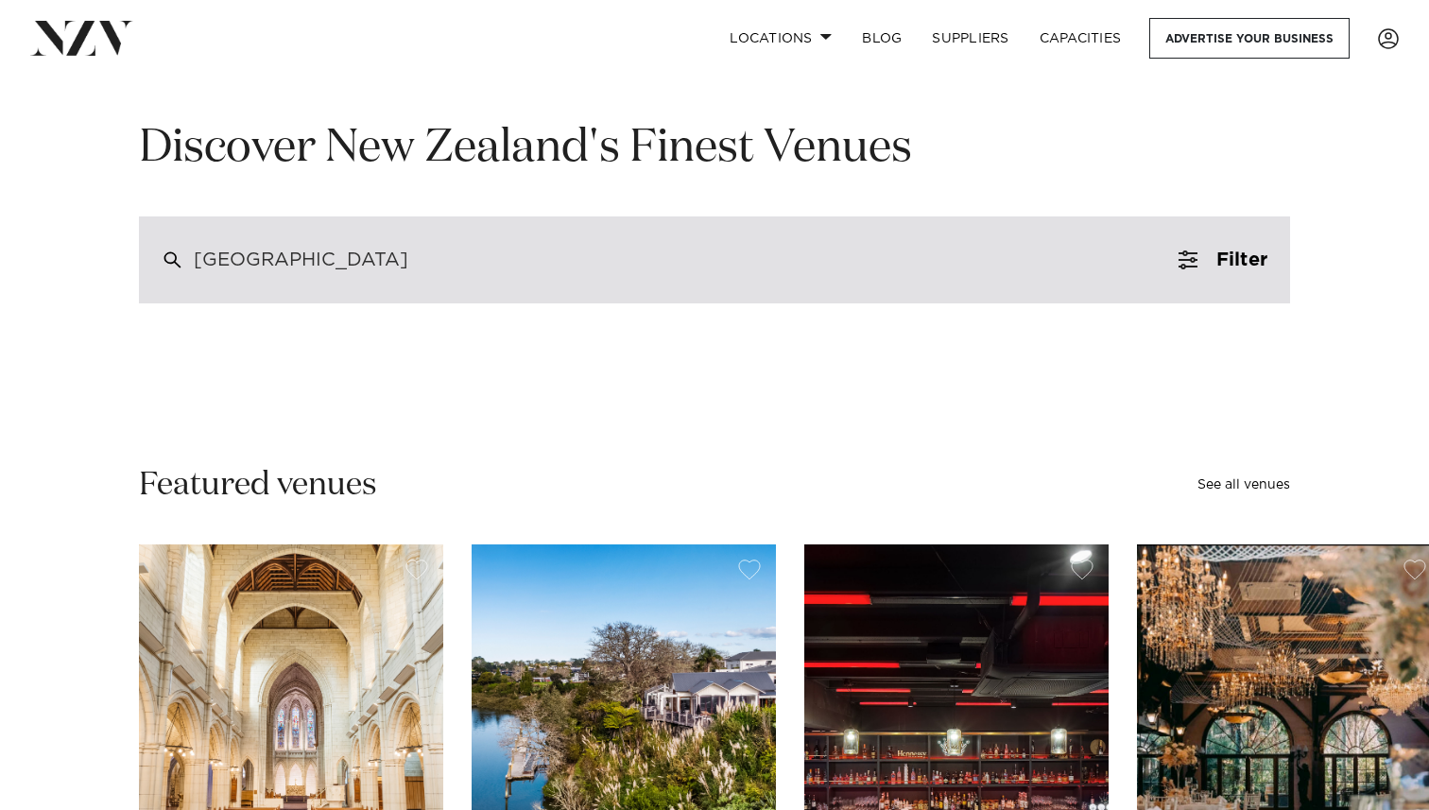
click at [347, 258] on div "[GEOGRAPHIC_DATA]" at bounding box center [714, 259] width 1151 height 87
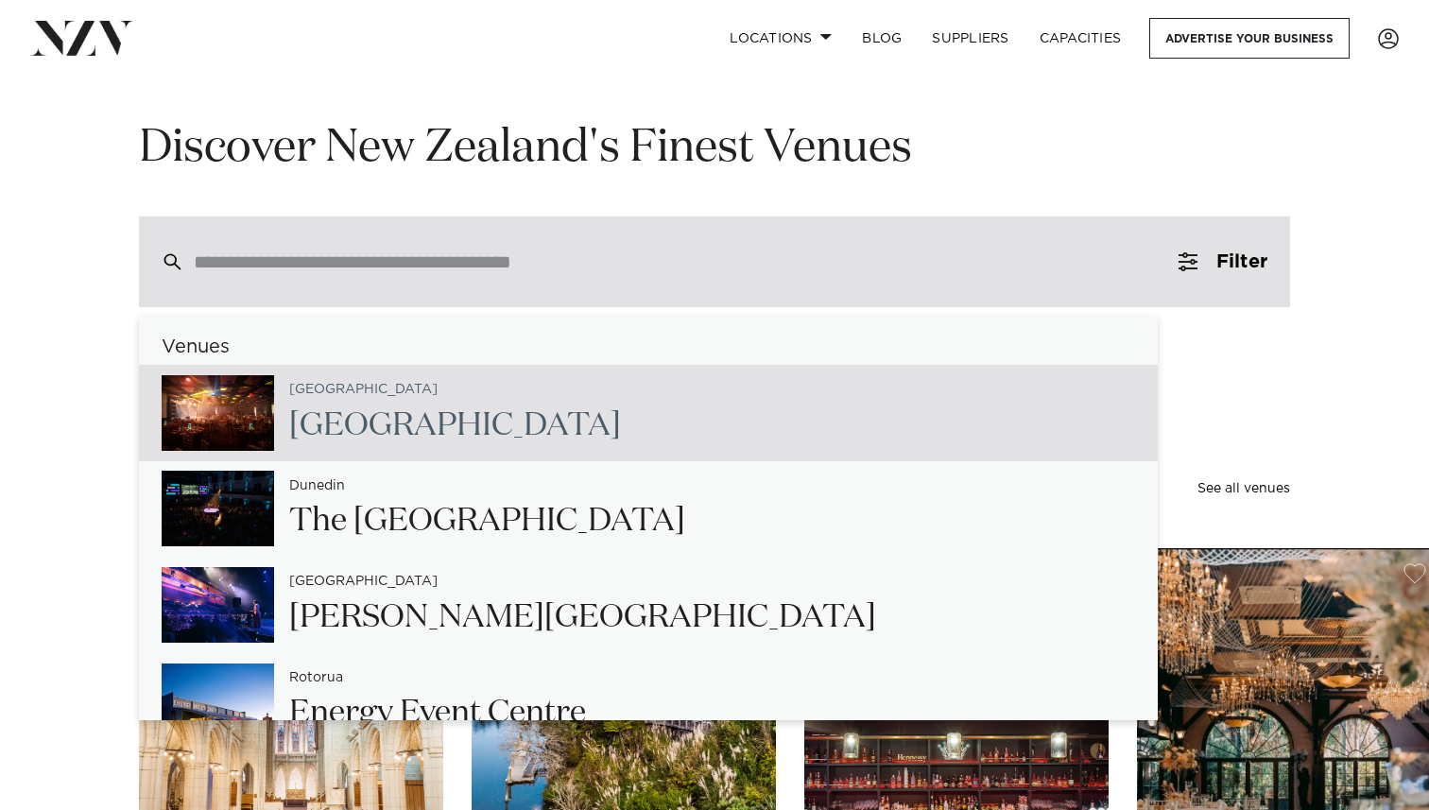
click at [293, 272] on input "search" at bounding box center [674, 261] width 961 height 21
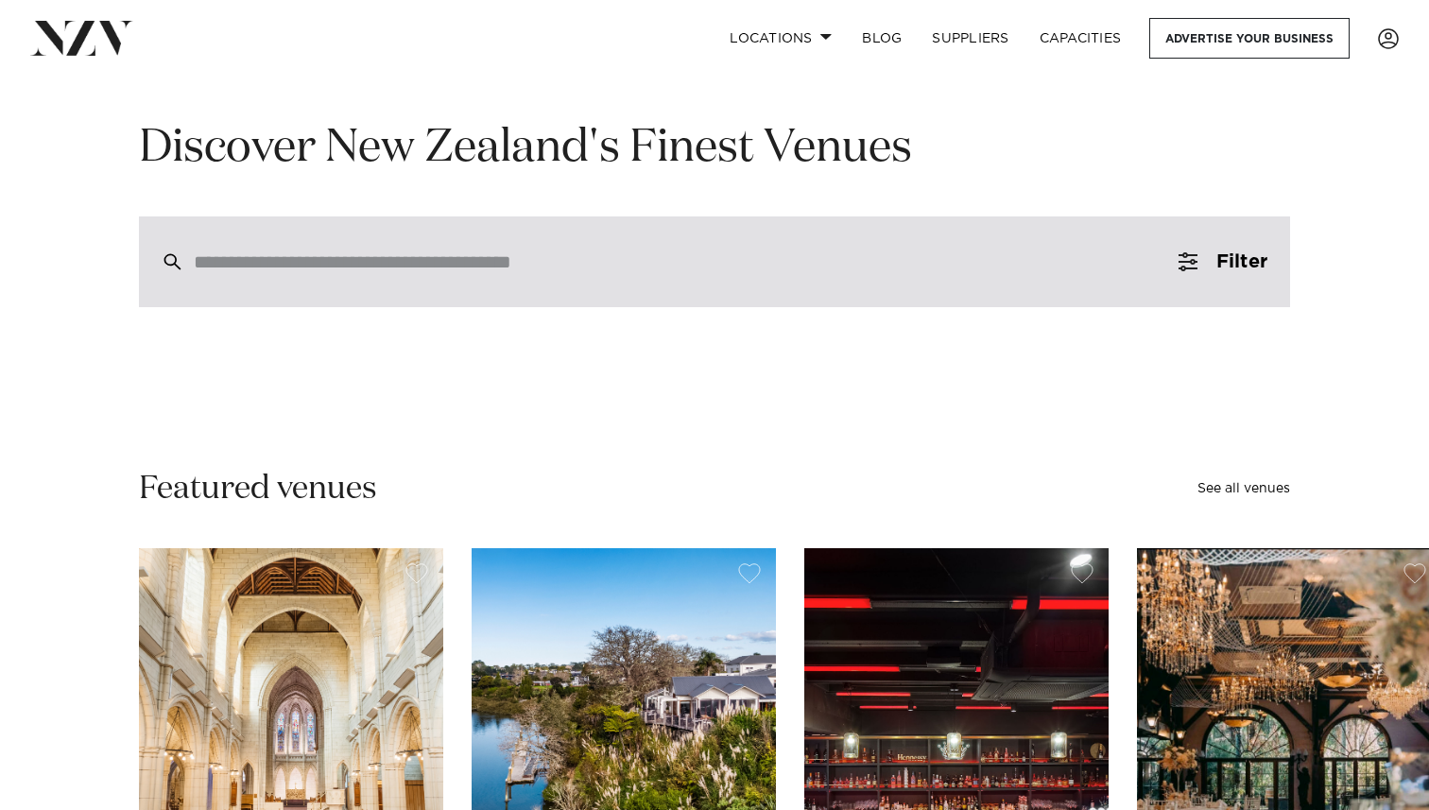
click at [293, 272] on input "search" at bounding box center [674, 261] width 961 height 21
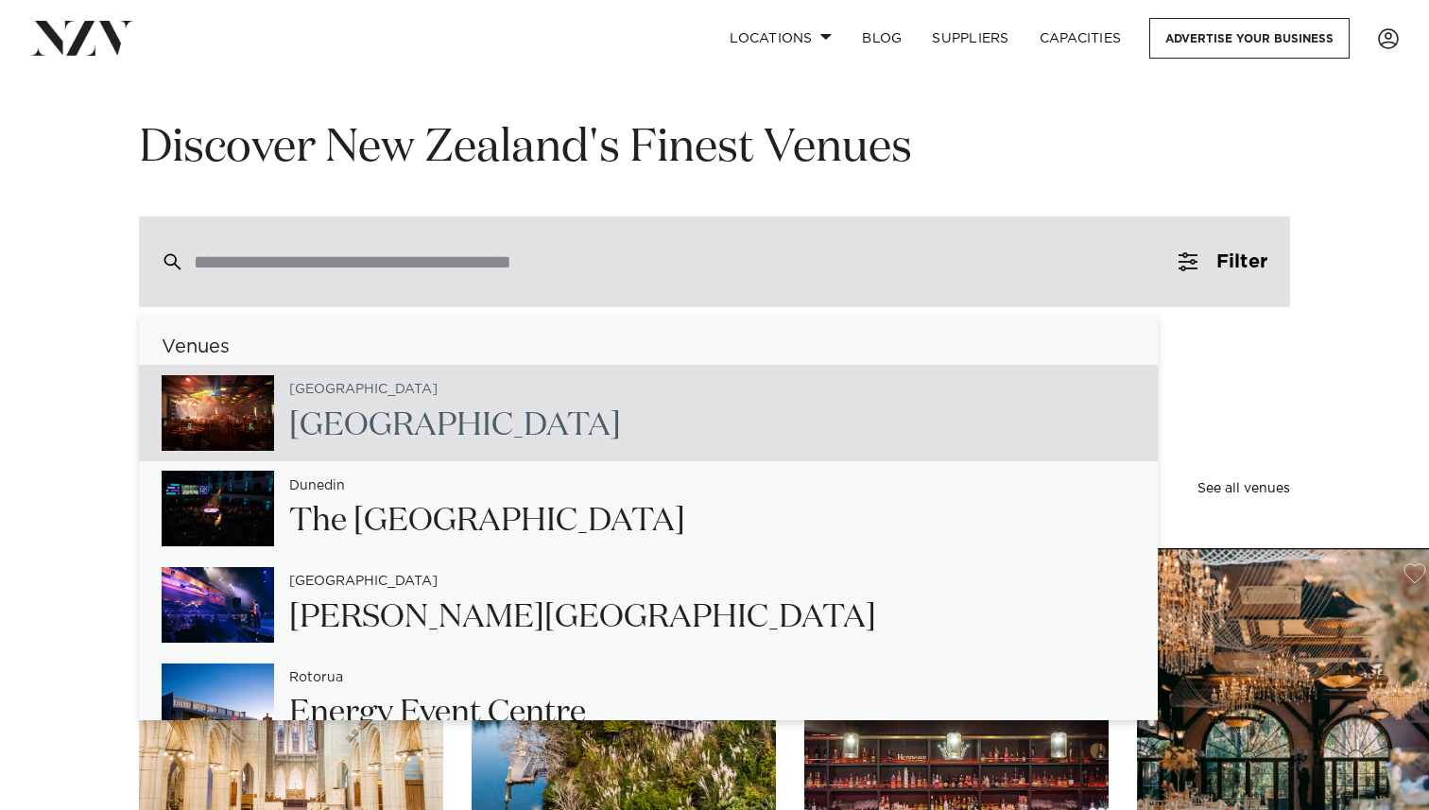
paste input "**********"
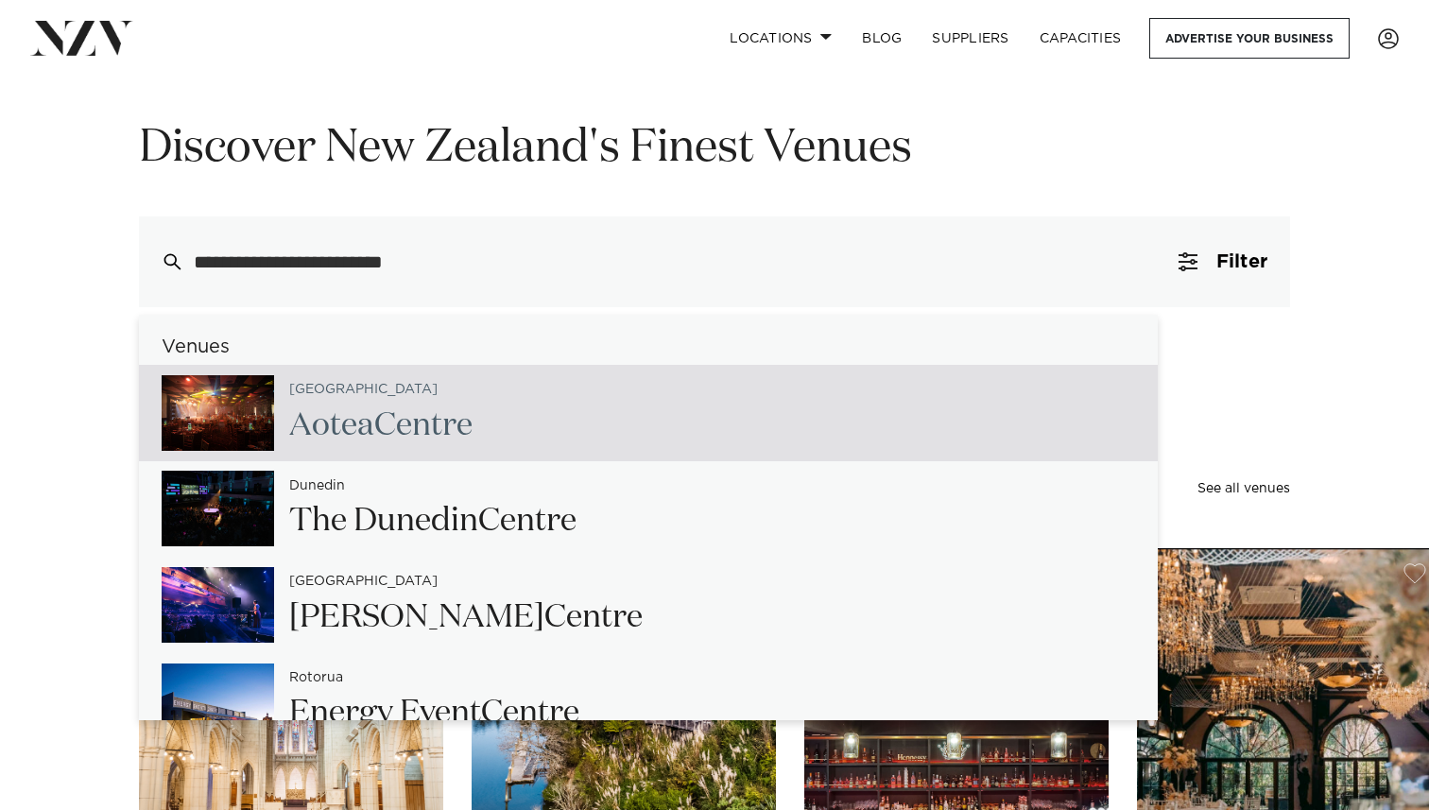
type input "**********"
click at [92, 257] on div "Discover New Zealand's Finest Venues Venues Auckland Aotea Centre Dunedin The D…" at bounding box center [714, 213] width 1399 height 188
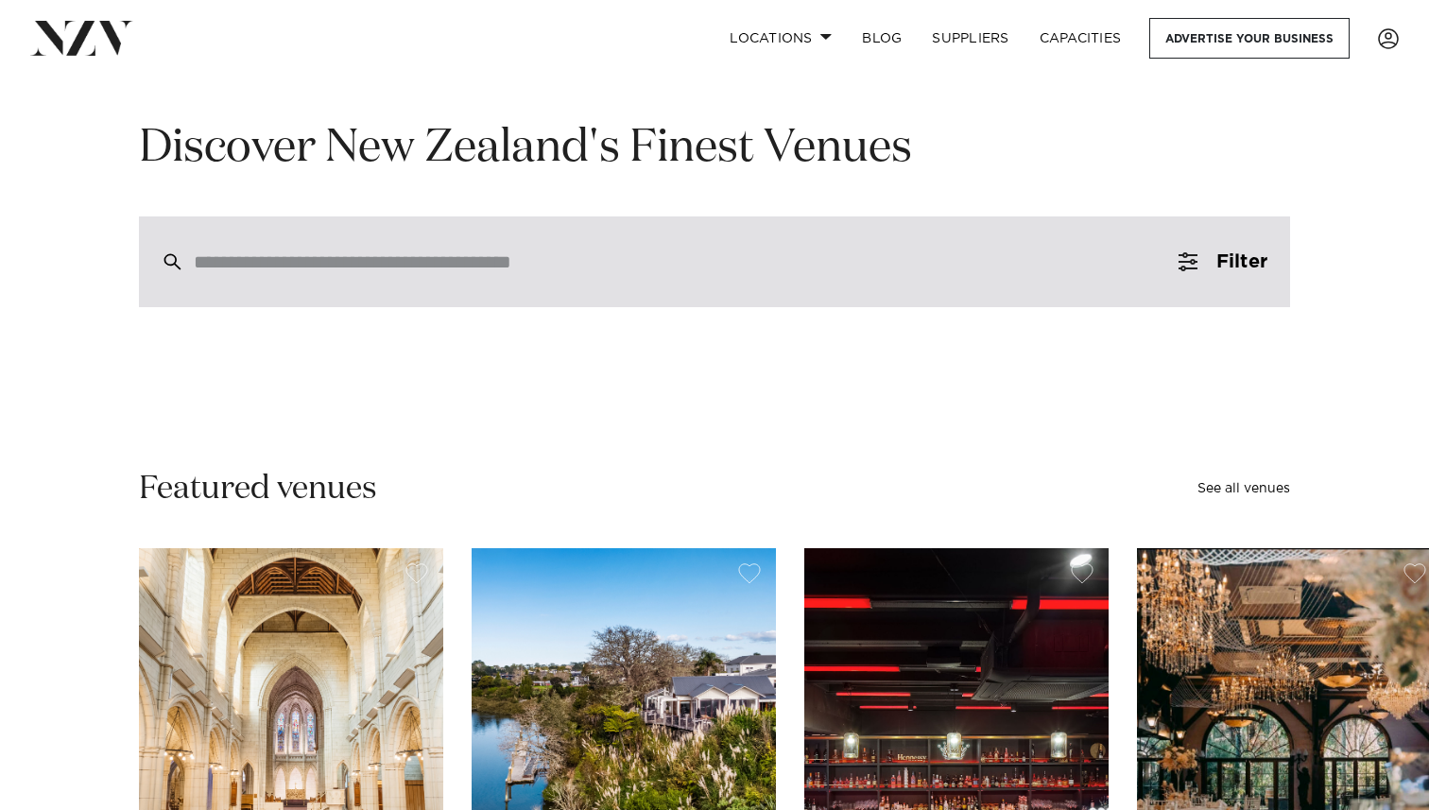
click at [240, 277] on div at bounding box center [714, 261] width 1151 height 91
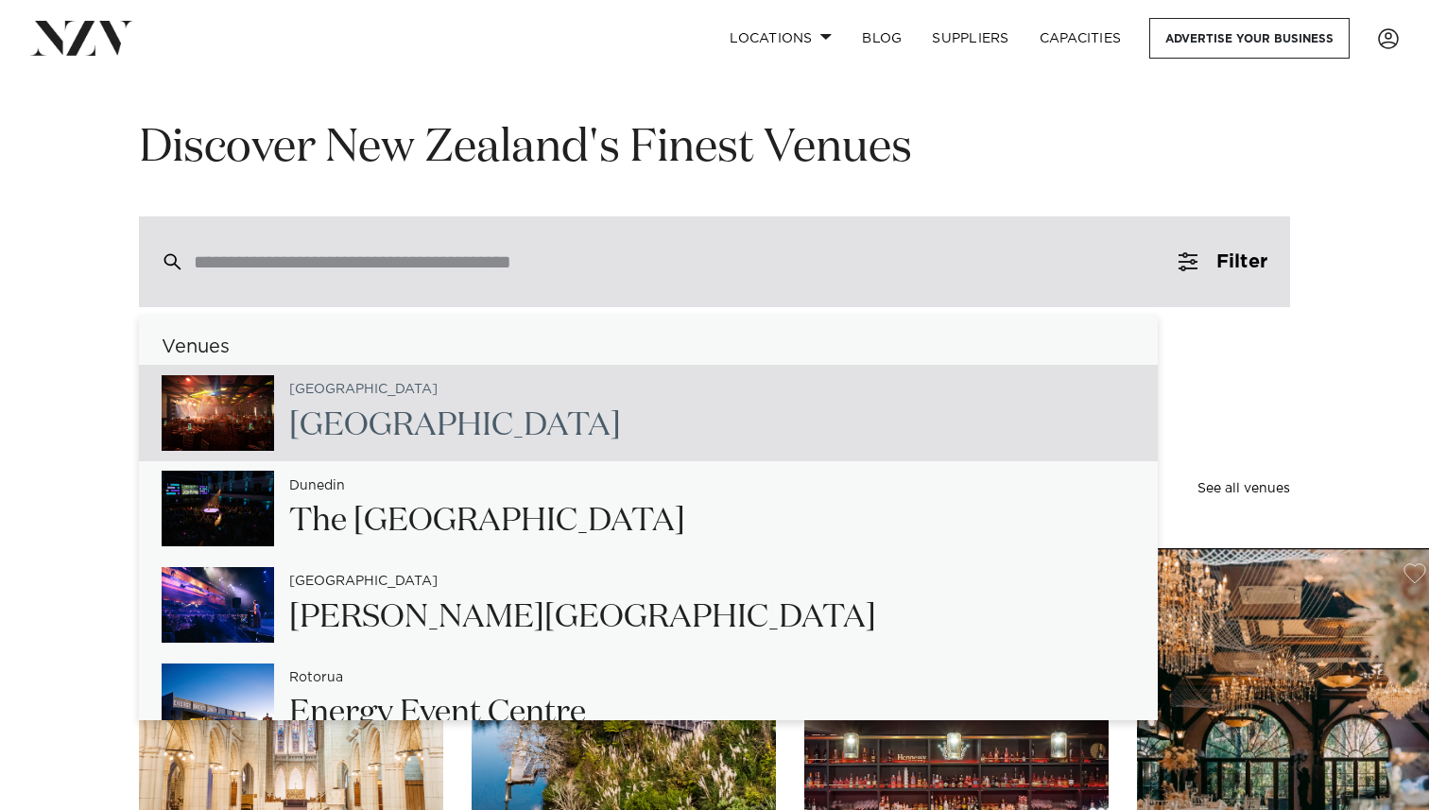
paste input "**********"
type input "*"
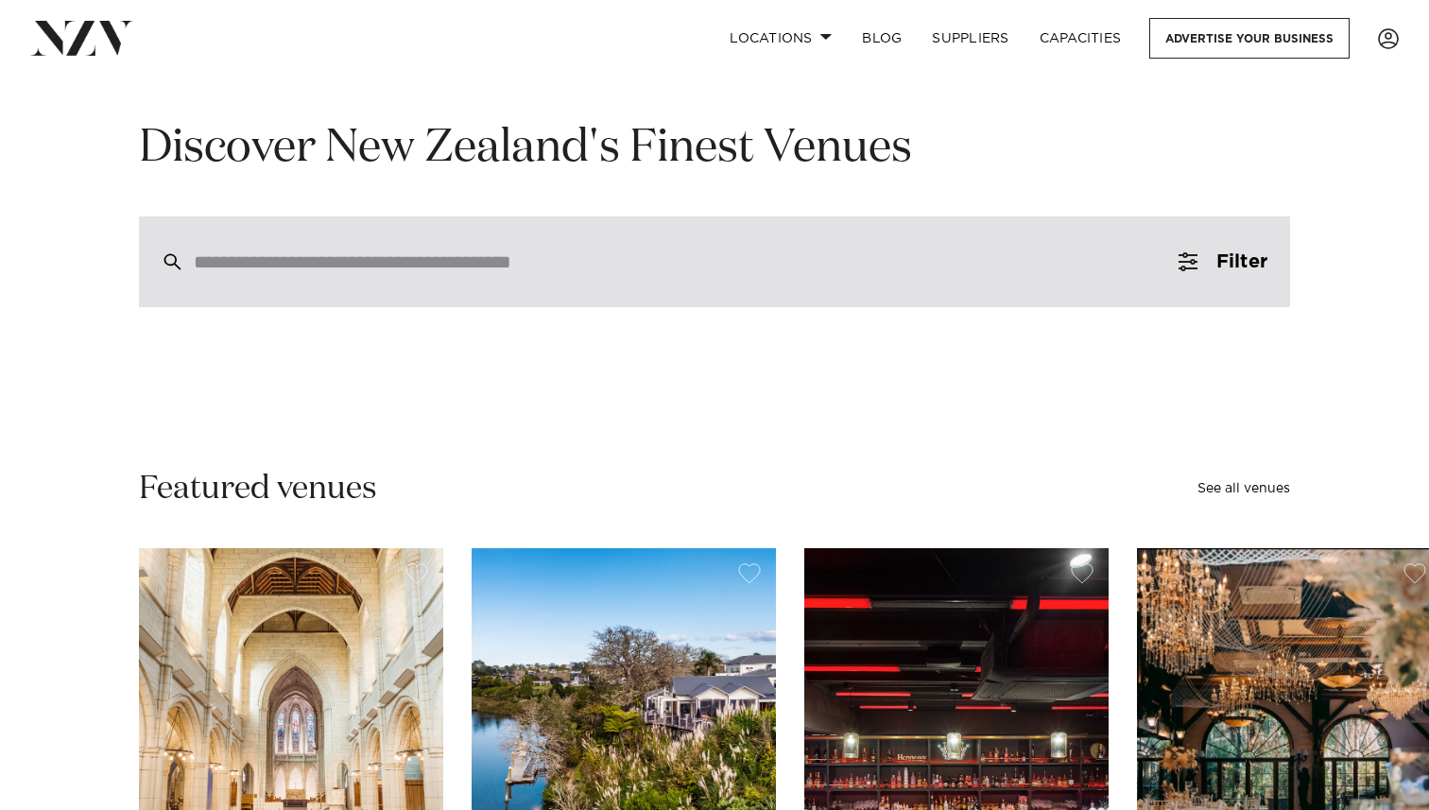
click at [473, 271] on input "search" at bounding box center [674, 261] width 961 height 21
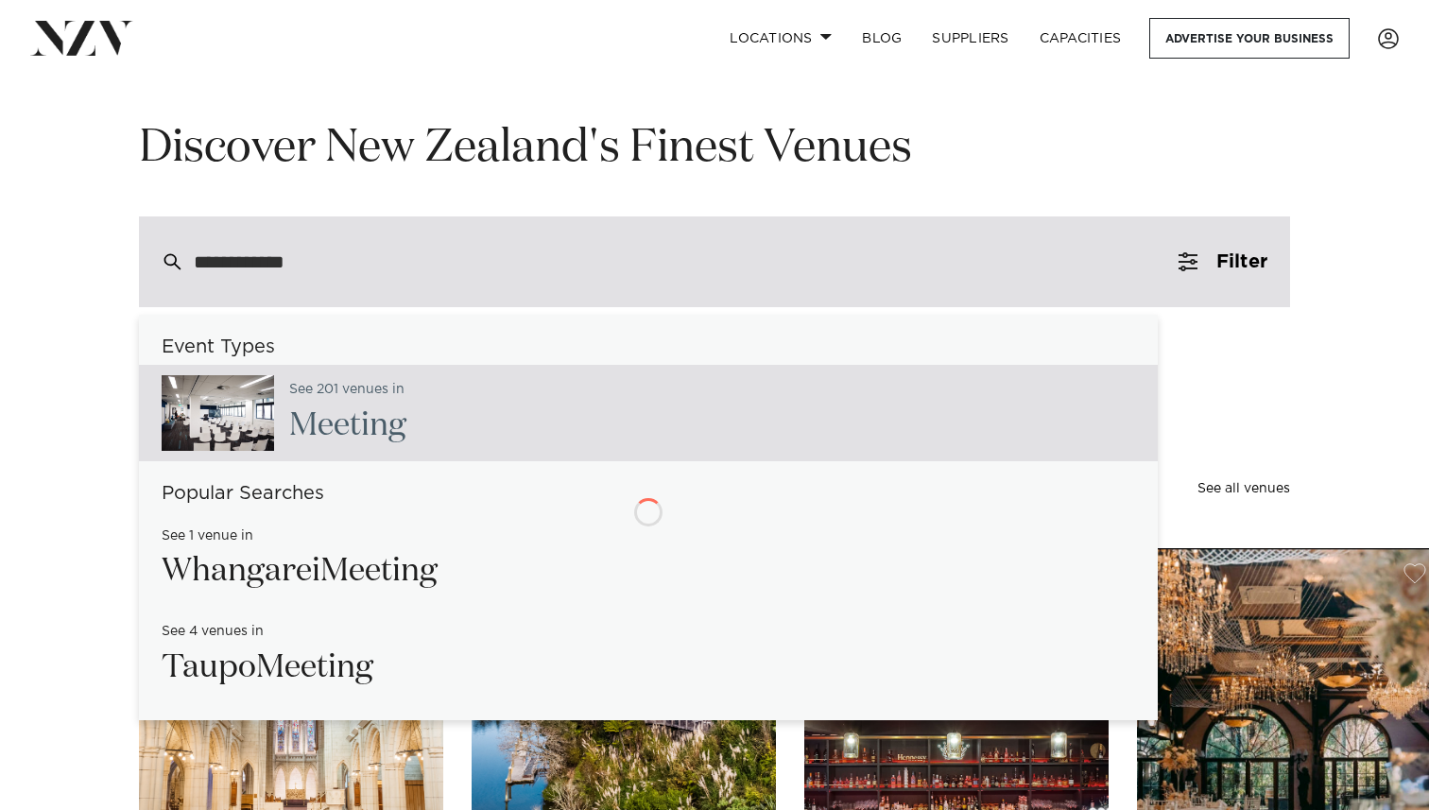
type input "**********"
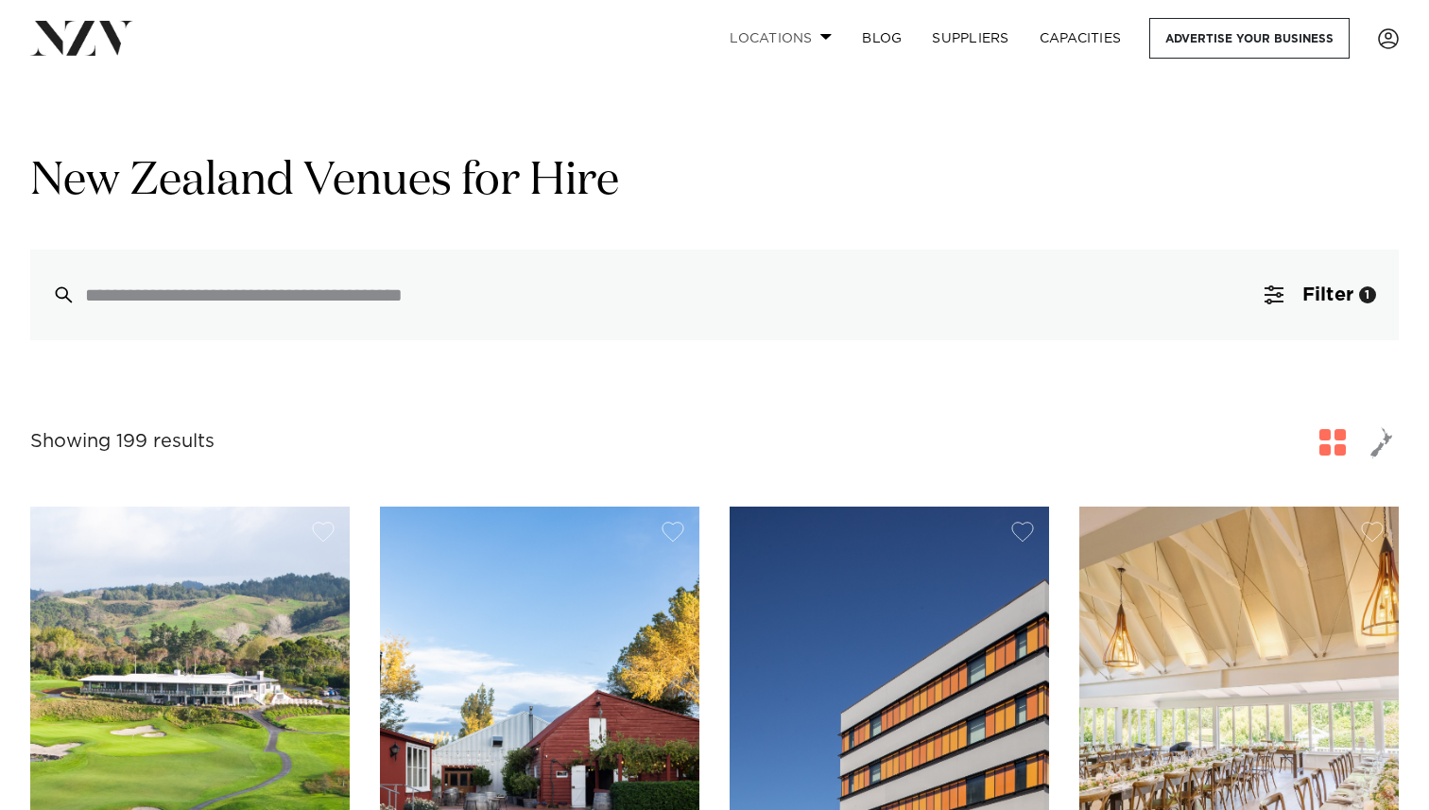
click at [796, 28] on link "Locations" at bounding box center [780, 38] width 132 height 41
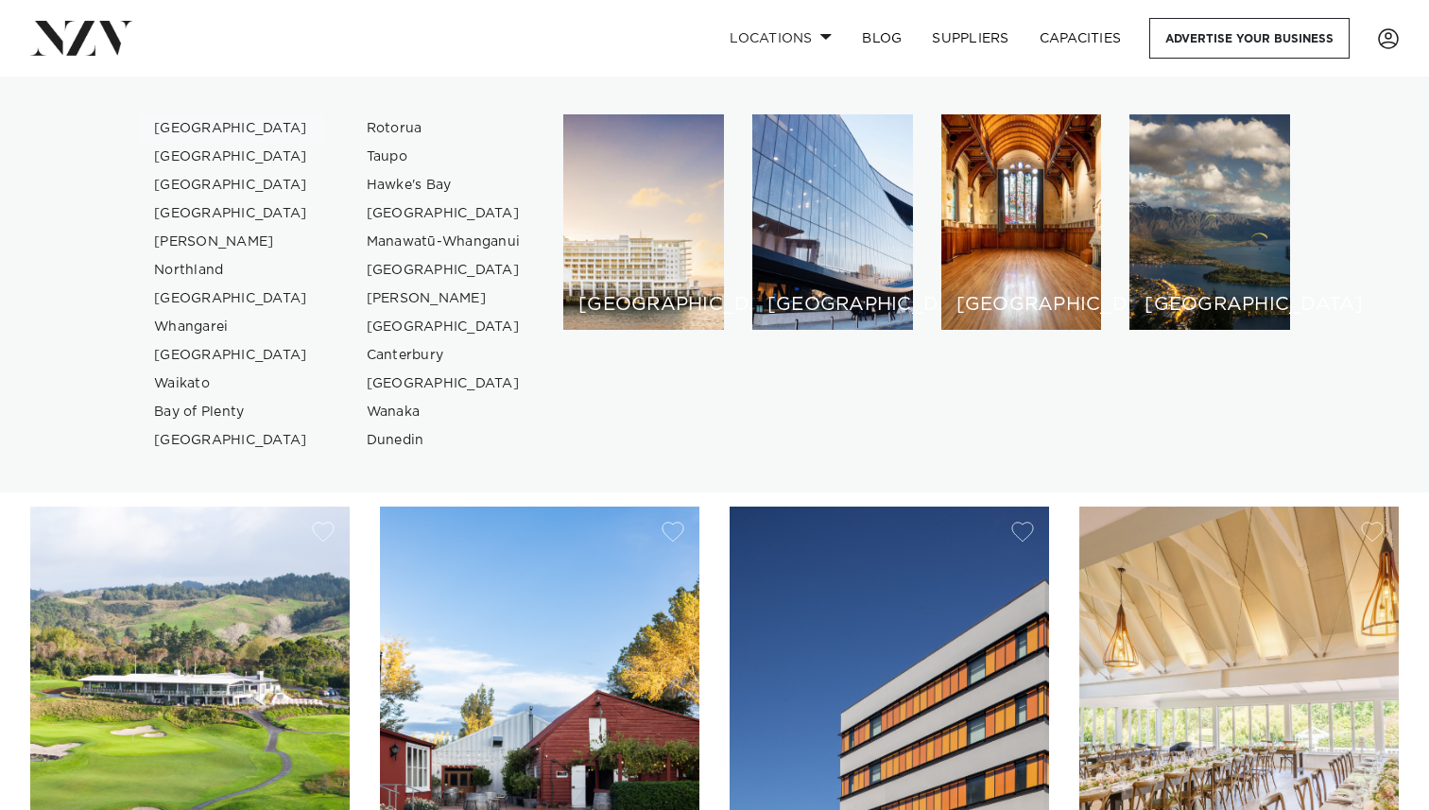
click at [189, 134] on link "[GEOGRAPHIC_DATA]" at bounding box center [231, 128] width 184 height 28
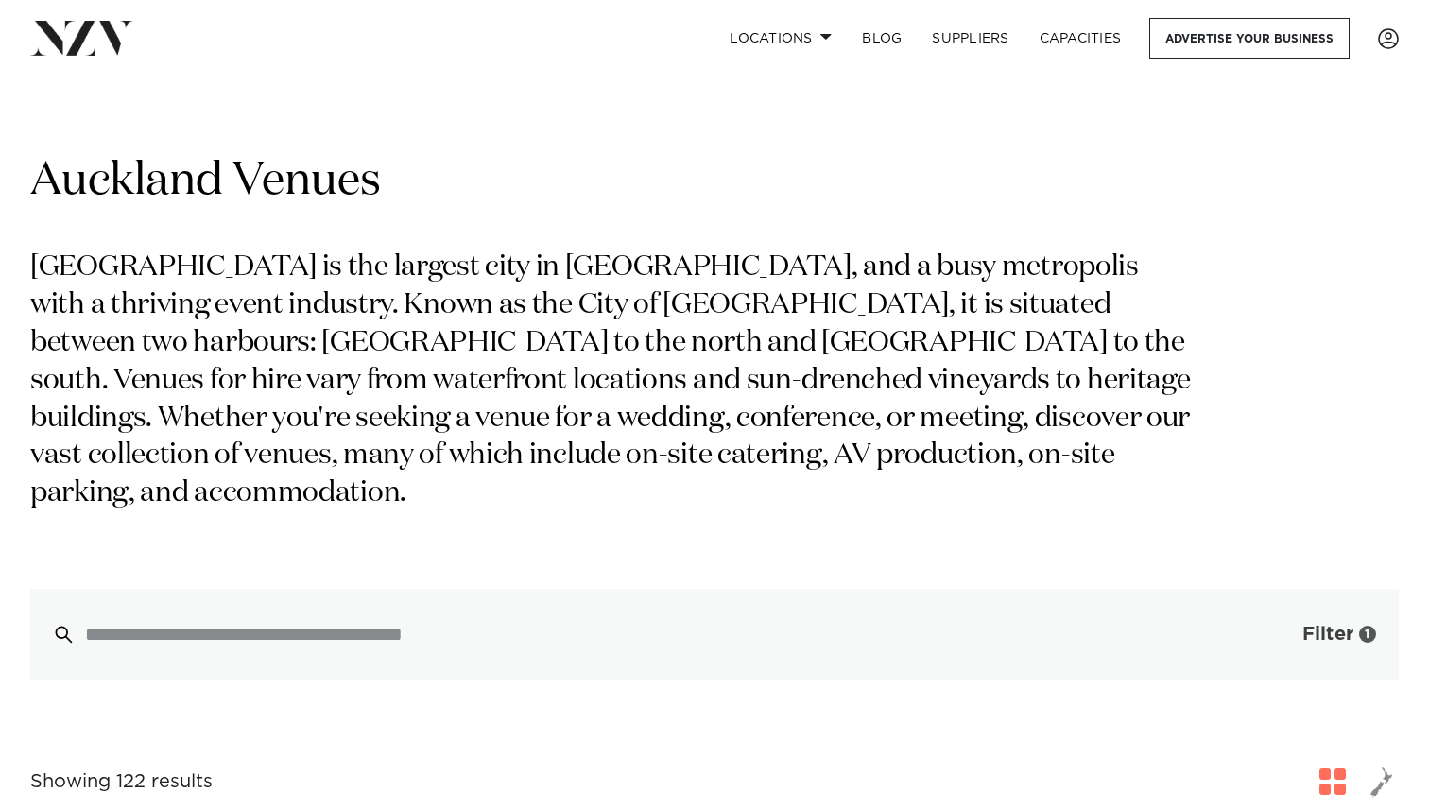
click at [1335, 625] on span "Filter" at bounding box center [1327, 634] width 51 height 19
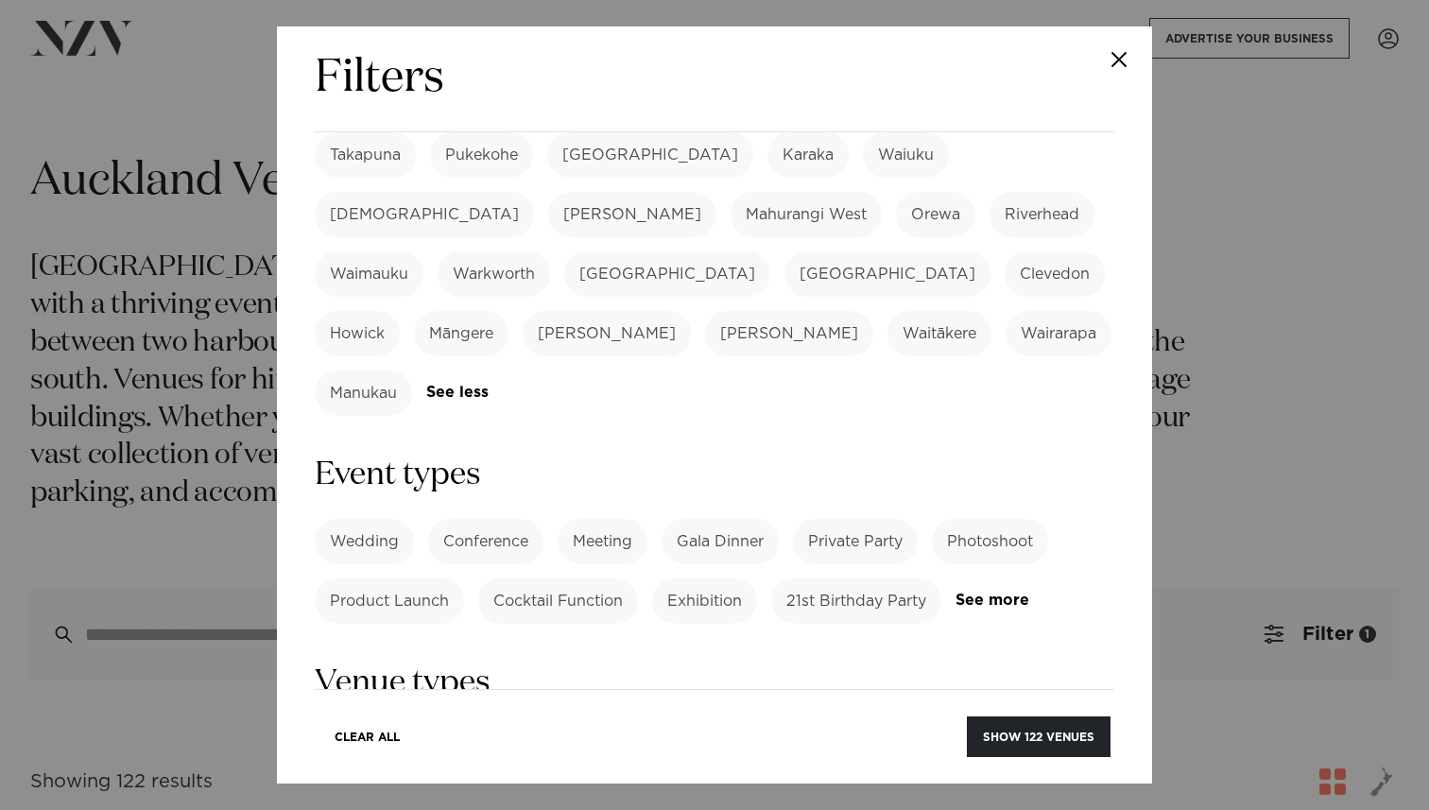
scroll to position [629, 0]
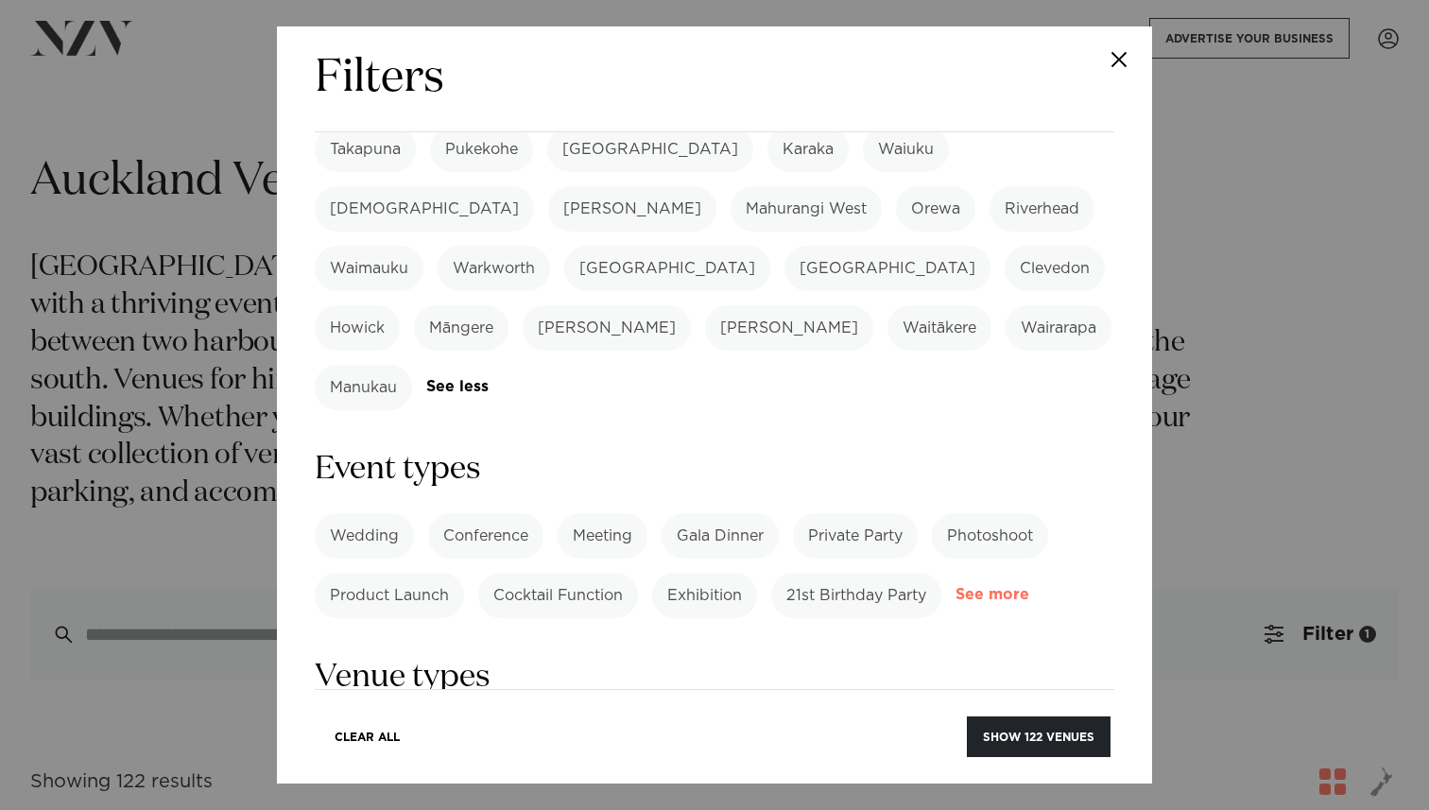
click at [995, 587] on link "See more" at bounding box center [1028, 595] width 147 height 16
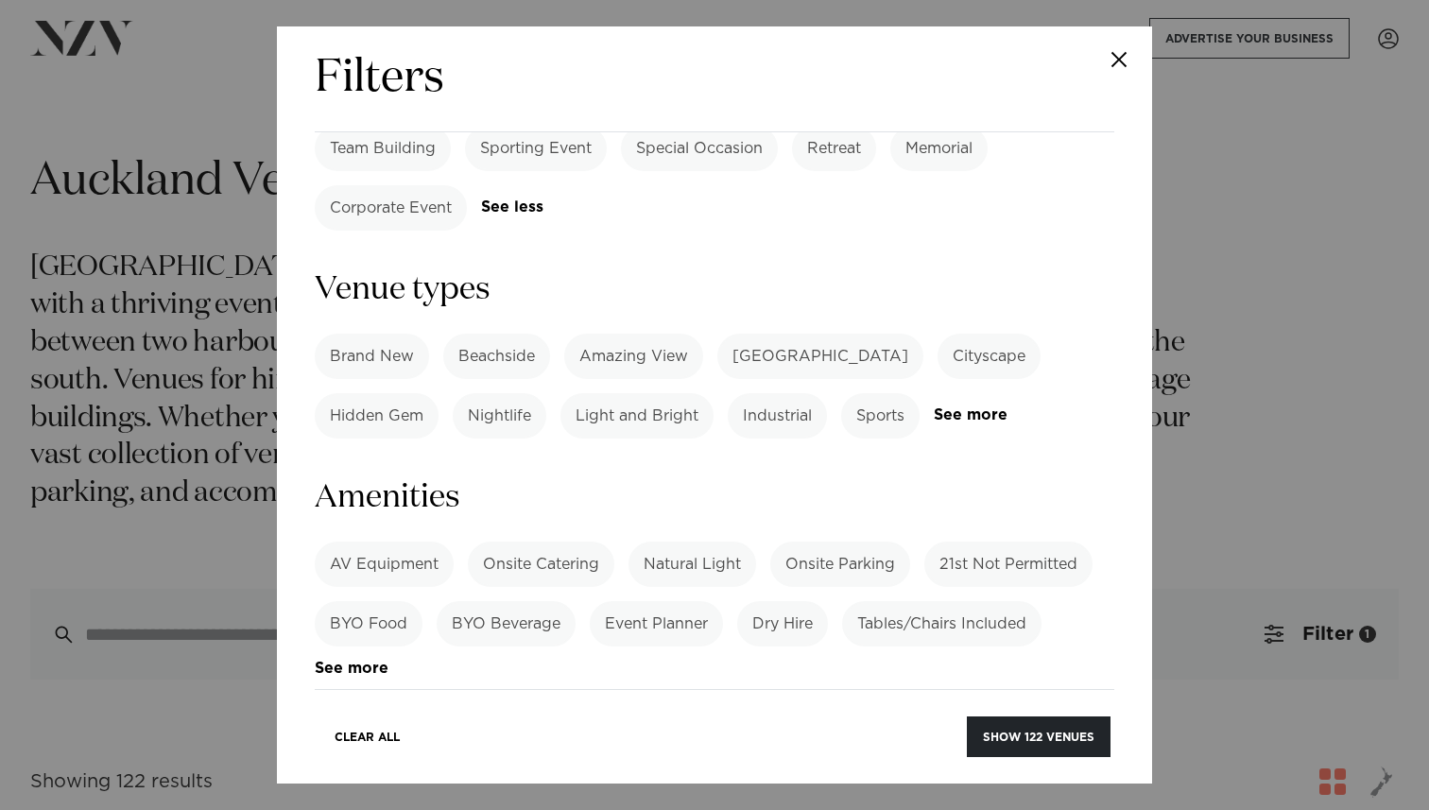
scroll to position [1195, 0]
click at [680, 780] on label "Meeting" at bounding box center [657, 802] width 90 height 45
click at [371, 780] on label "Cocktail" at bounding box center [360, 802] width 90 height 45
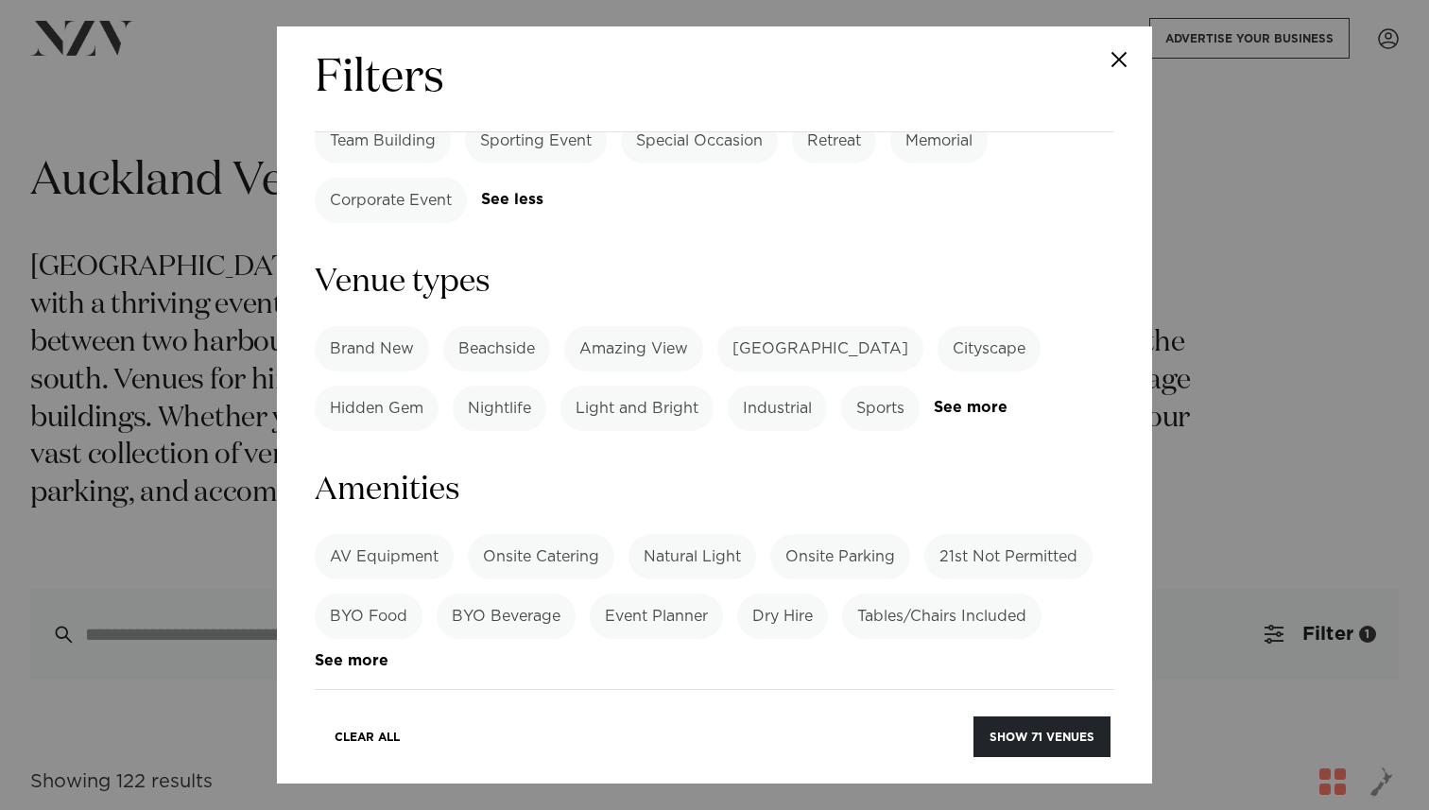
scroll to position [1210, 0]
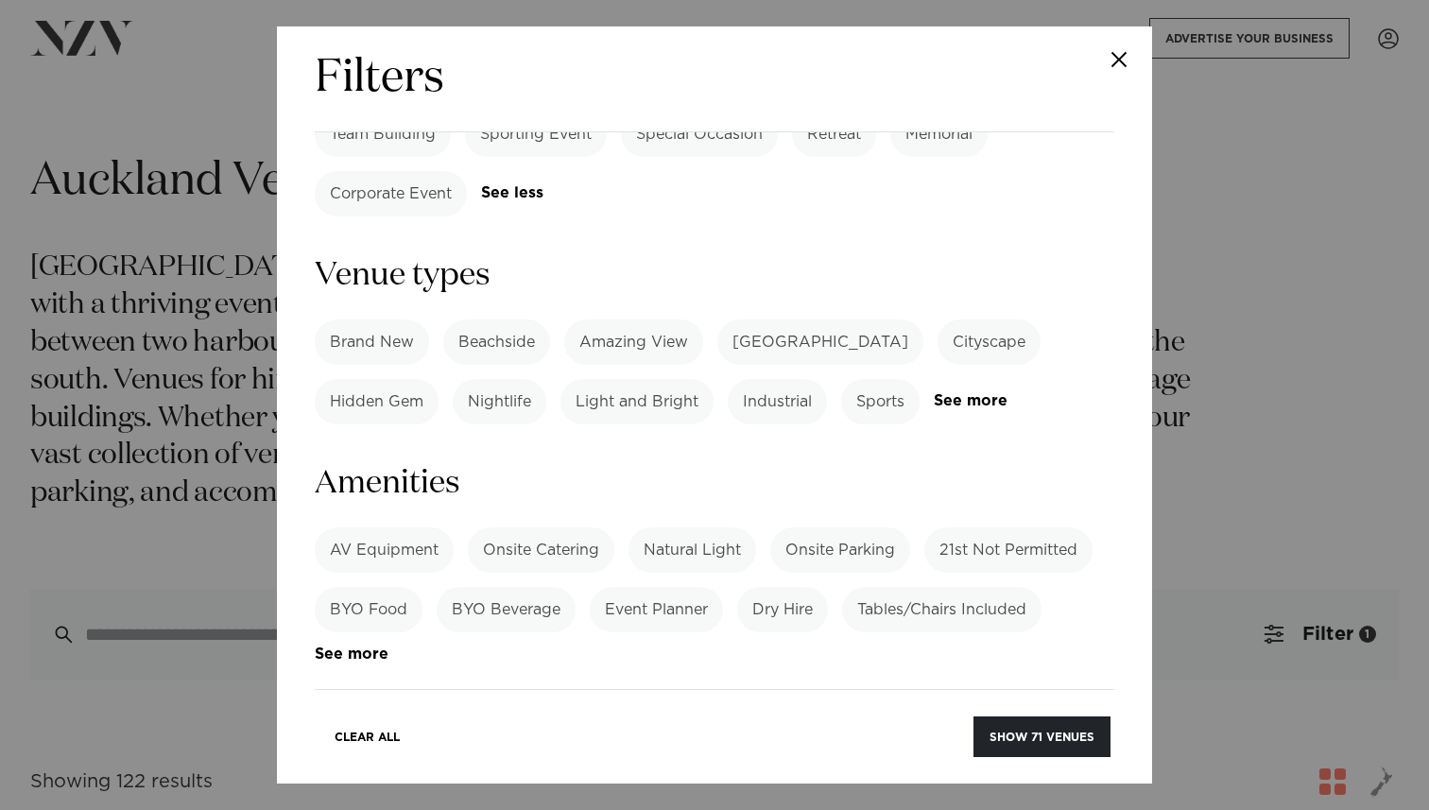
click at [358, 765] on label "Cocktail" at bounding box center [360, 787] width 90 height 45
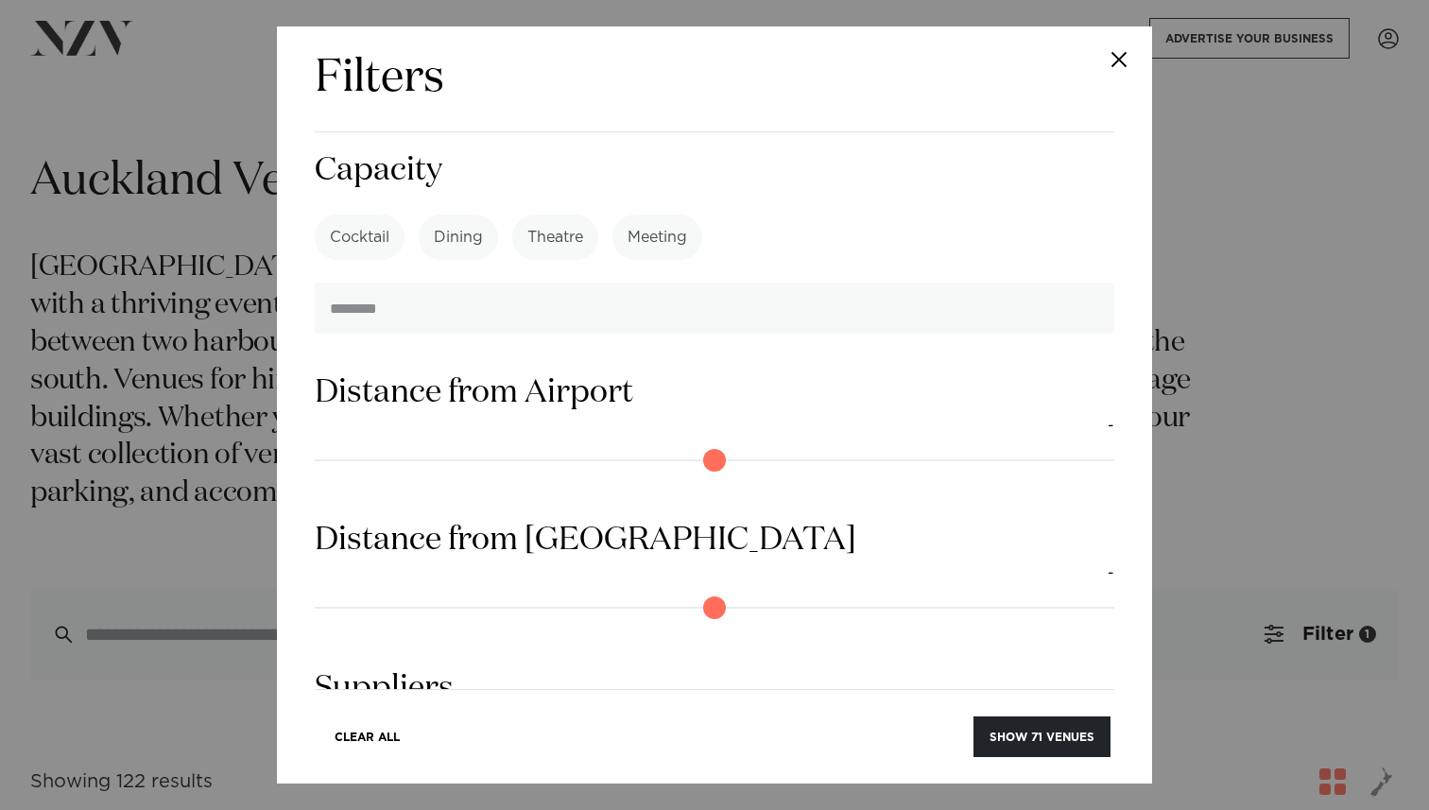
scroll to position [1799, 0]
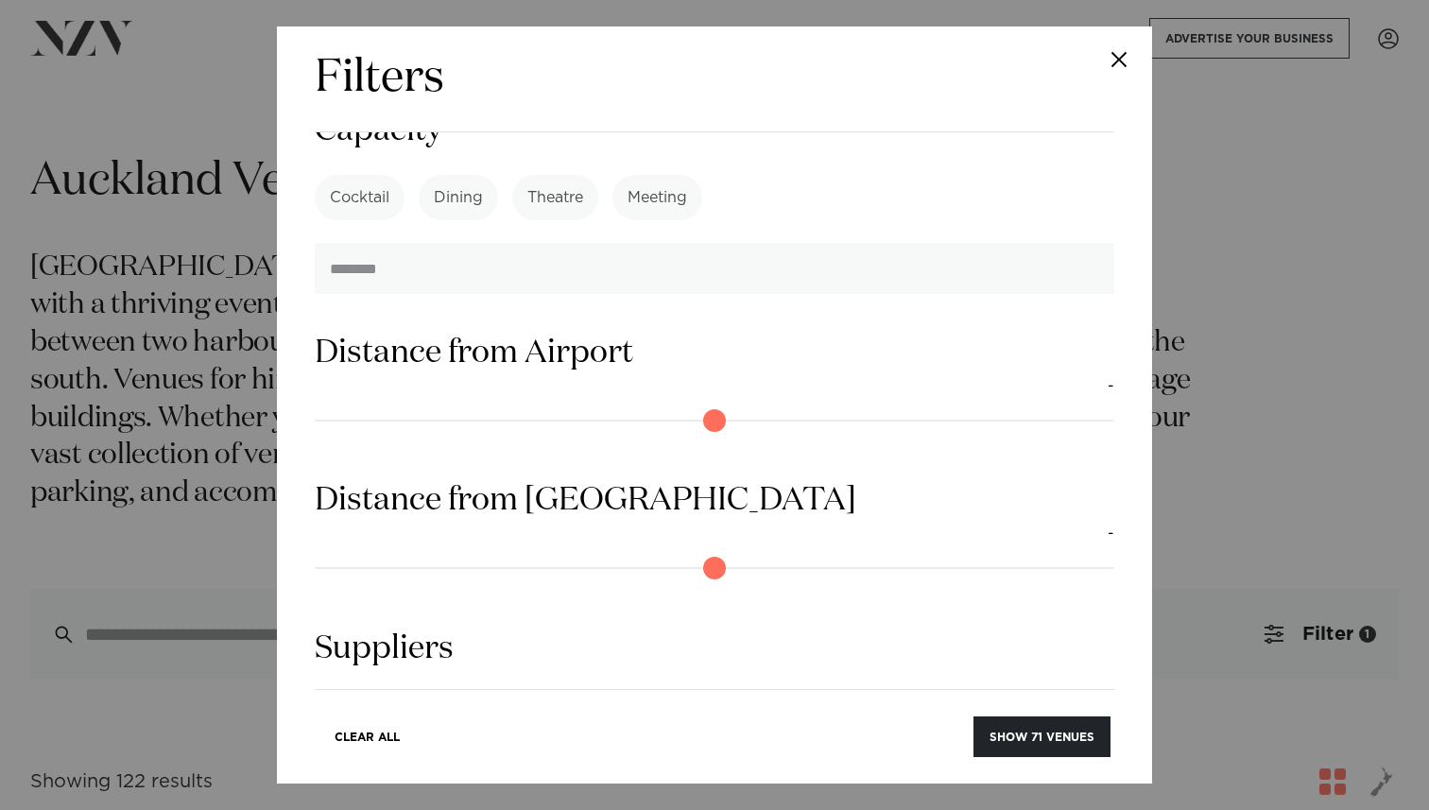
click at [462, 809] on link "See more" at bounding box center [388, 820] width 147 height 16
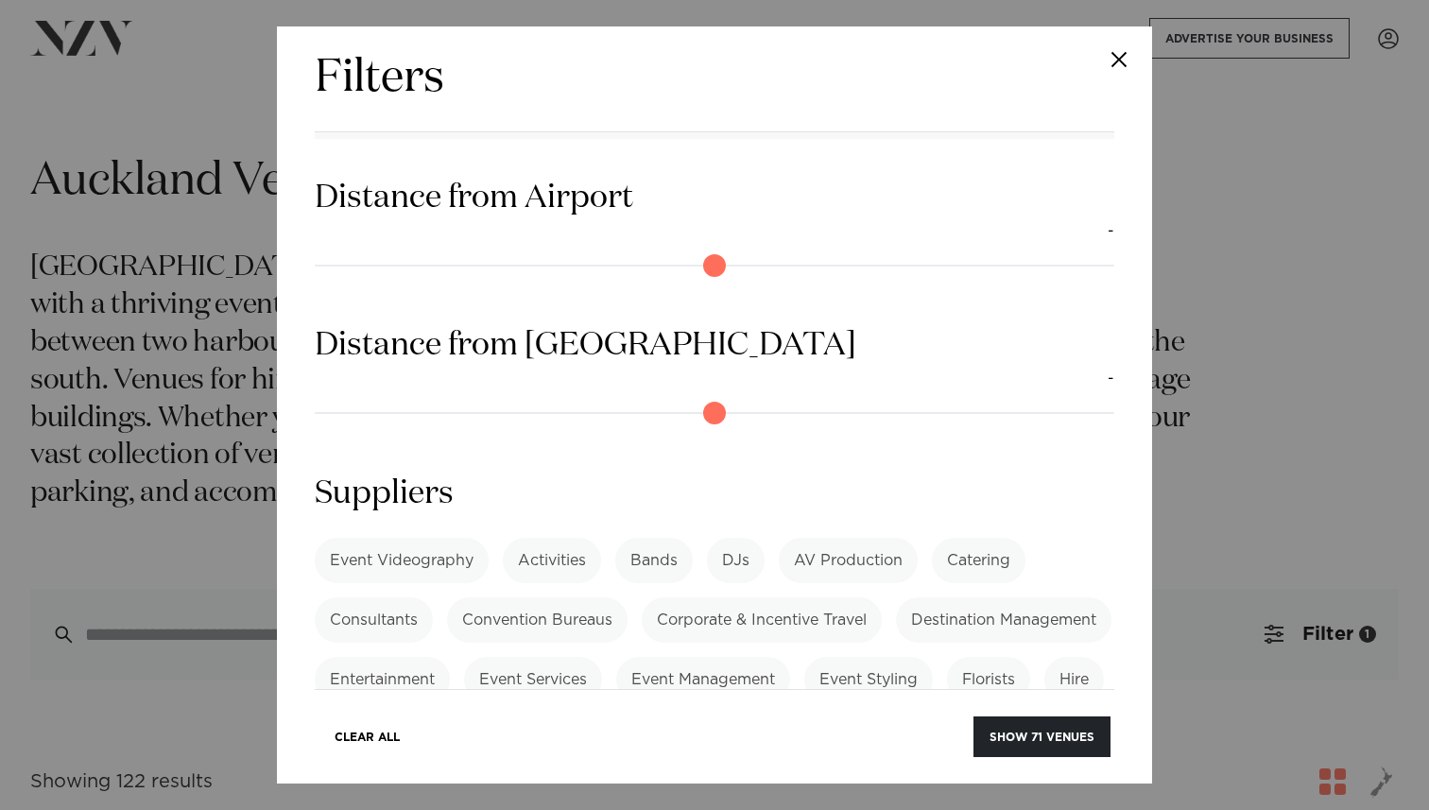
scroll to position [1970, 0]
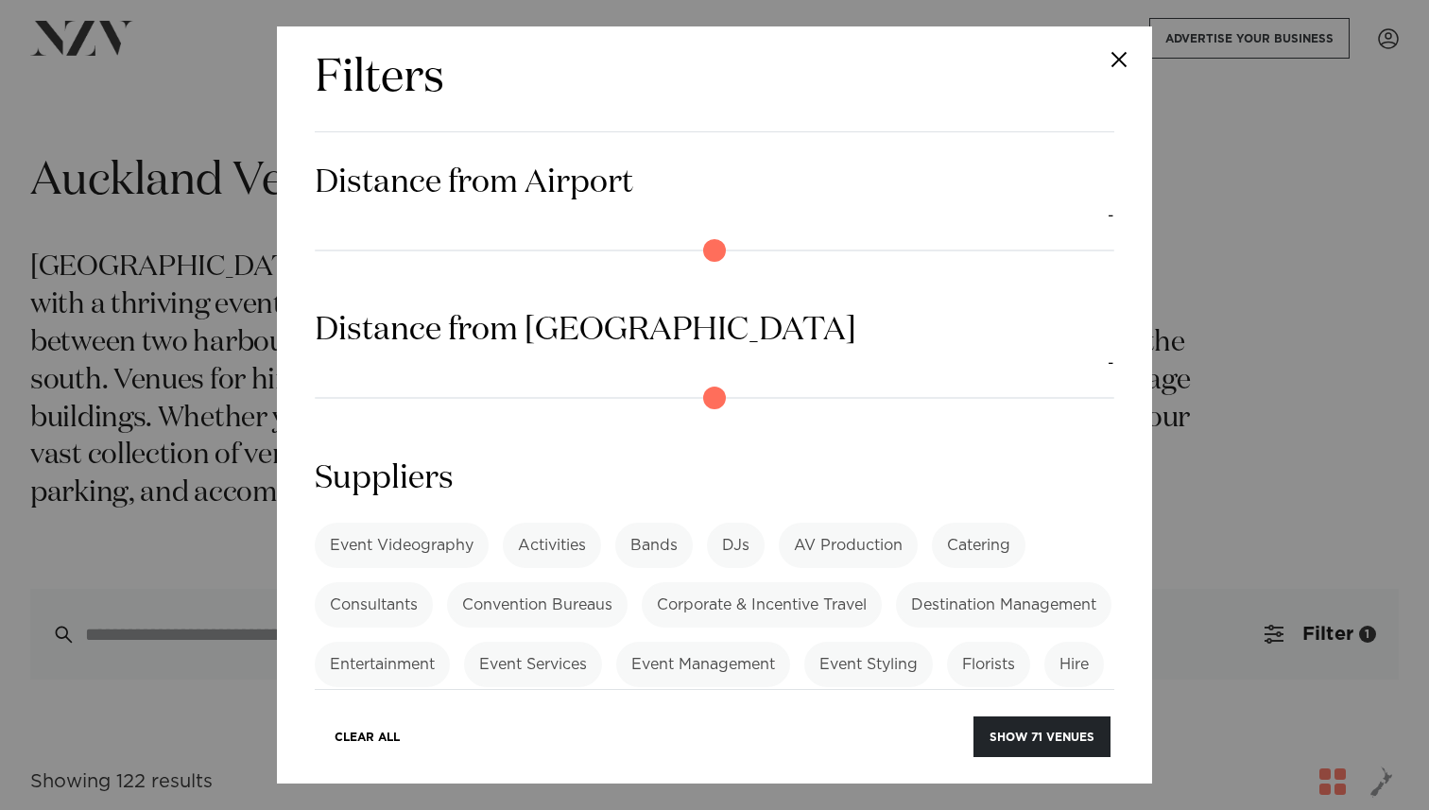
click at [602, 642] on label "Event Services" at bounding box center [533, 664] width 138 height 45
click at [790, 642] on label "Event Management" at bounding box center [703, 664] width 174 height 45
click at [804, 642] on label "Event Styling" at bounding box center [868, 664] width 129 height 45
click at [790, 642] on label "Event Management" at bounding box center [703, 664] width 174 height 45
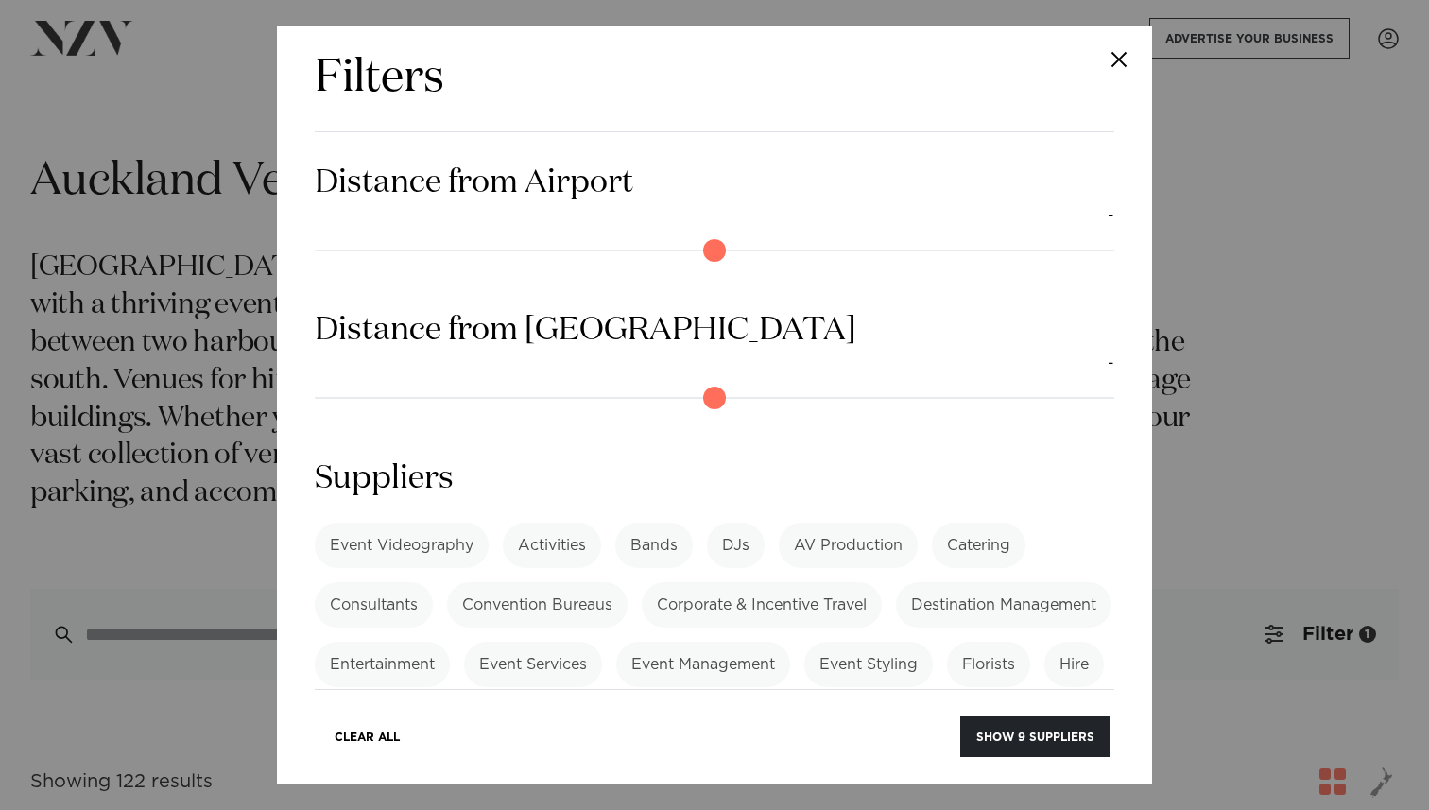
click at [602, 642] on label "Event Services" at bounding box center [533, 664] width 138 height 45
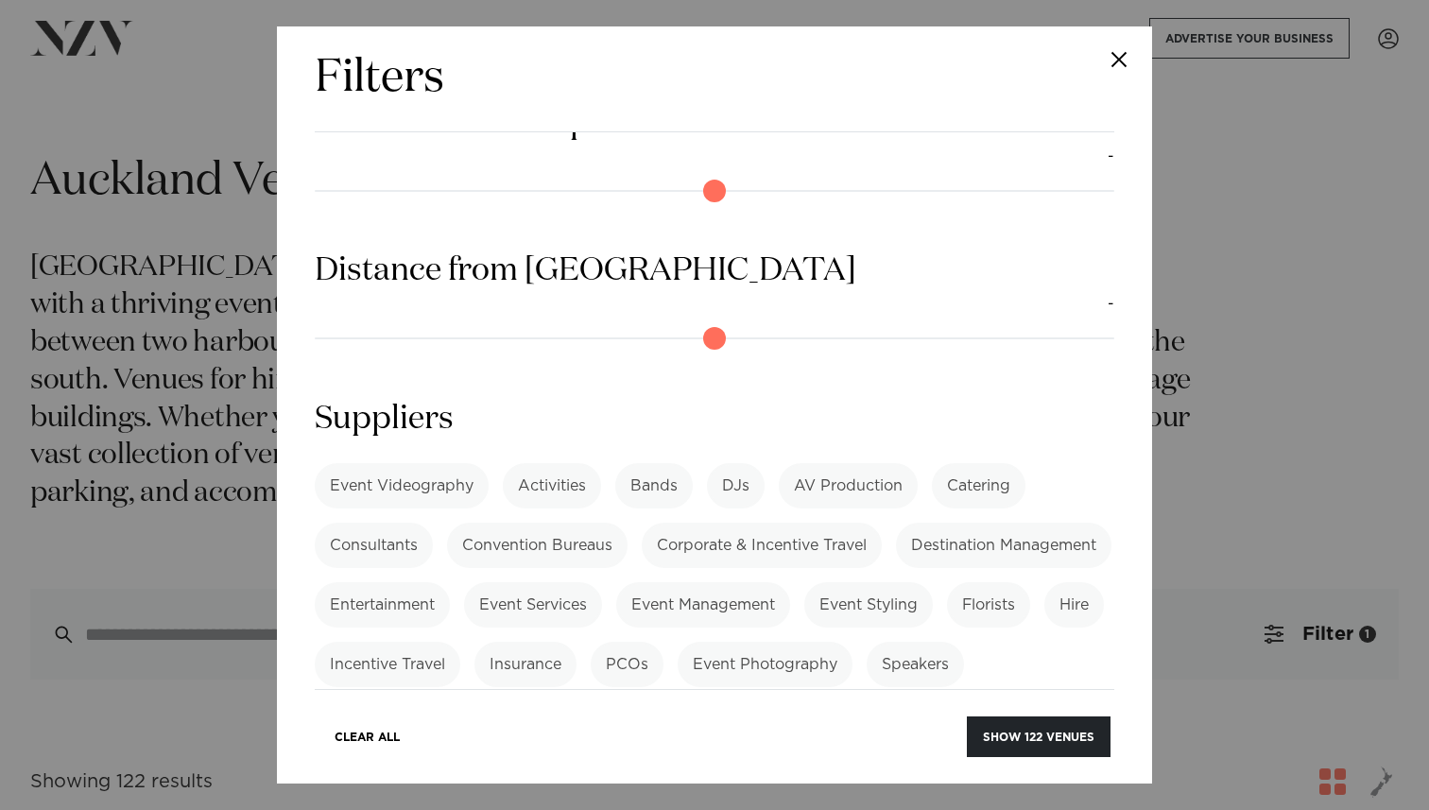
scroll to position [2026, 0]
click at [602, 585] on label "Event Services" at bounding box center [533, 607] width 138 height 45
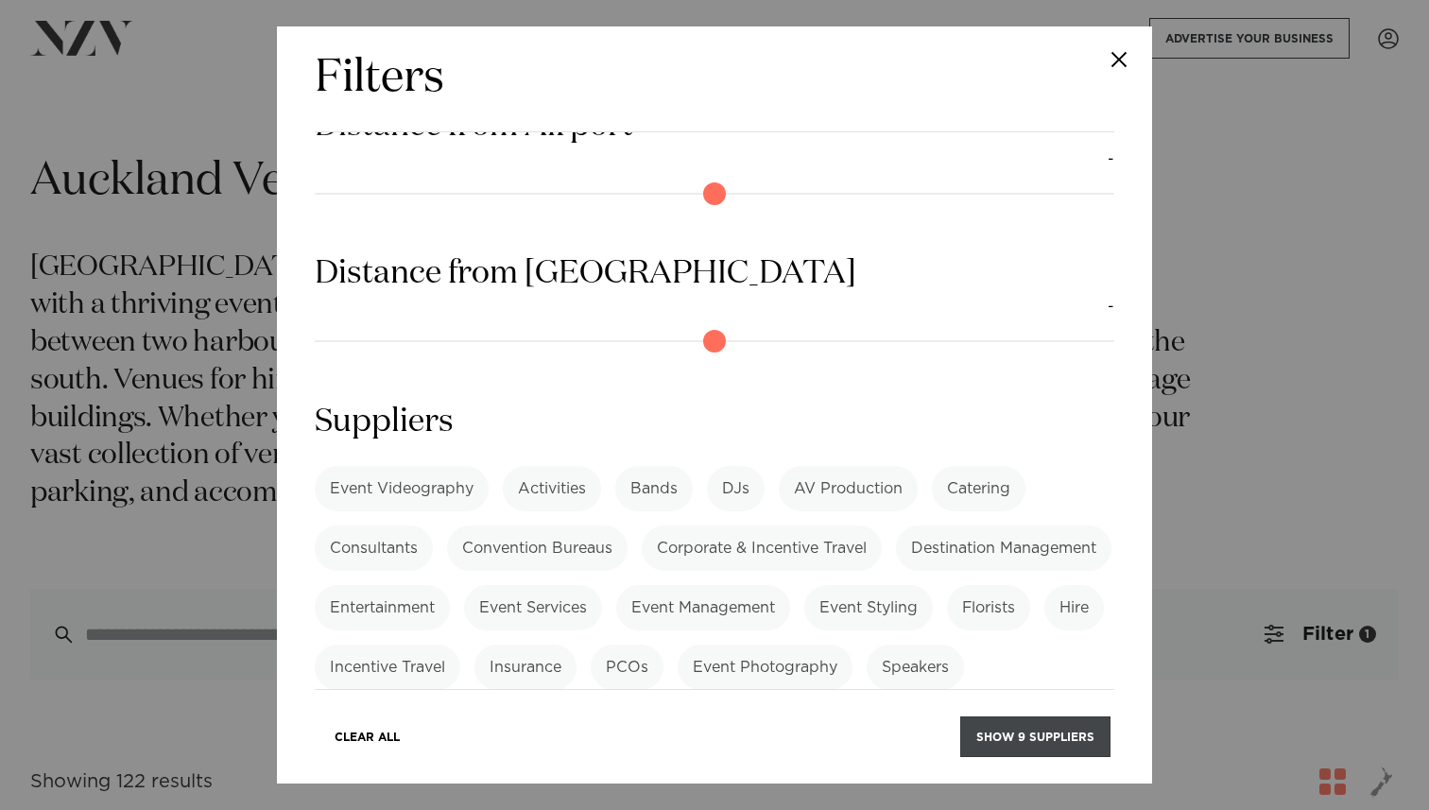
click at [1003, 732] on button "Show 9 suppliers" at bounding box center [1035, 736] width 150 height 41
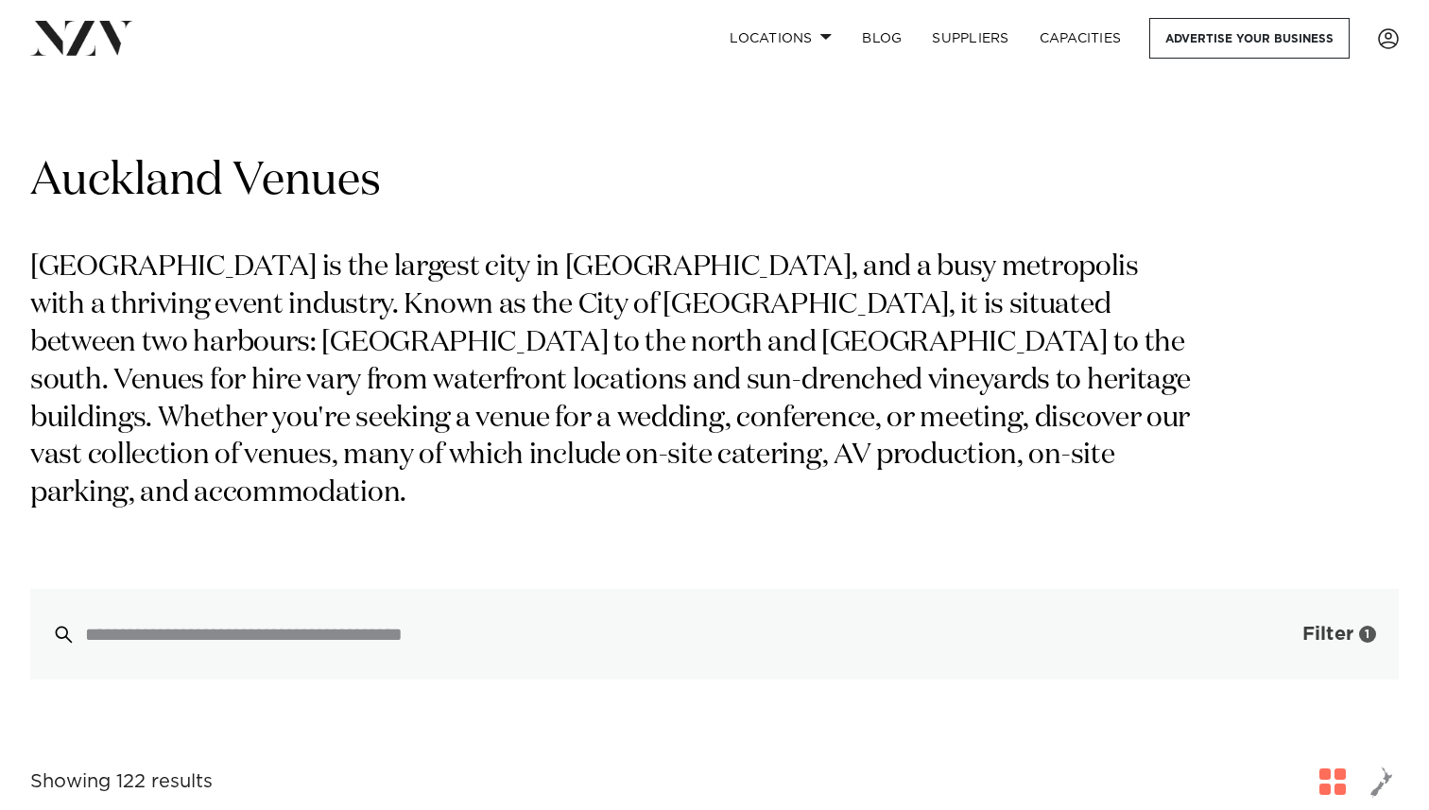
click at [1334, 625] on span "Filter" at bounding box center [1327, 634] width 51 height 19
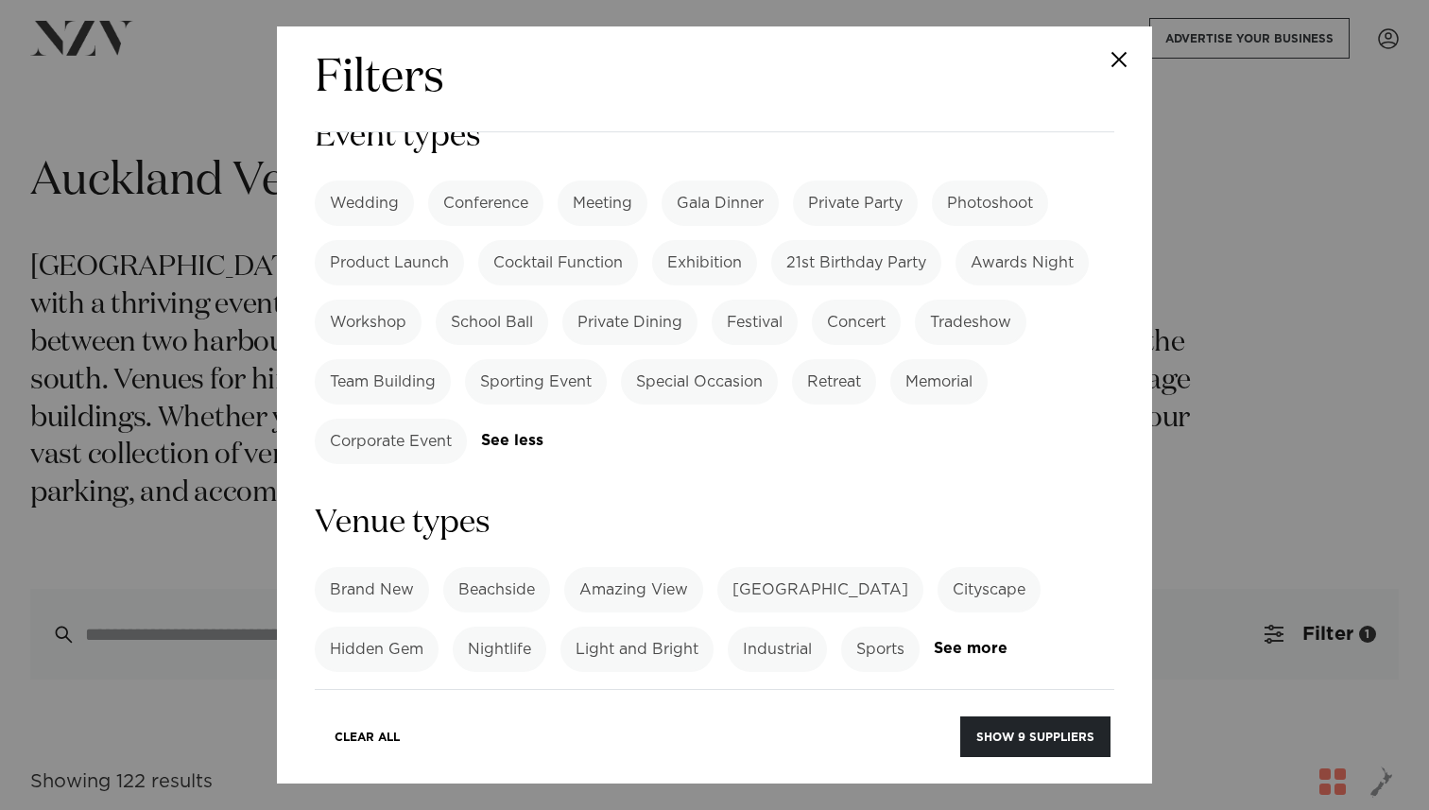
scroll to position [972, 0]
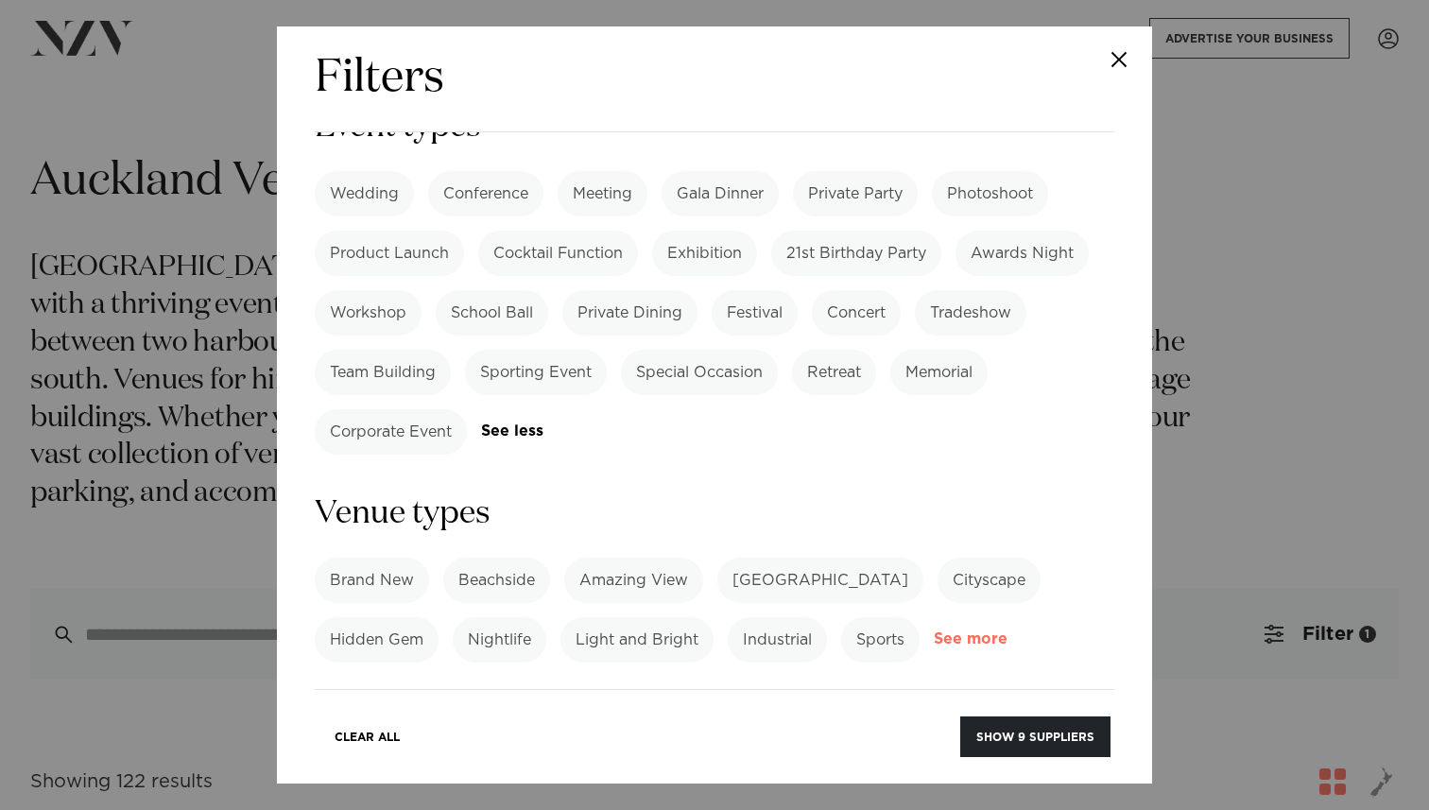
click at [973, 631] on link "See more" at bounding box center [1007, 639] width 147 height 16
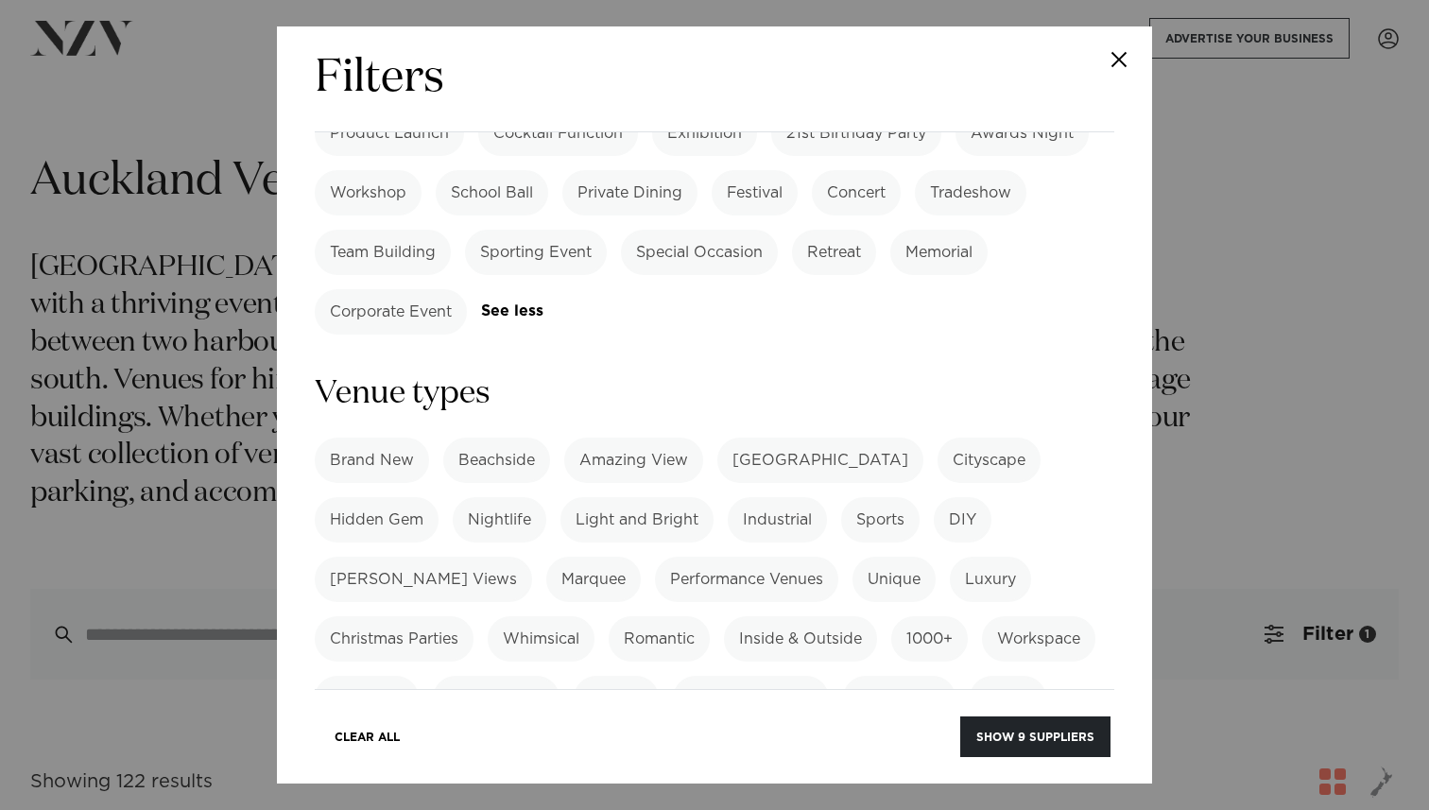
scroll to position [1094, 0]
click at [982, 613] on label "Workspace" at bounding box center [1038, 635] width 113 height 45
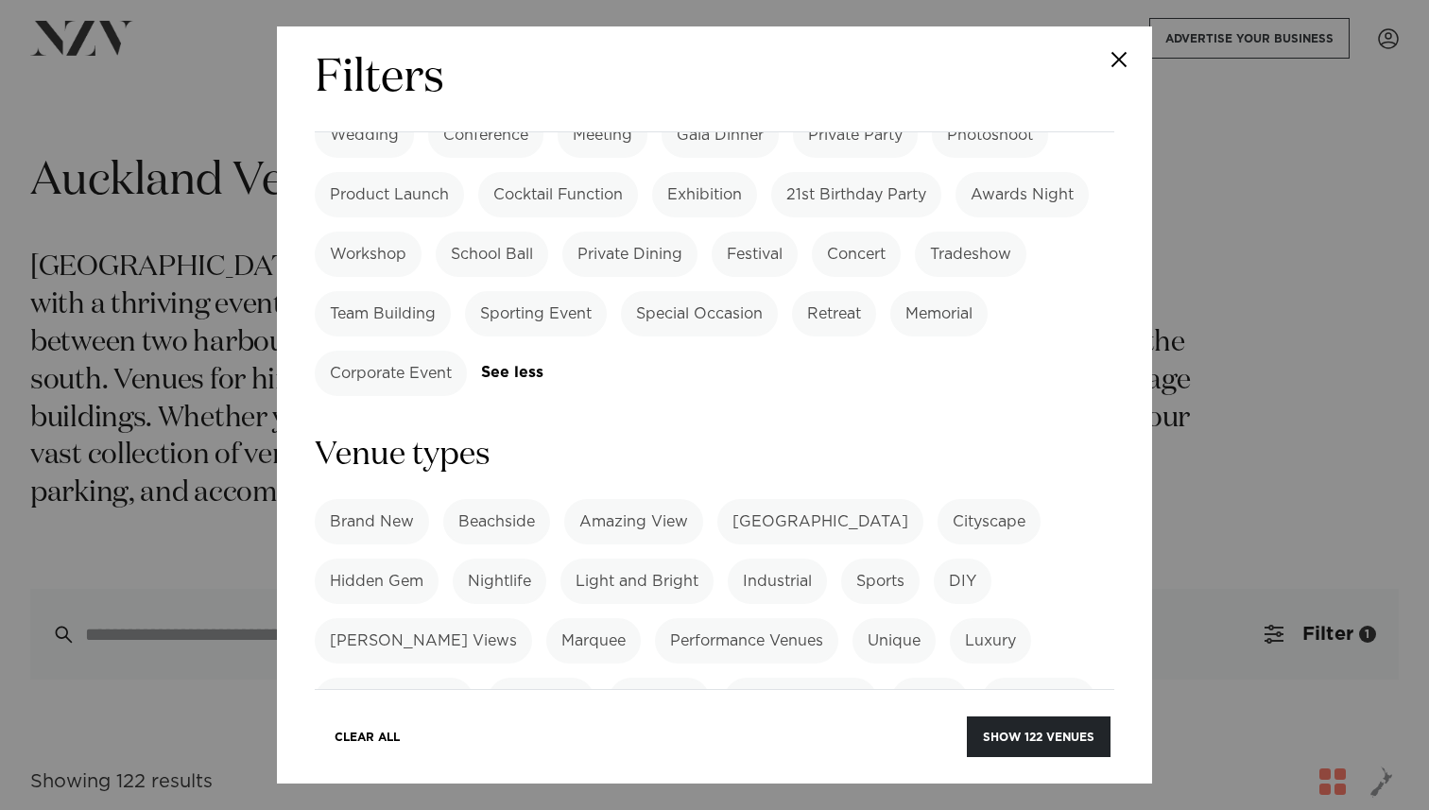
scroll to position [1029, 0]
click at [1128, 68] on button "Close" at bounding box center [1119, 59] width 66 height 66
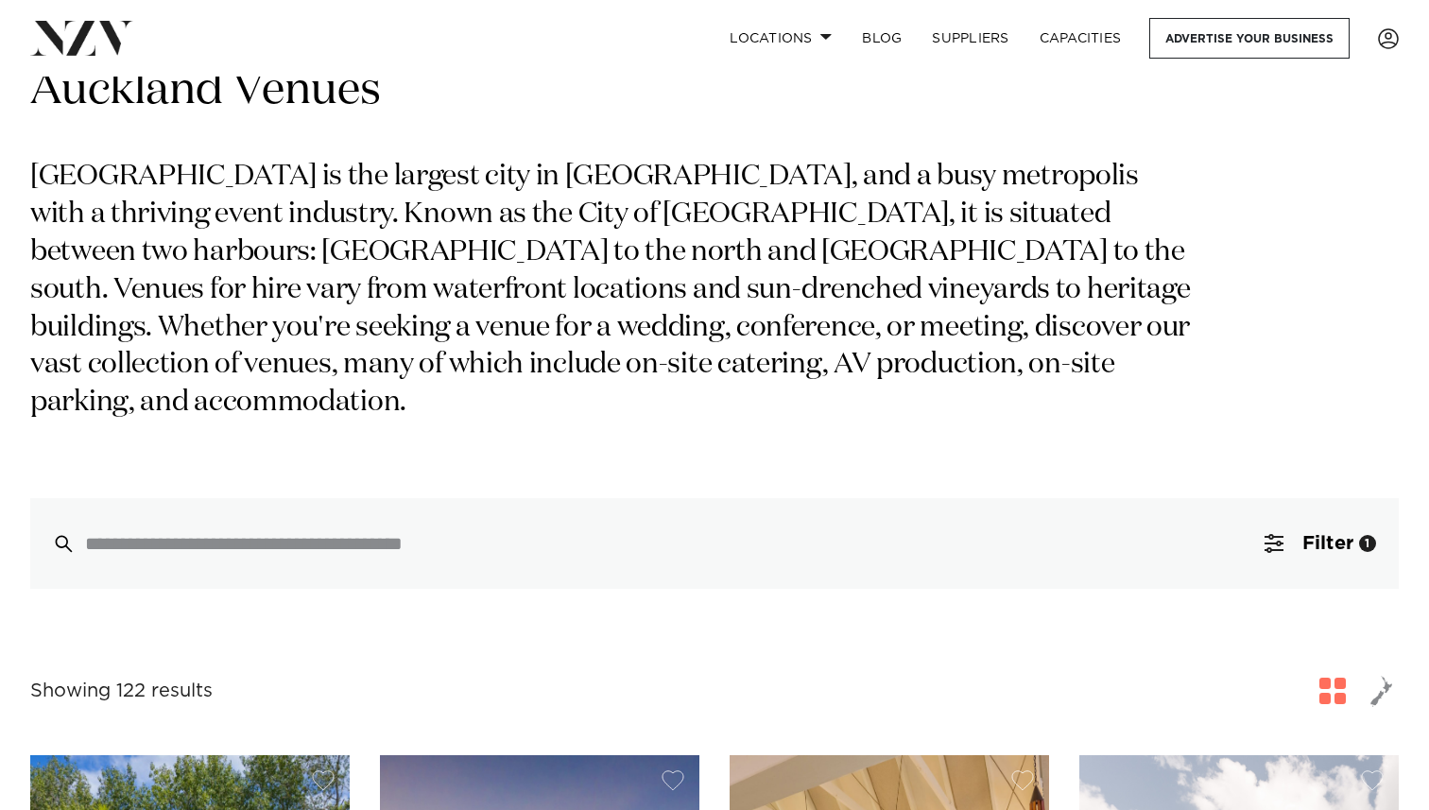
scroll to position [104, 0]
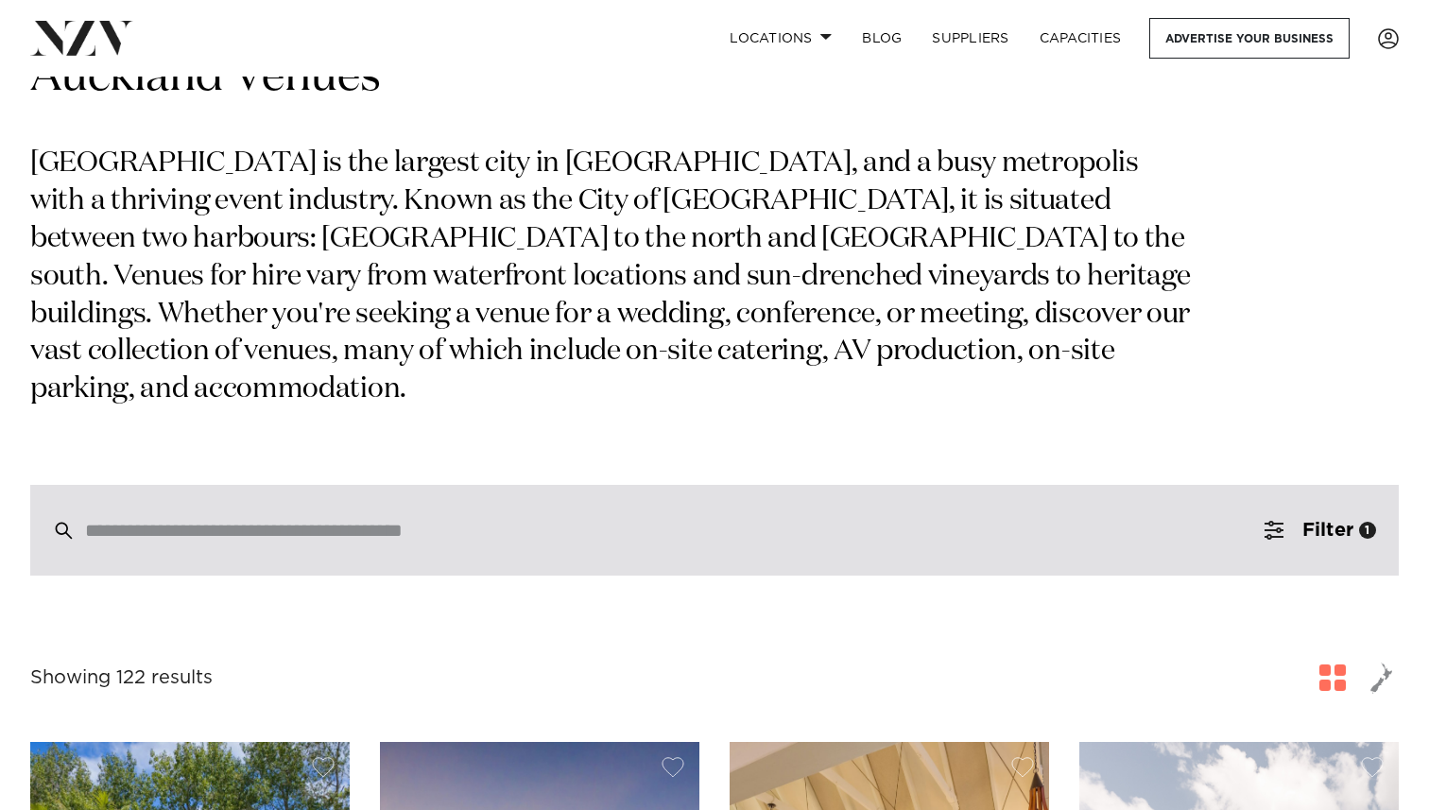
click at [631, 520] on input "search" at bounding box center [674, 530] width 1179 height 21
paste input "**********"
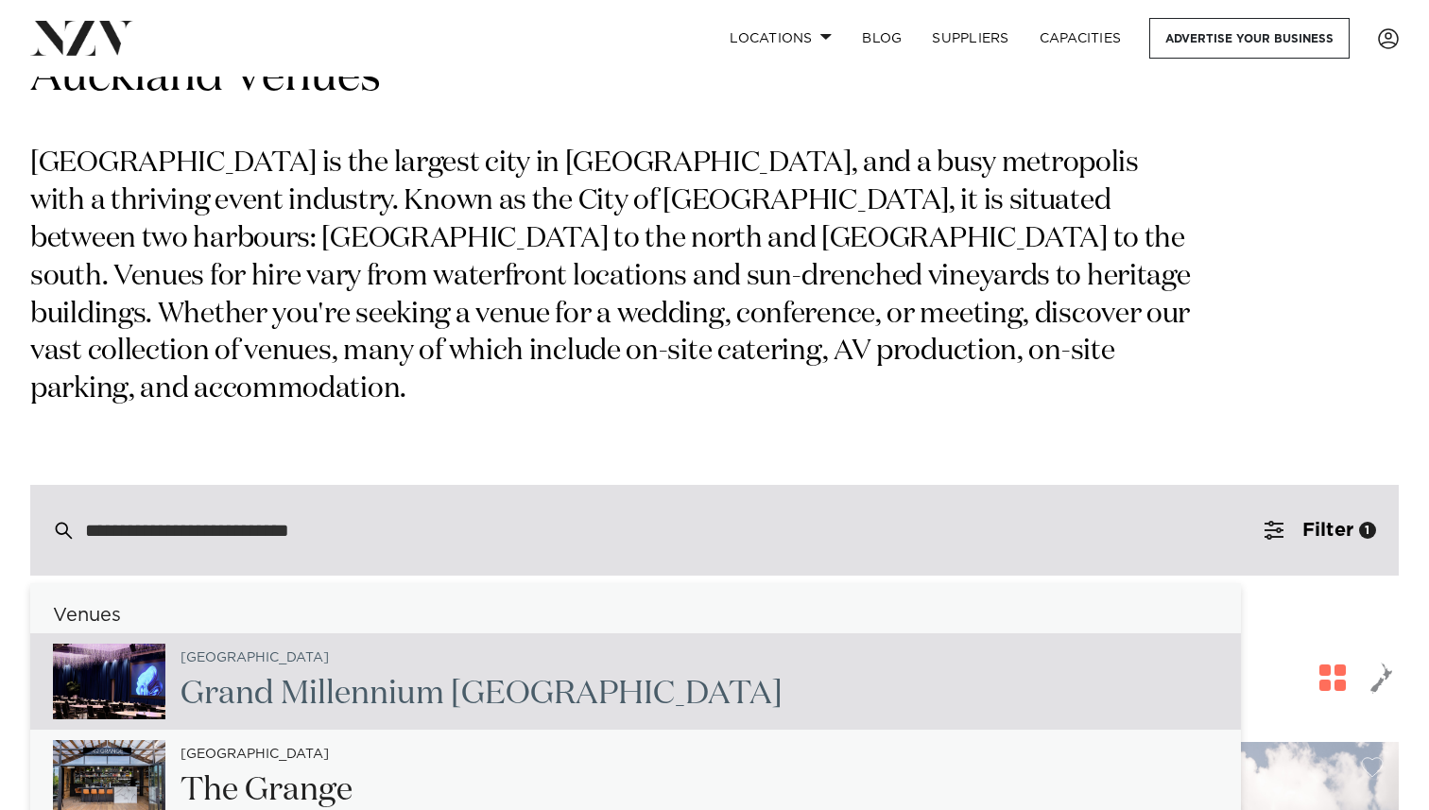
type input "**********"
click at [421, 678] on span "Millennium" at bounding box center [363, 694] width 164 height 32
type input "**********"
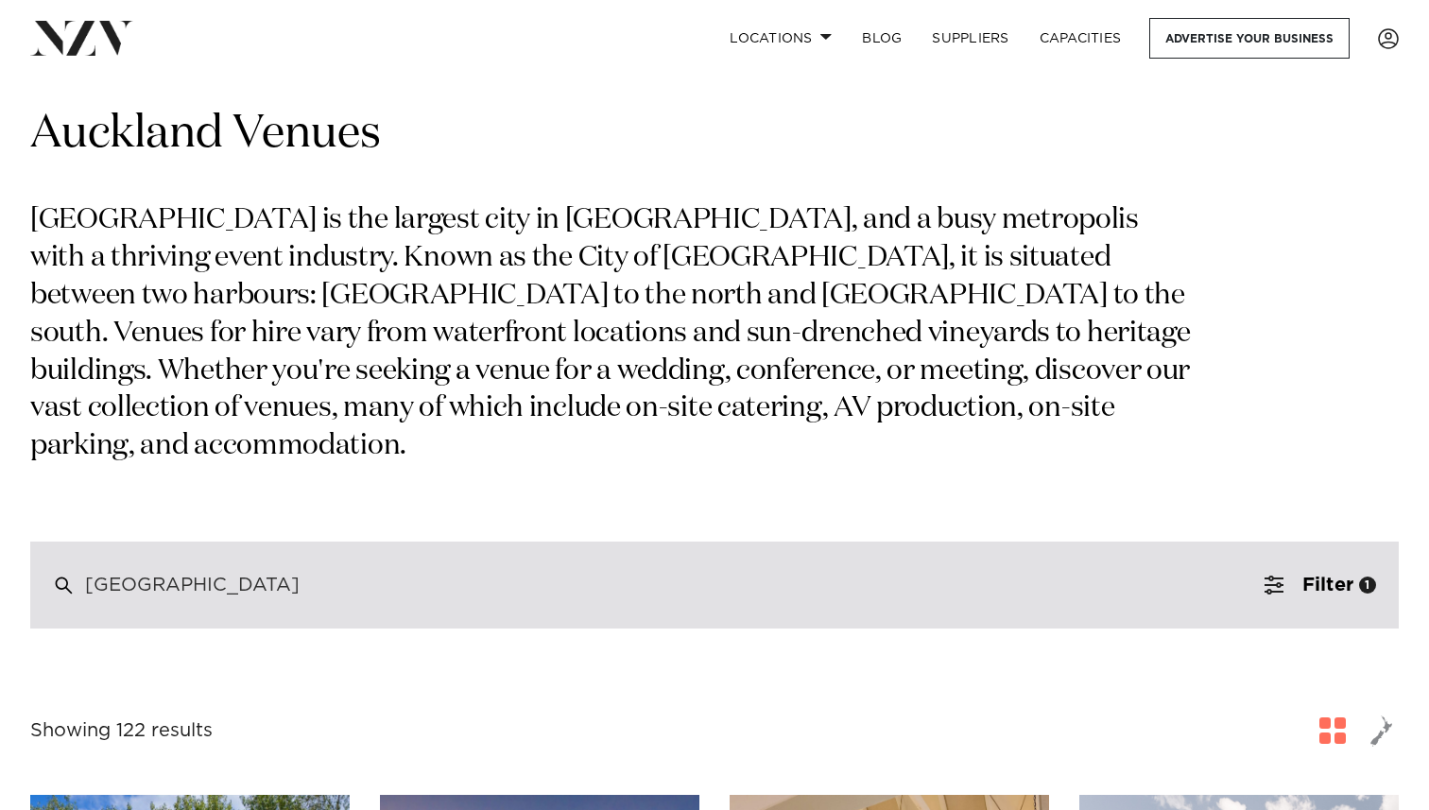
scroll to position [73, 0]
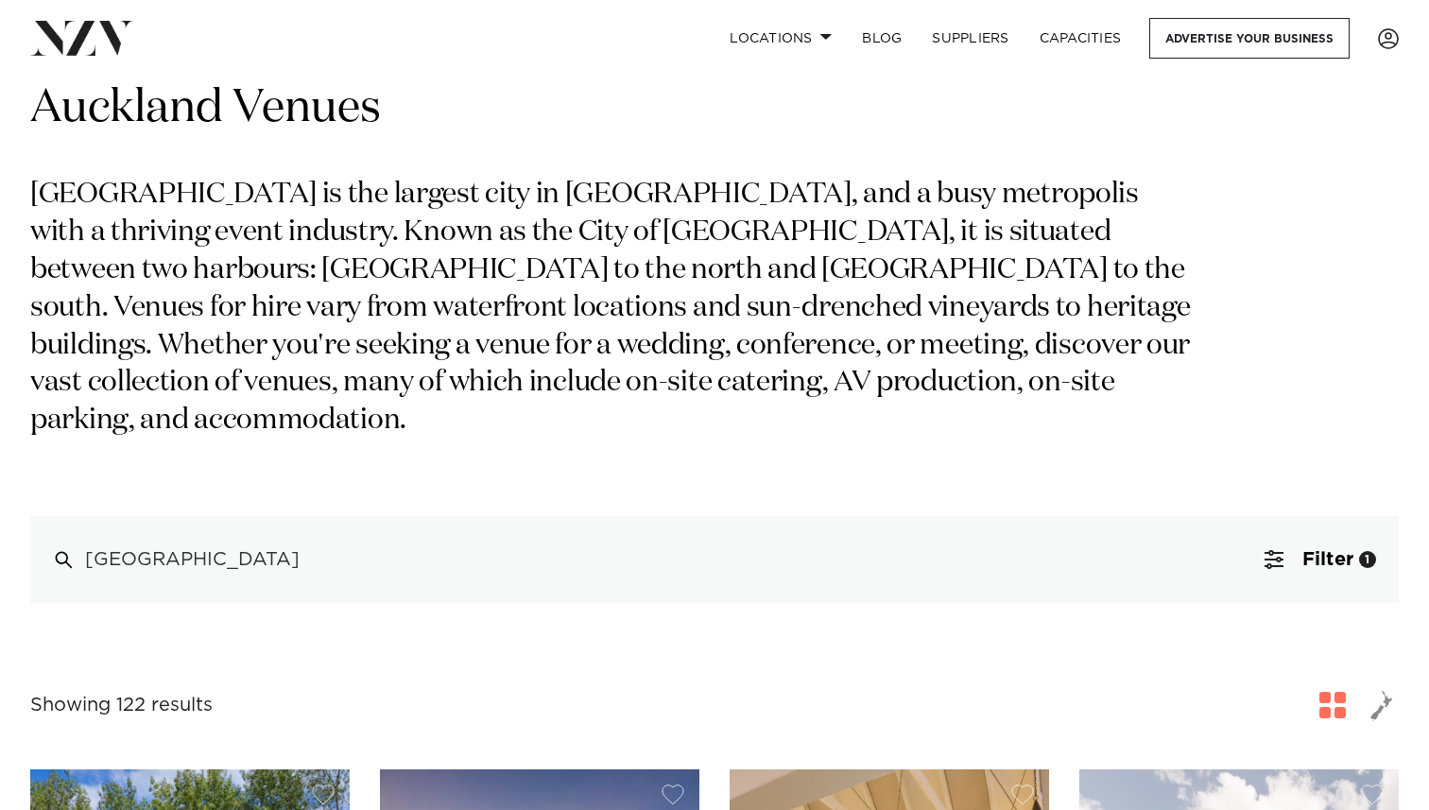
drag, startPoint x: 372, startPoint y: 511, endPoint x: 0, endPoint y: 511, distance: 372.4
click at [0, 511] on section "**********" at bounding box center [714, 322] width 1429 height 561
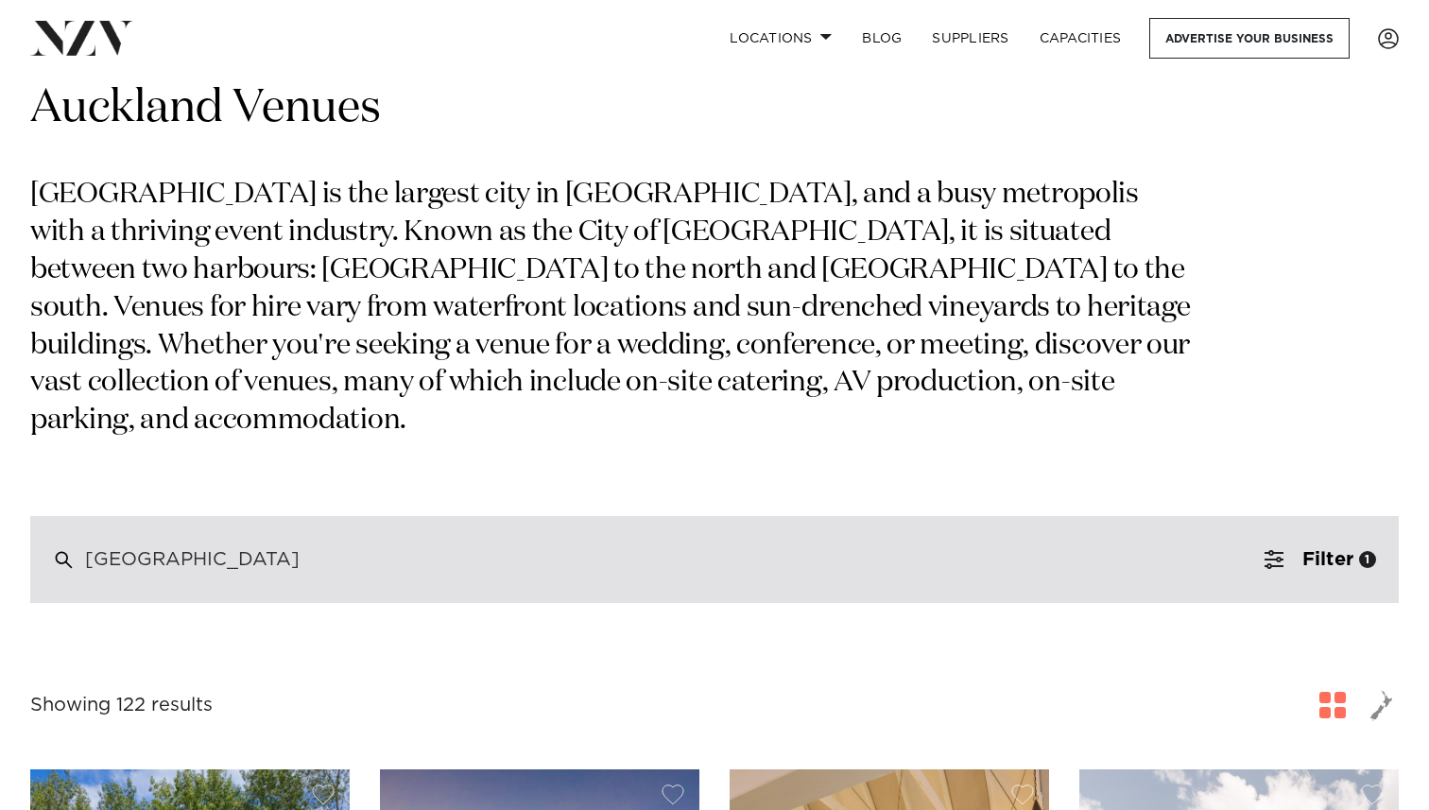
click at [362, 517] on div "Grand Millennium Auckland" at bounding box center [714, 559] width 1369 height 87
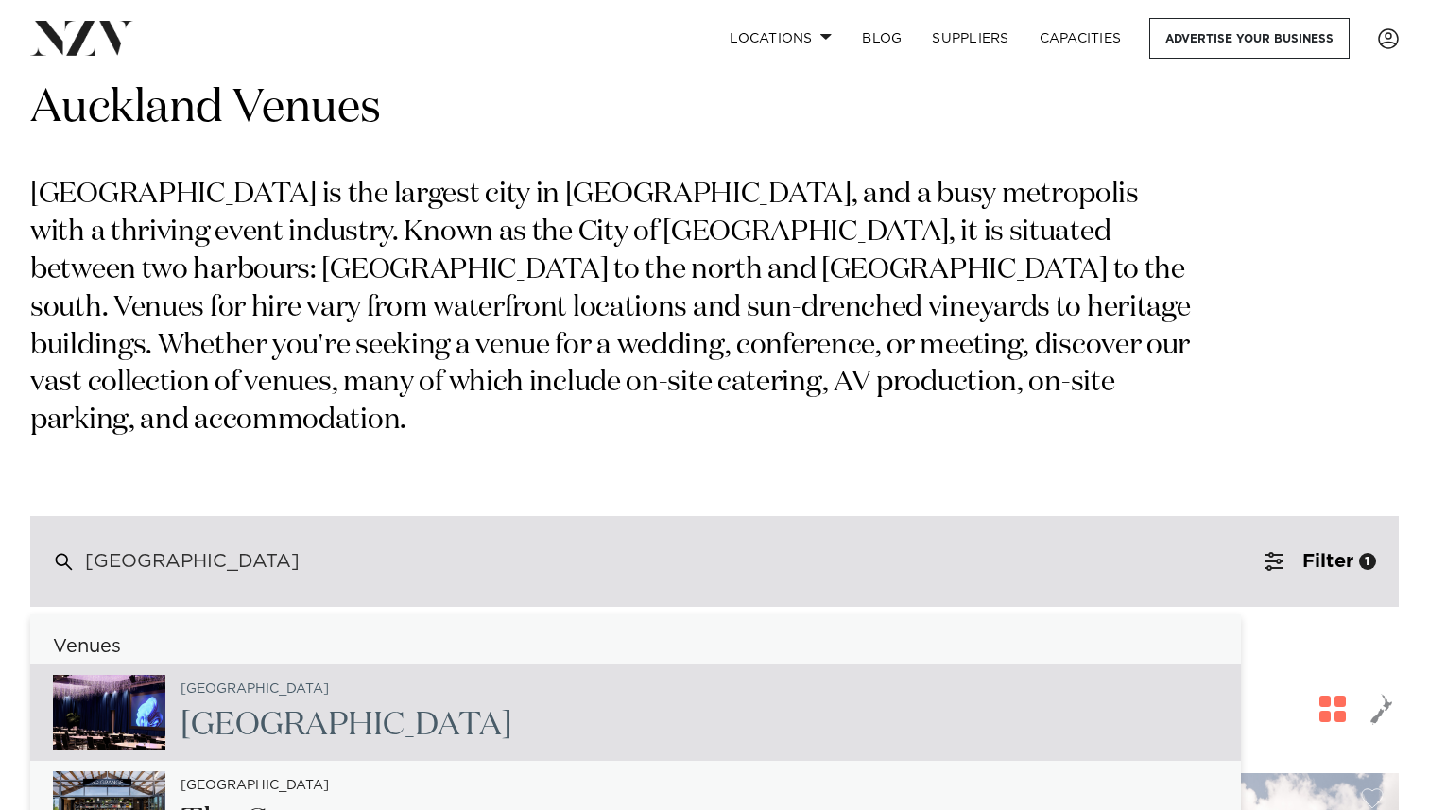
drag, startPoint x: 355, startPoint y: 517, endPoint x: 48, endPoint y: 517, distance: 307.2
click at [48, 517] on div "Grand Millennium Auckland" at bounding box center [714, 561] width 1369 height 91
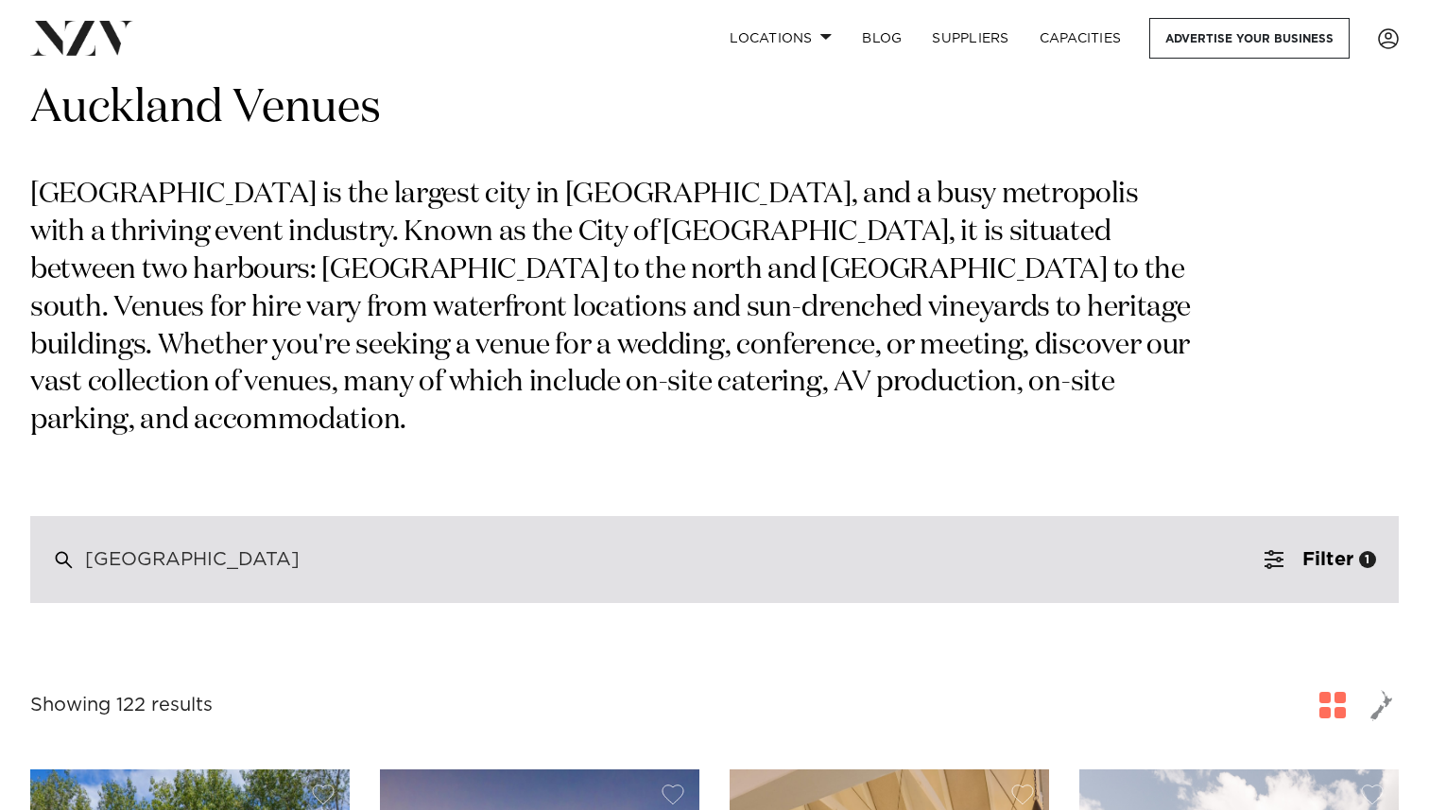
click at [342, 520] on div "Grand Millennium Auckland" at bounding box center [714, 559] width 1369 height 87
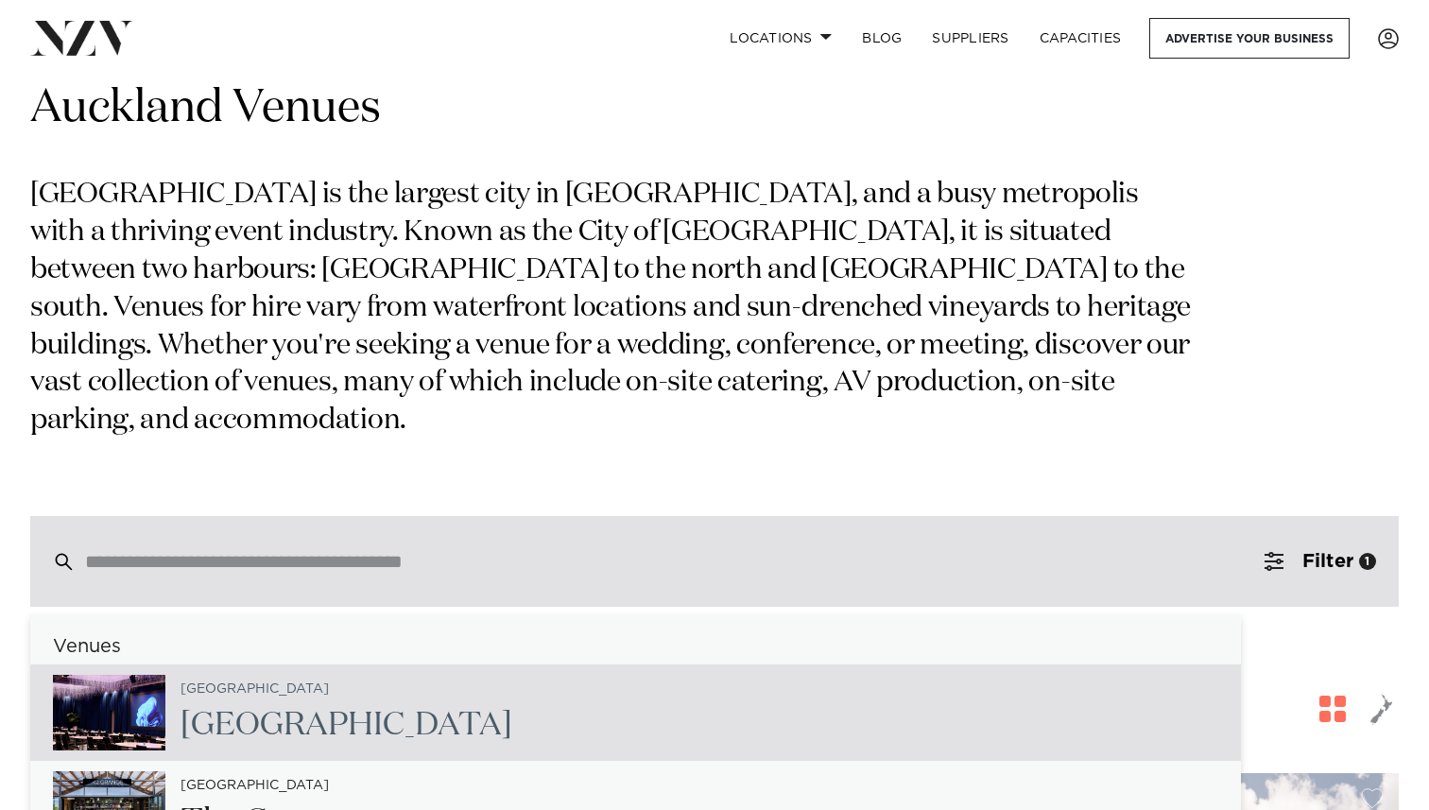
paste input "**********"
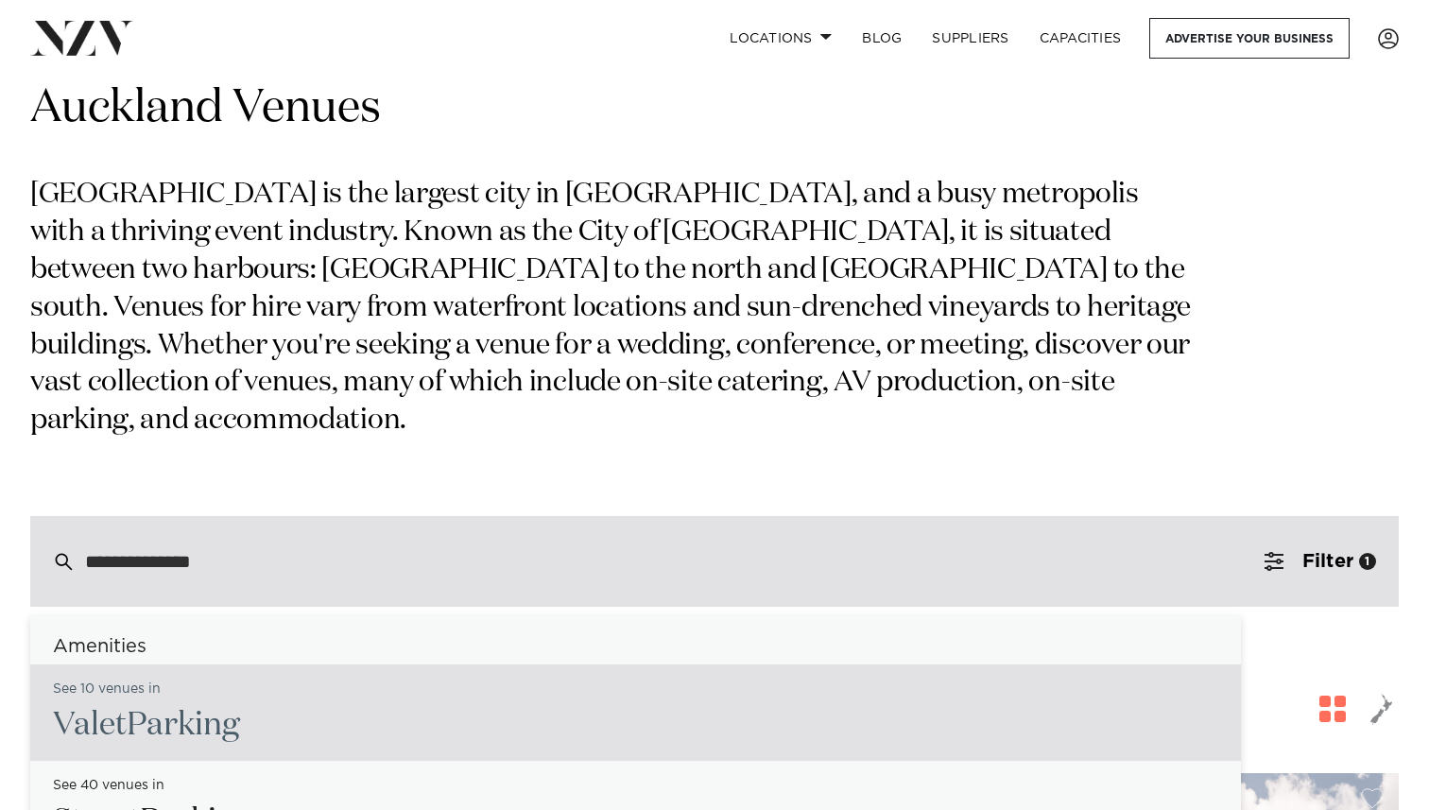
click at [473, 551] on input "**********" at bounding box center [674, 561] width 1179 height 21
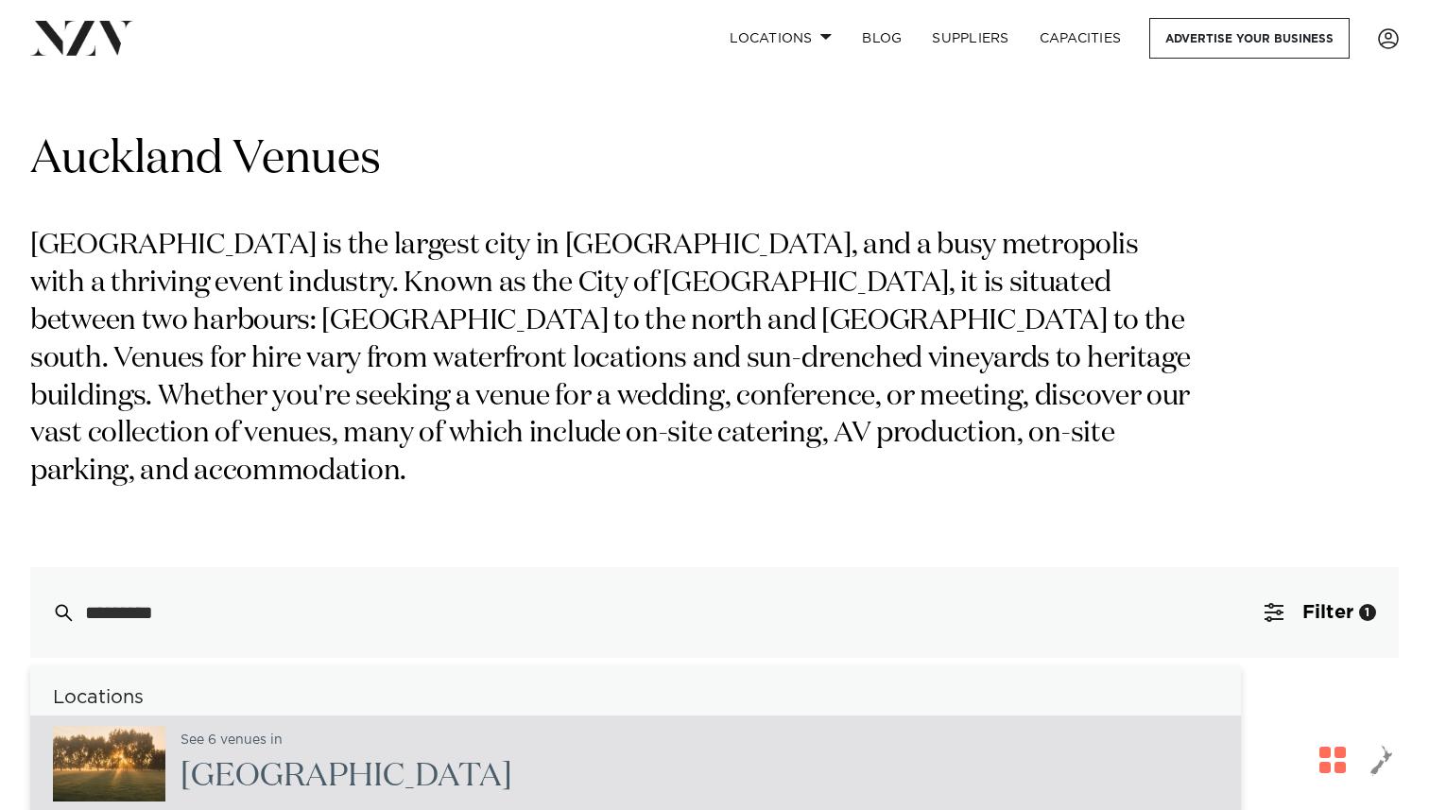
scroll to position [0, 0]
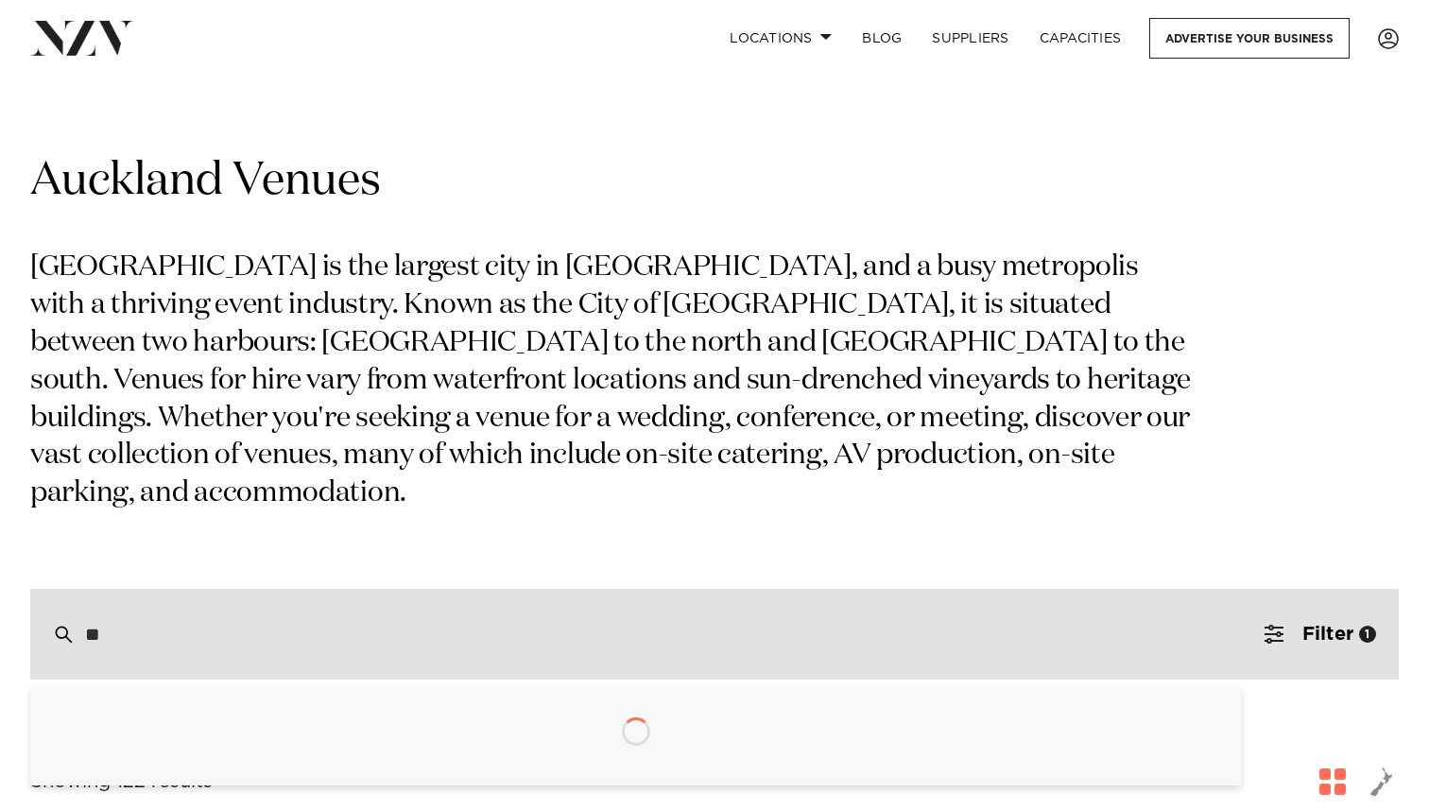
type input "*"
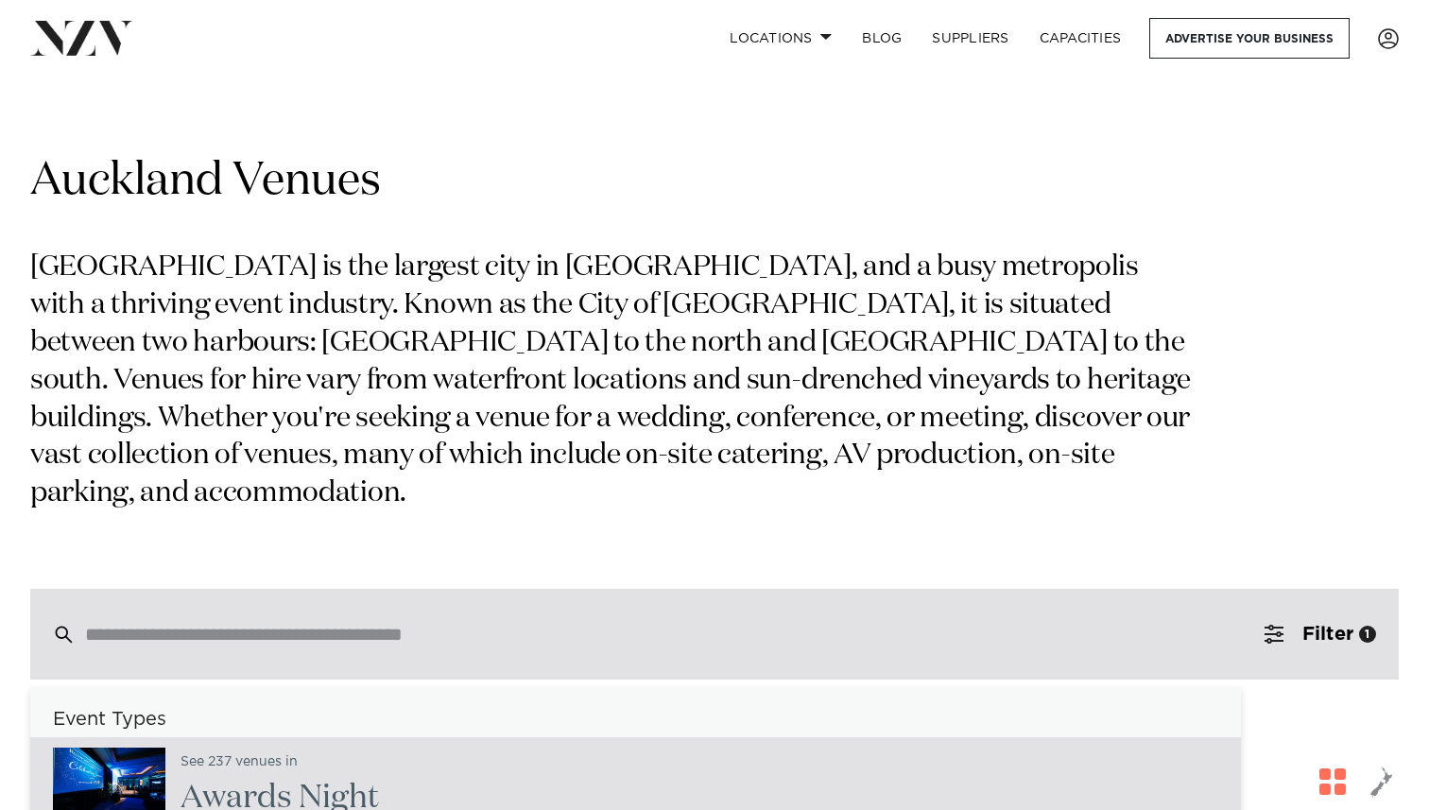
paste input "**********"
type input "**********"
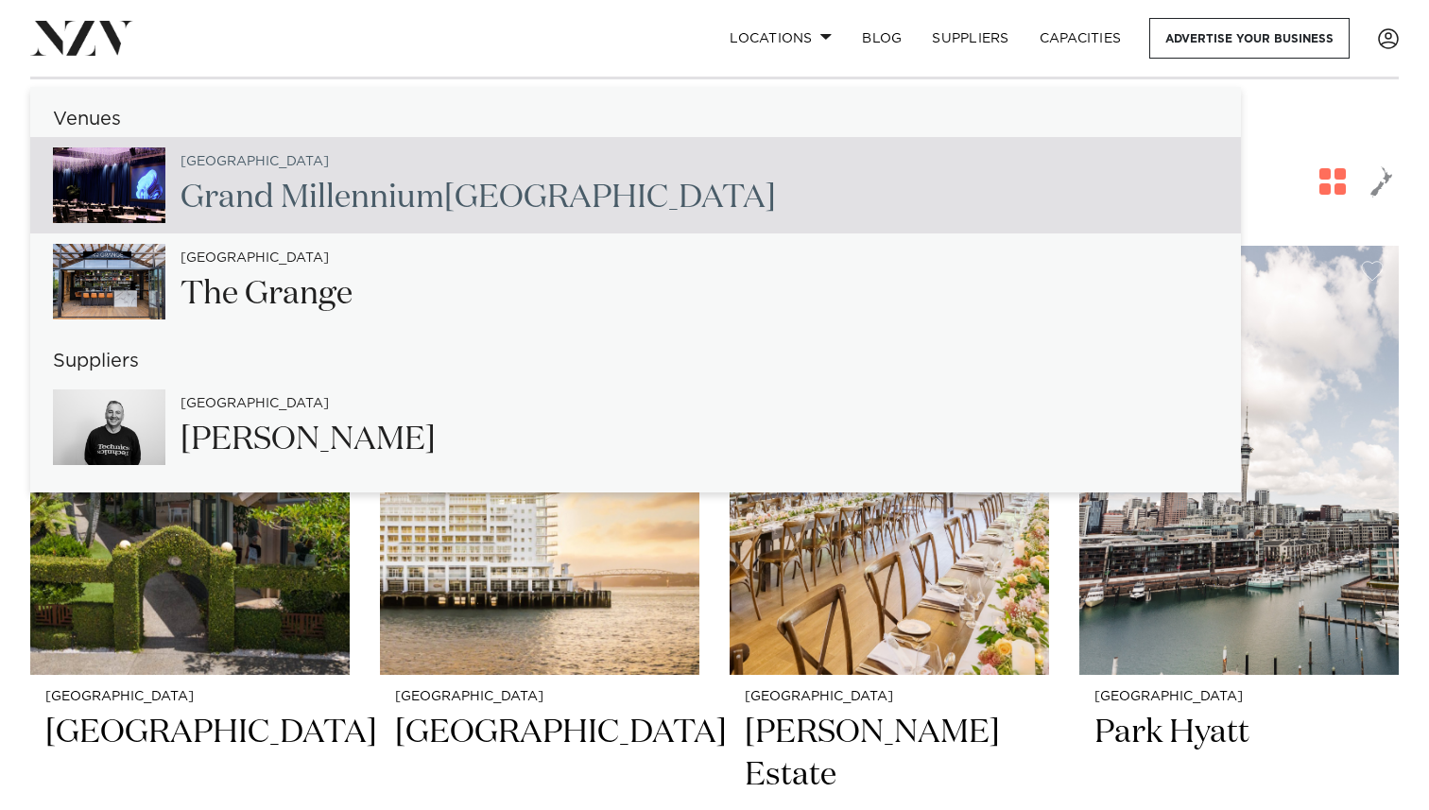
scroll to position [594, 0]
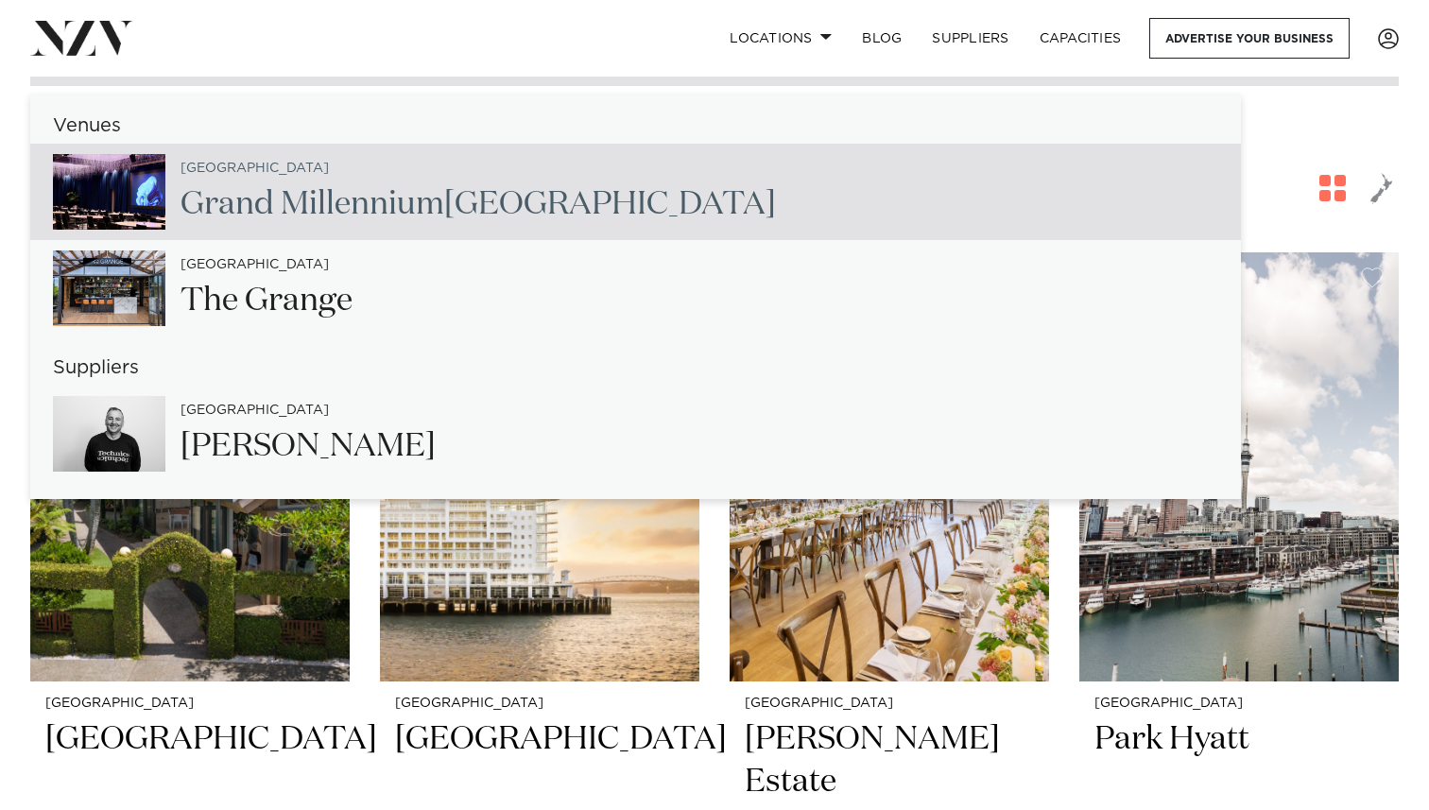
click at [500, 187] on h2 "Grand Millennium Auckland" at bounding box center [478, 204] width 595 height 43
type input "**********"
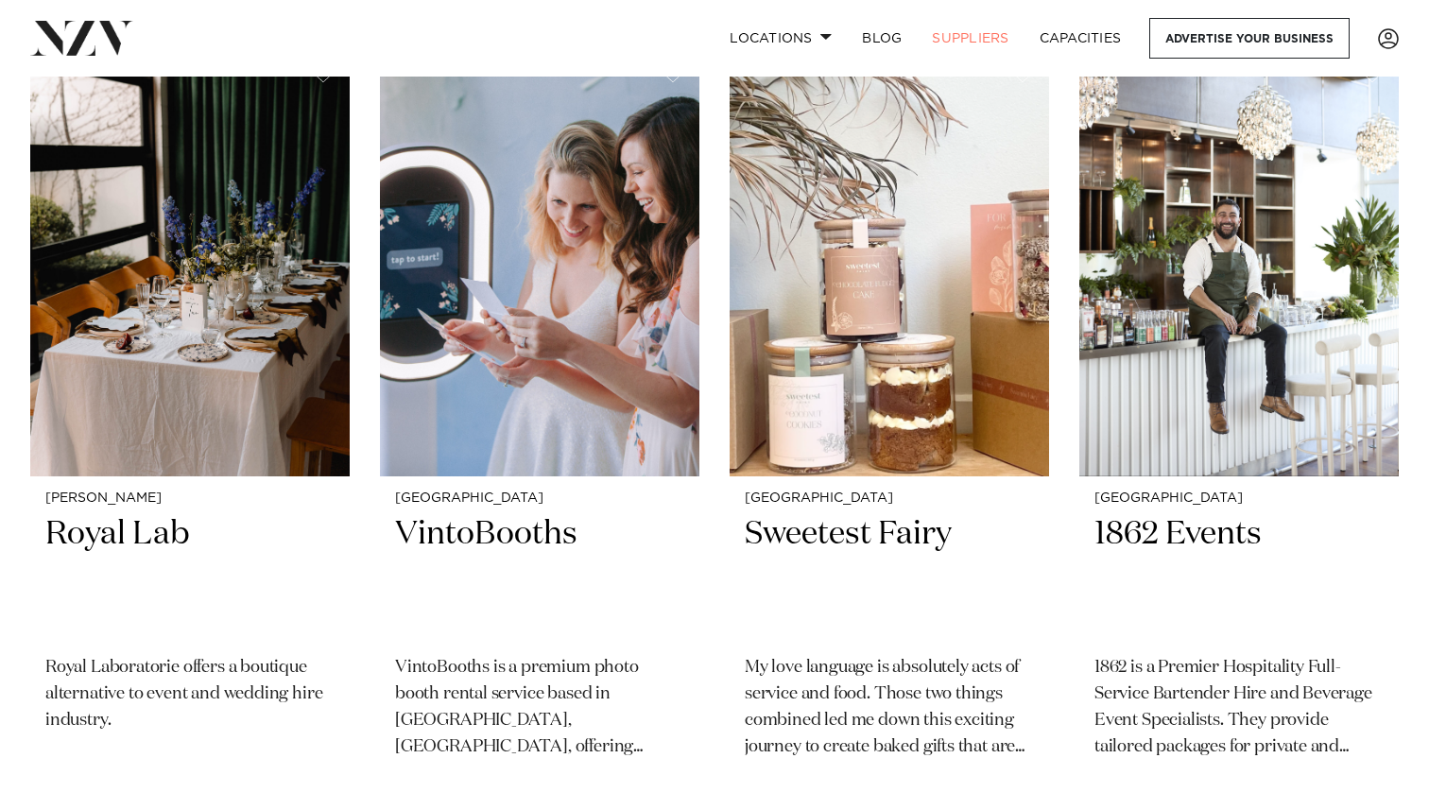
scroll to position [445, 0]
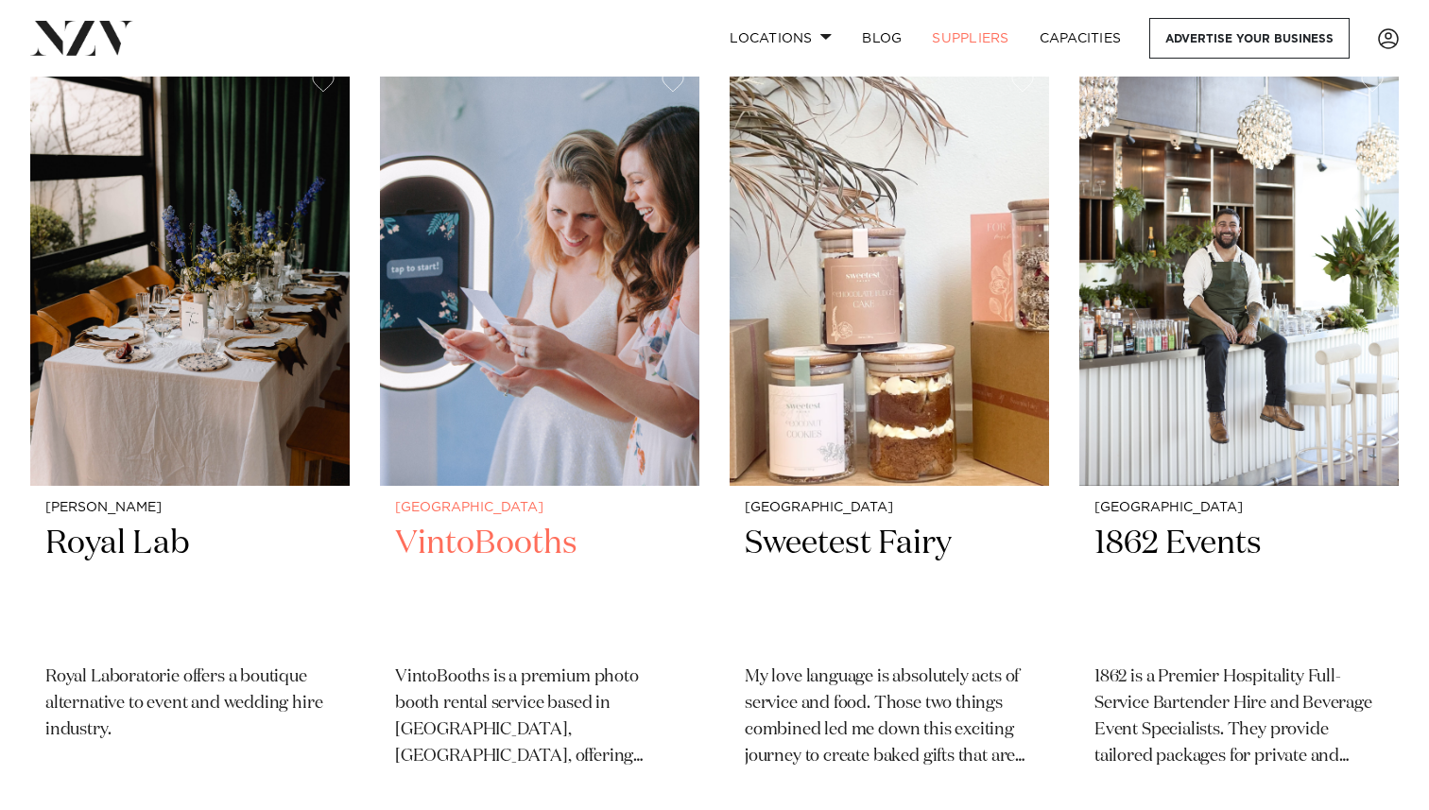
click at [523, 298] on img at bounding box center [539, 271] width 319 height 428
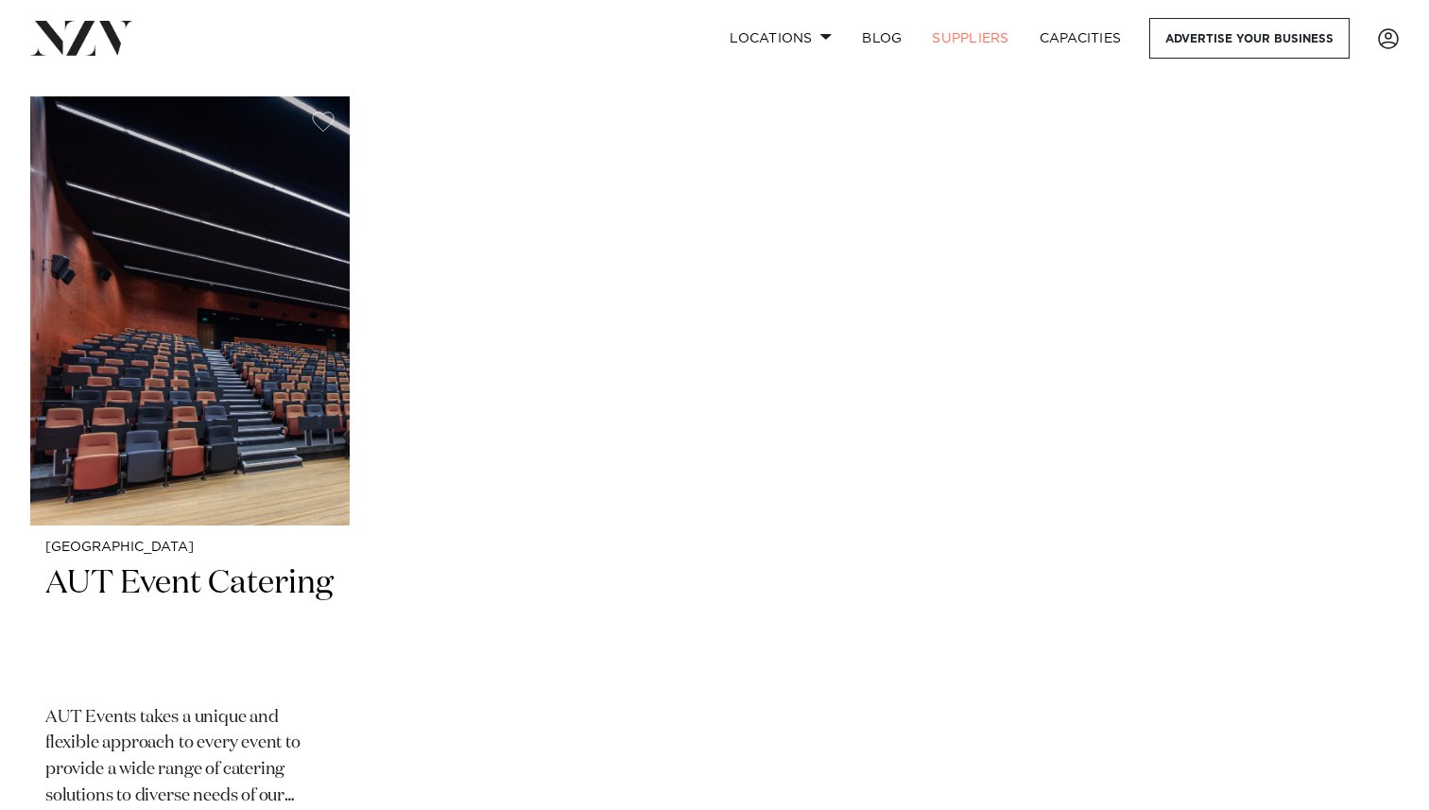
scroll to position [2020, 0]
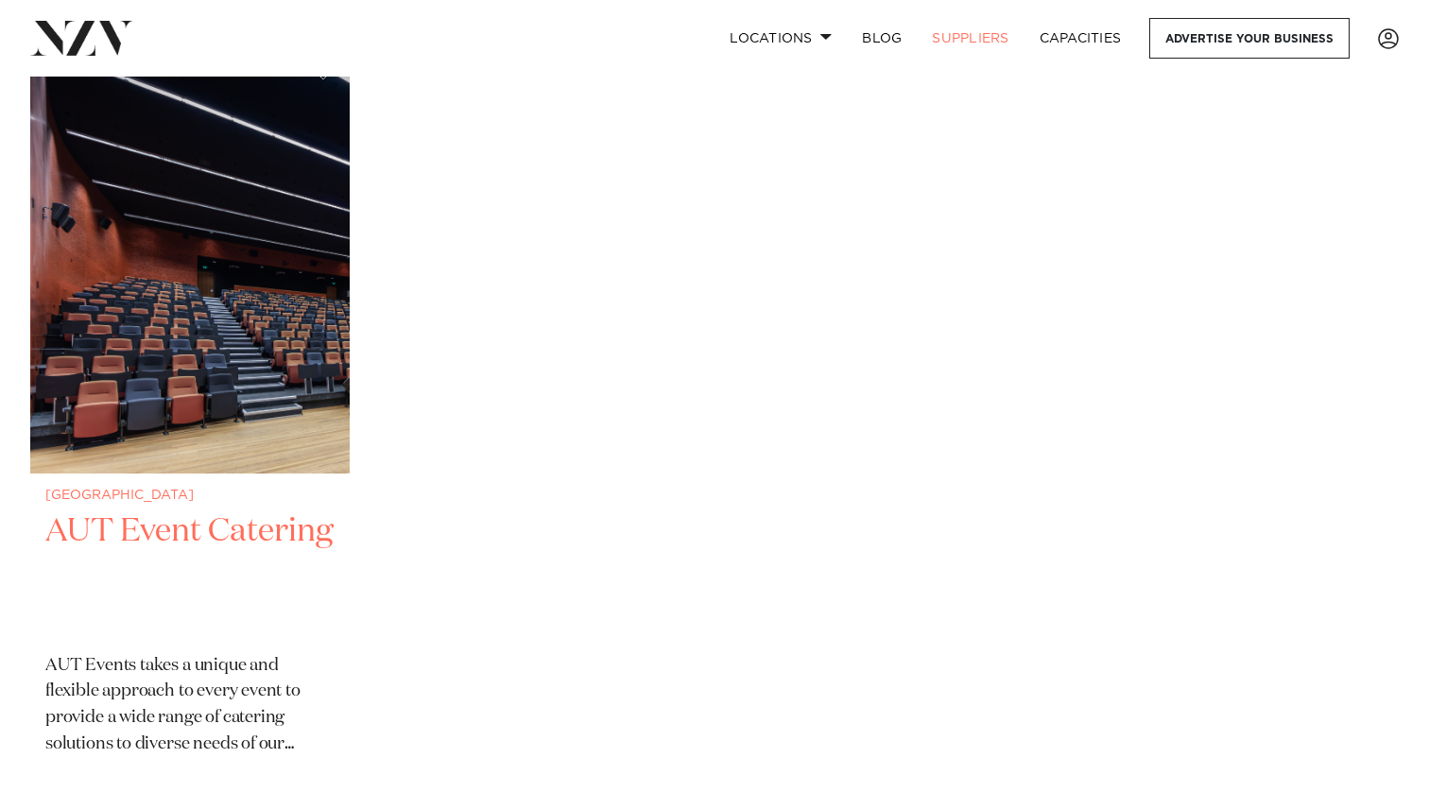
click at [158, 568] on h2 "AUT Event Catering" at bounding box center [189, 574] width 289 height 128
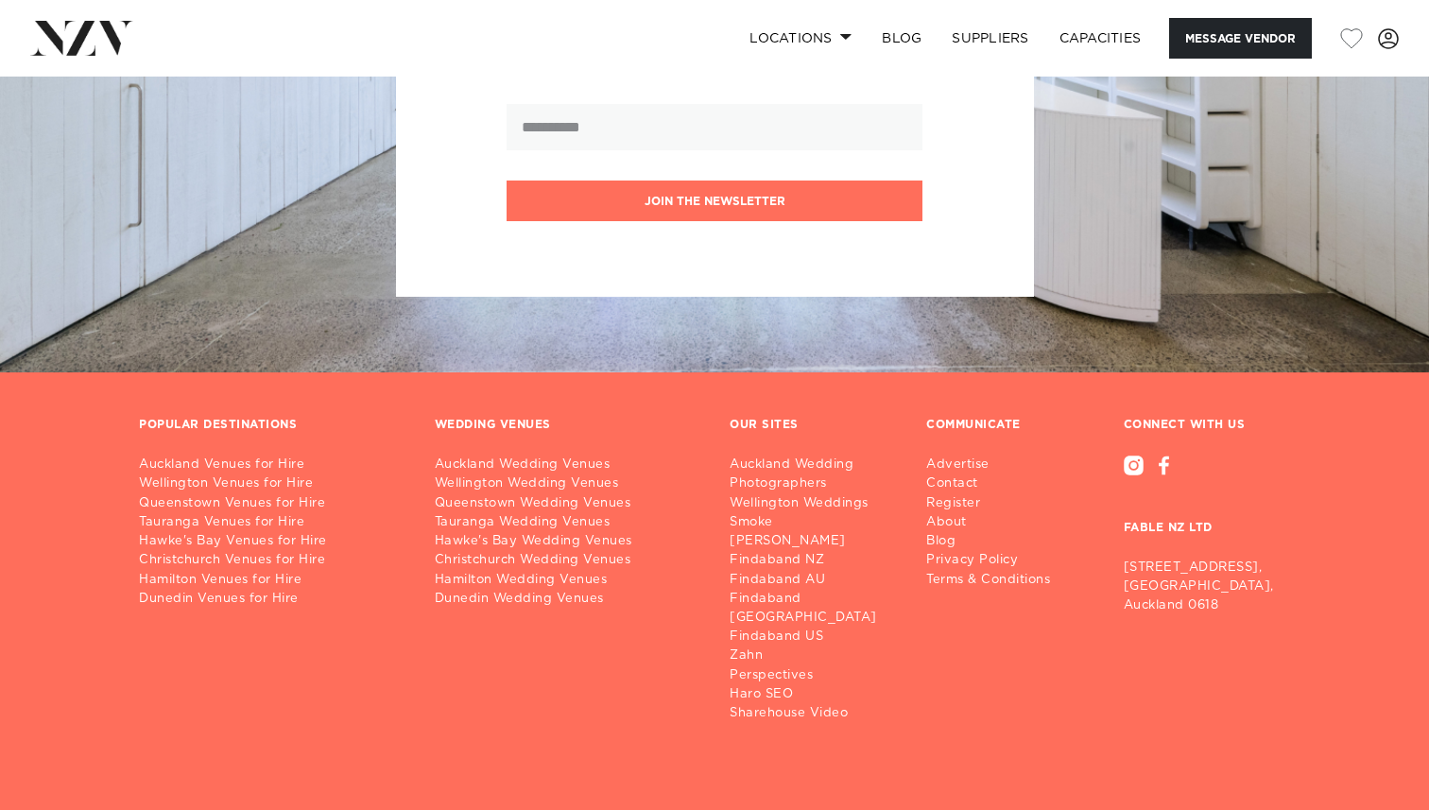
scroll to position [2749, 0]
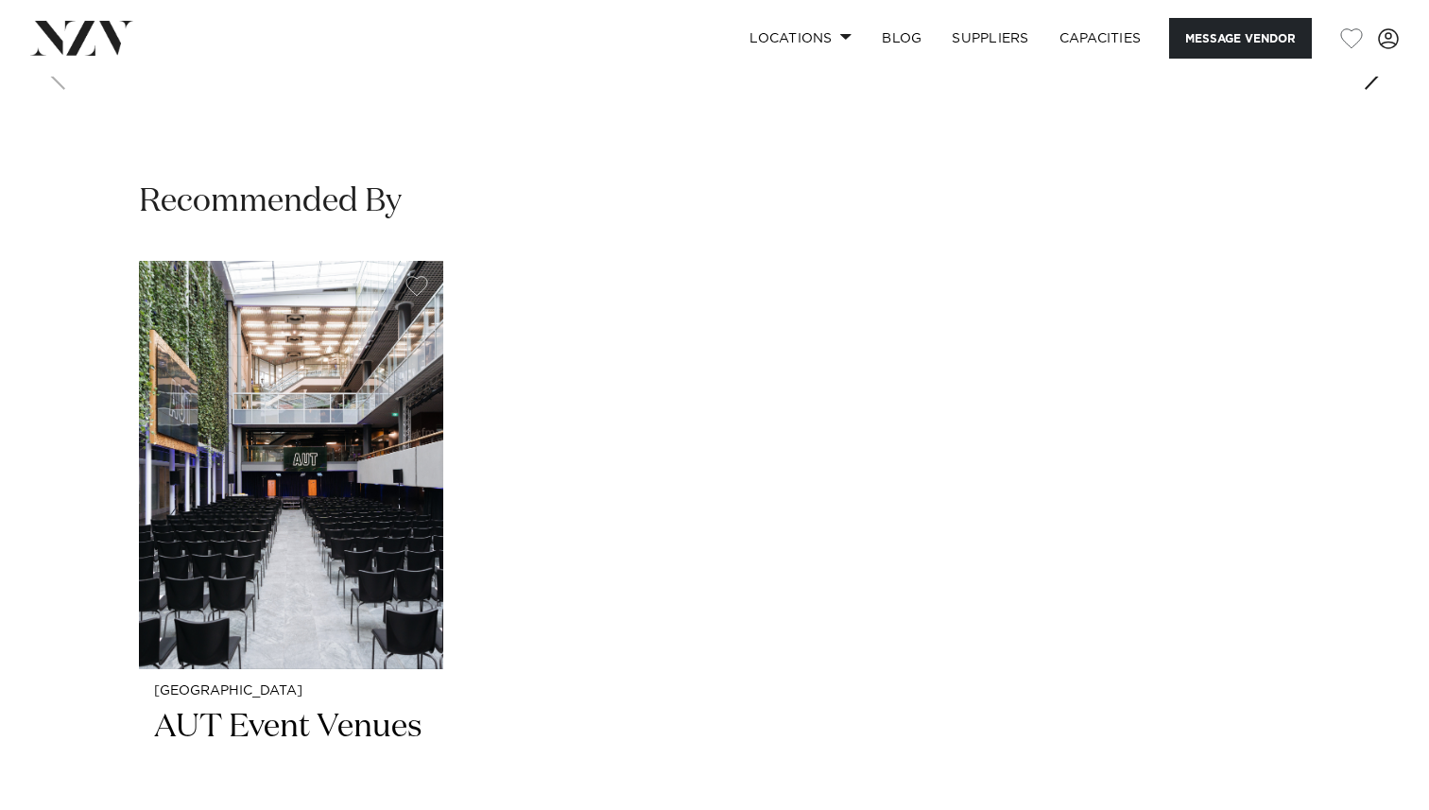
scroll to position [2191, 0]
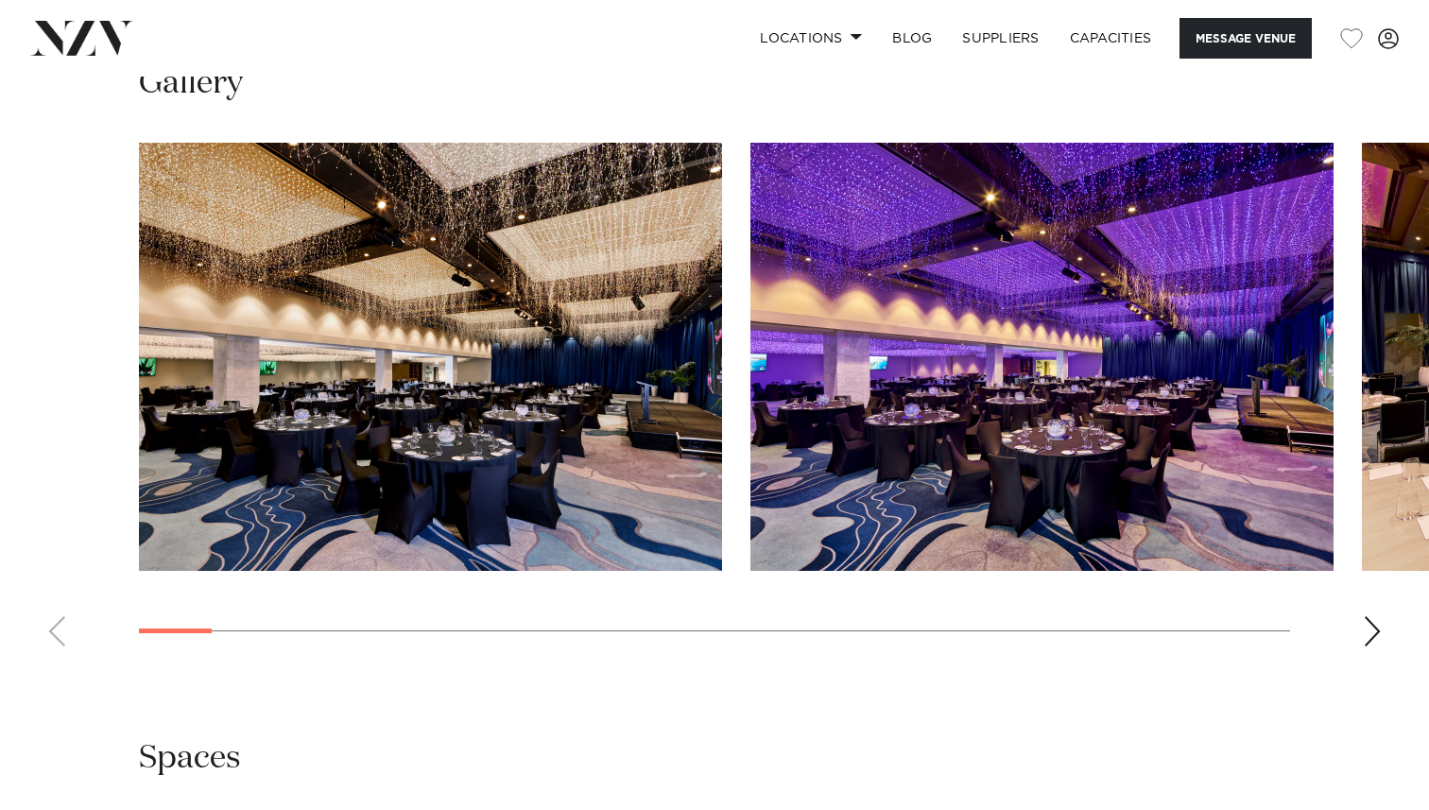
scroll to position [1752, 0]
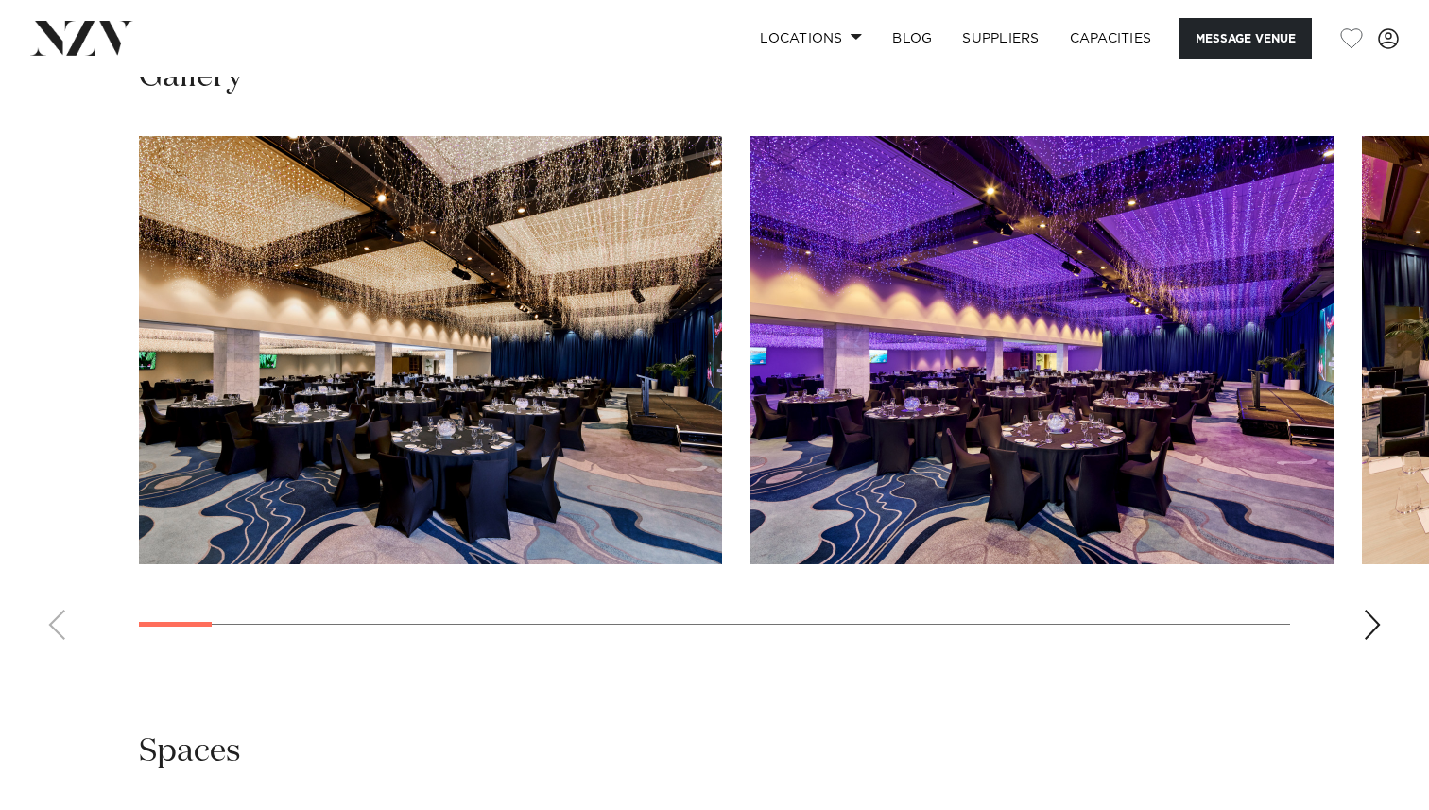
click at [1377, 628] on div "Next slide" at bounding box center [1372, 625] width 19 height 30
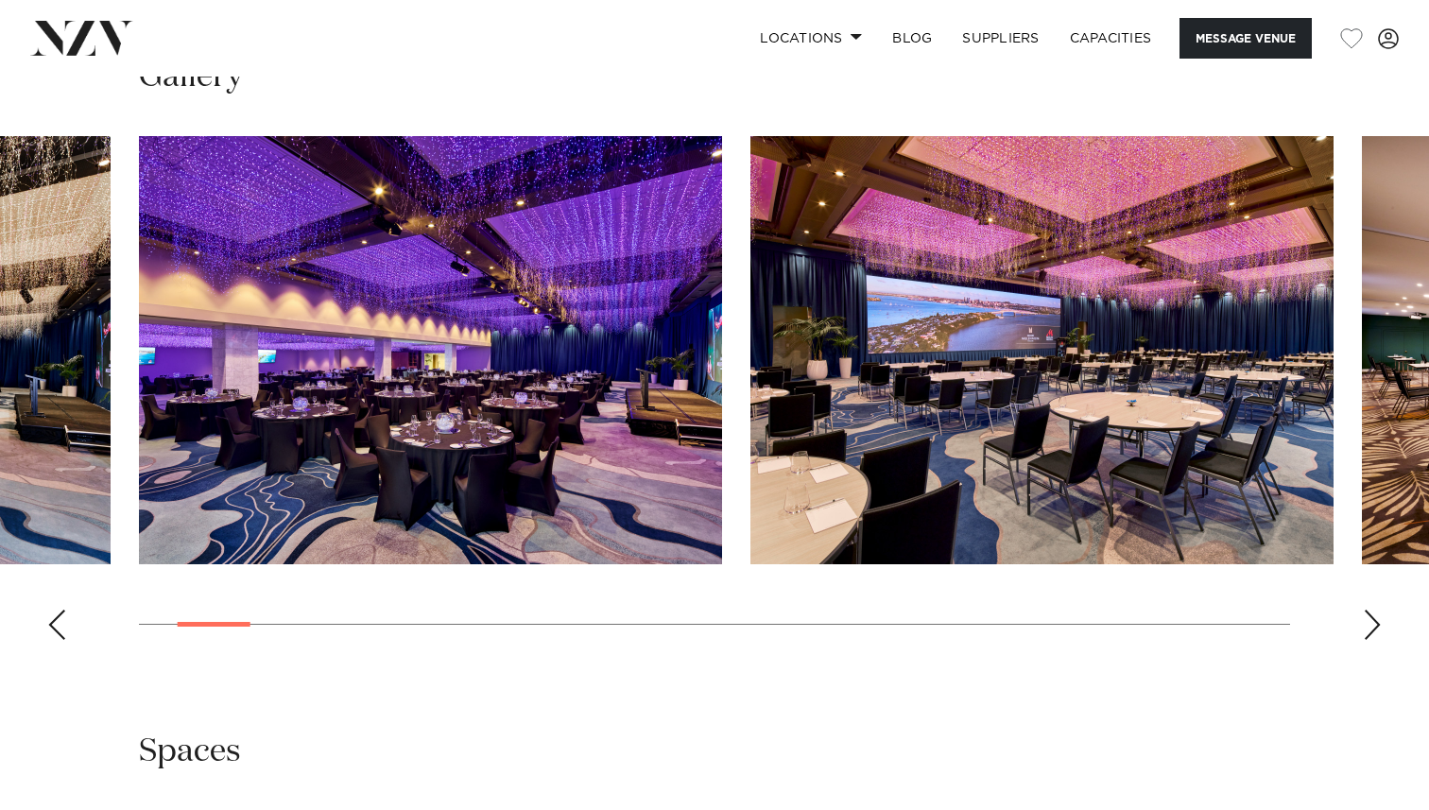
click at [1377, 628] on div "Next slide" at bounding box center [1372, 625] width 19 height 30
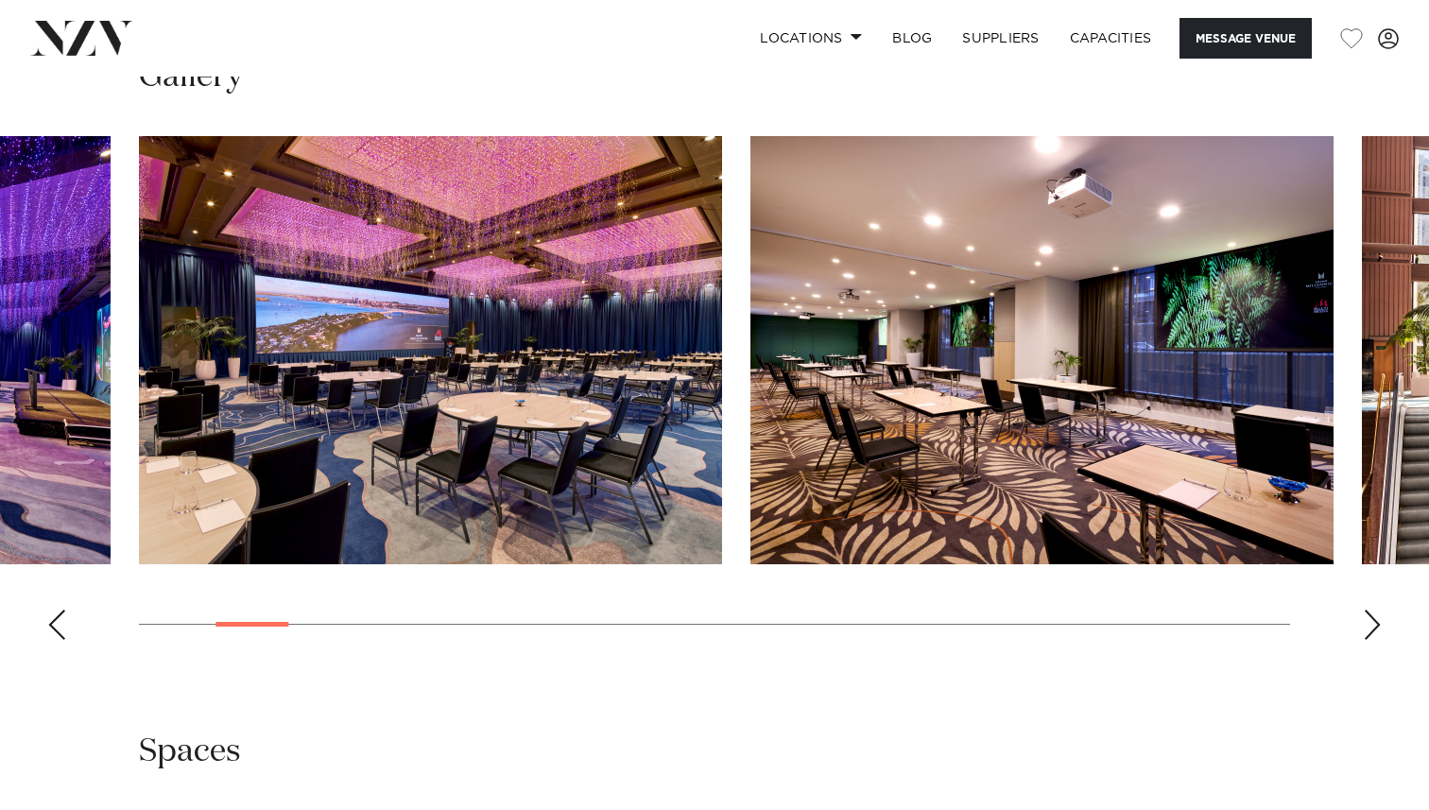
click at [1377, 628] on div "Next slide" at bounding box center [1372, 625] width 19 height 30
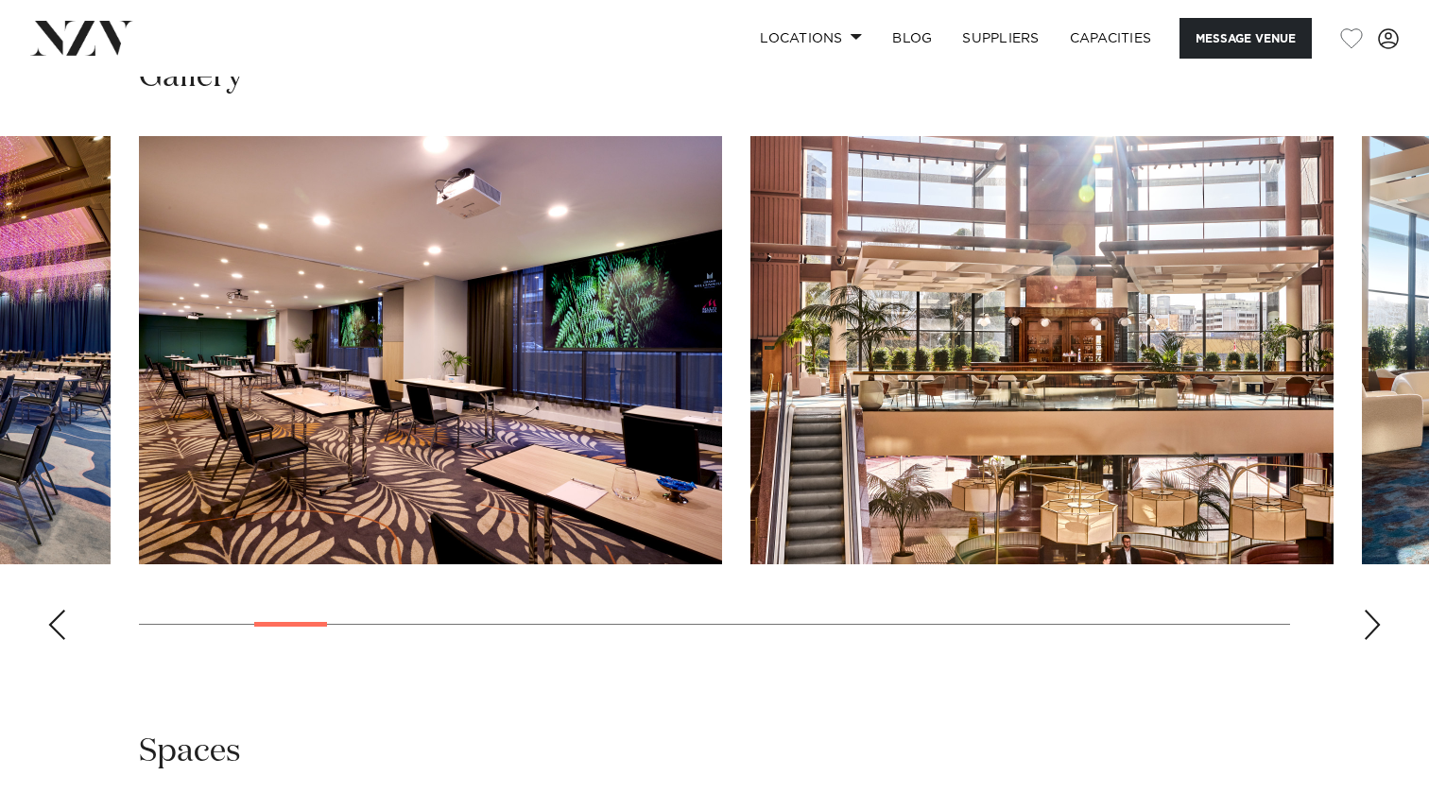
click at [1377, 628] on div "Next slide" at bounding box center [1372, 625] width 19 height 30
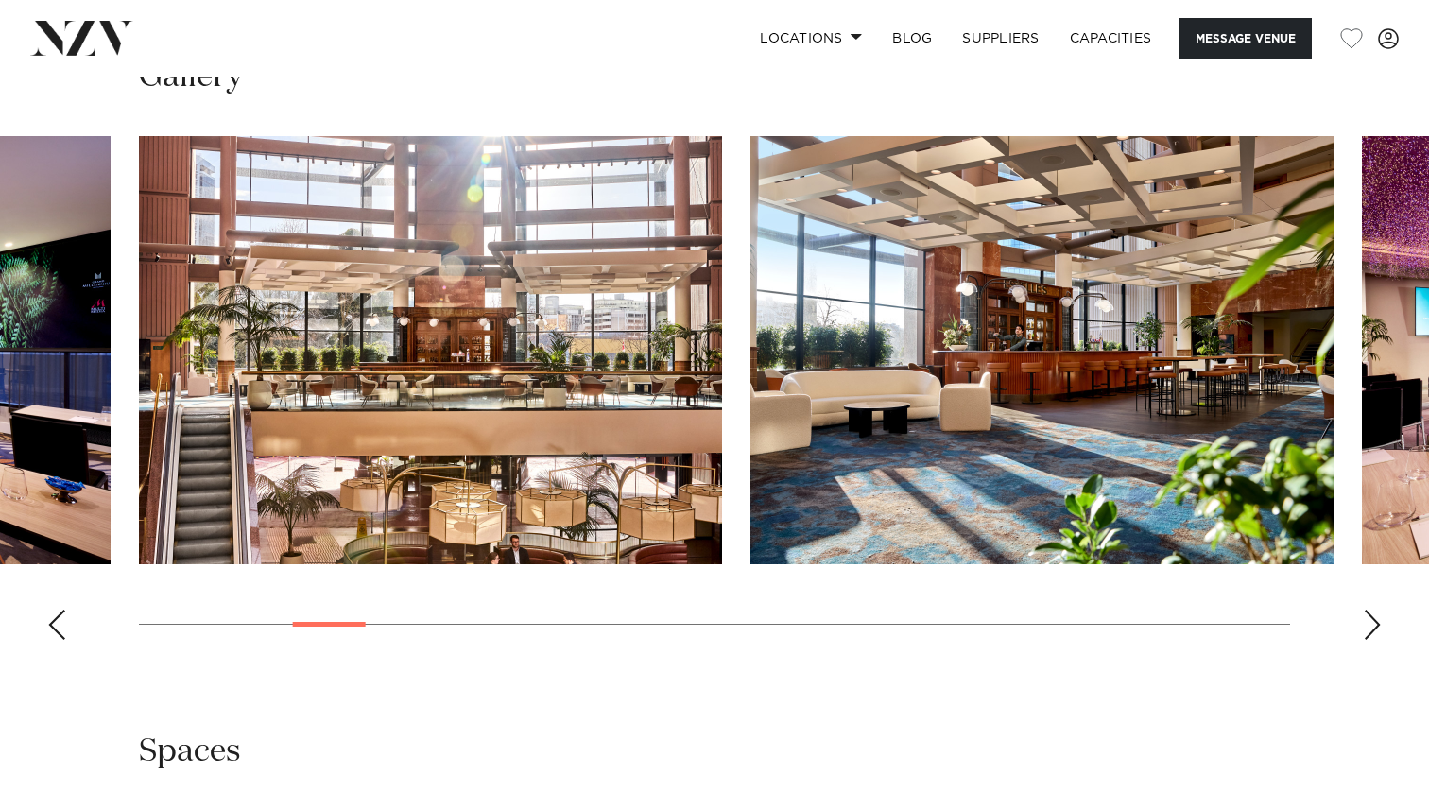
click at [1377, 628] on div "Next slide" at bounding box center [1372, 625] width 19 height 30
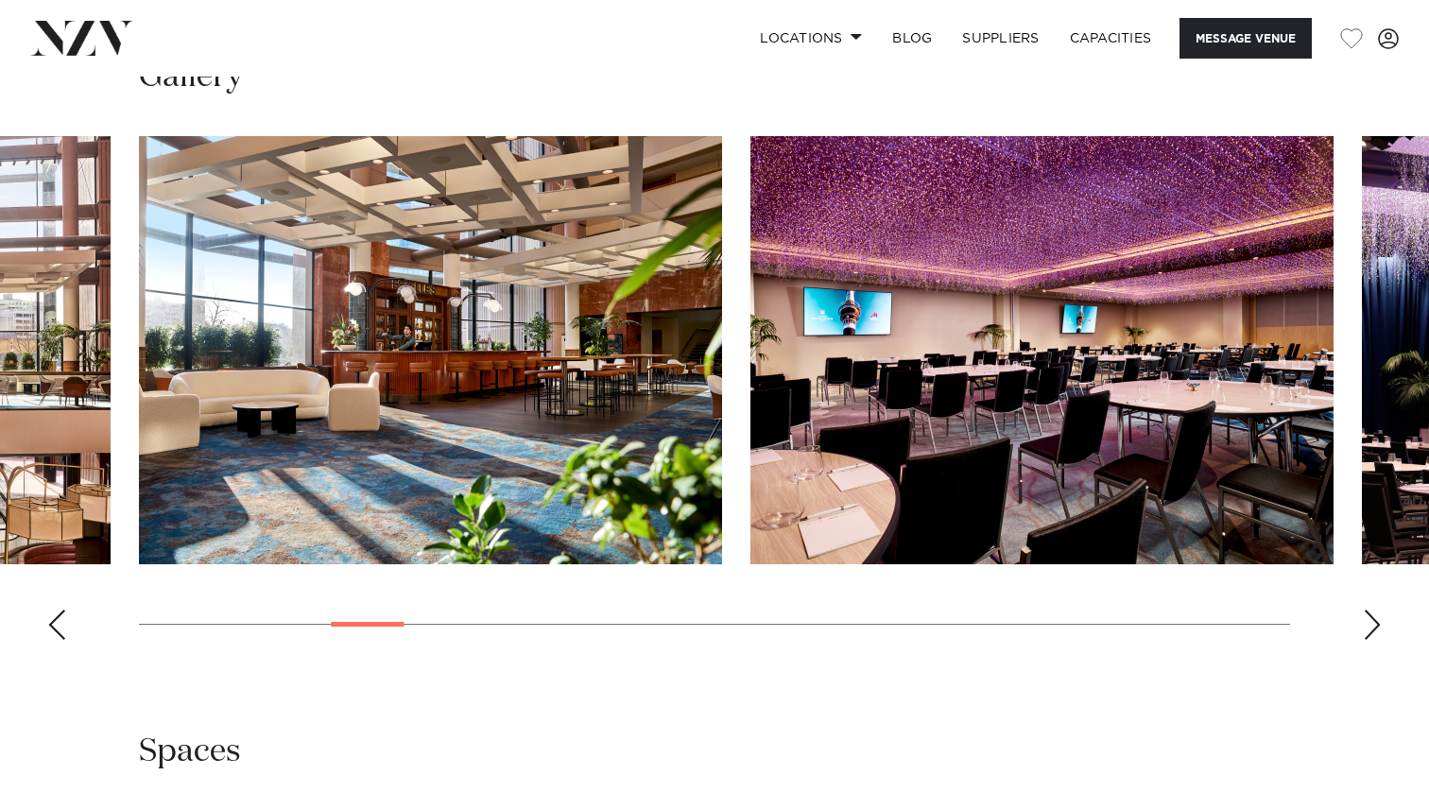
click at [1377, 628] on div "Next slide" at bounding box center [1372, 625] width 19 height 30
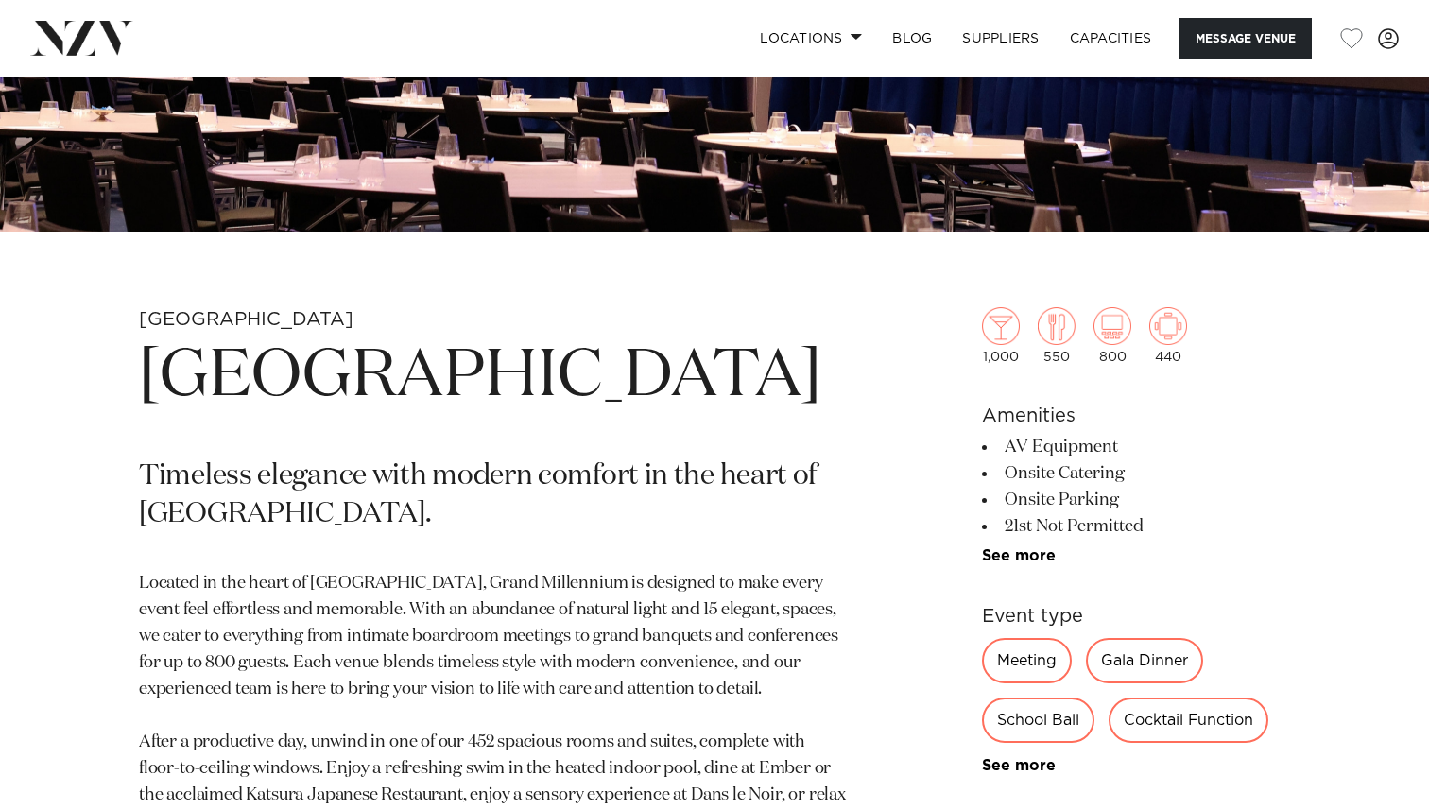
scroll to position [496, 0]
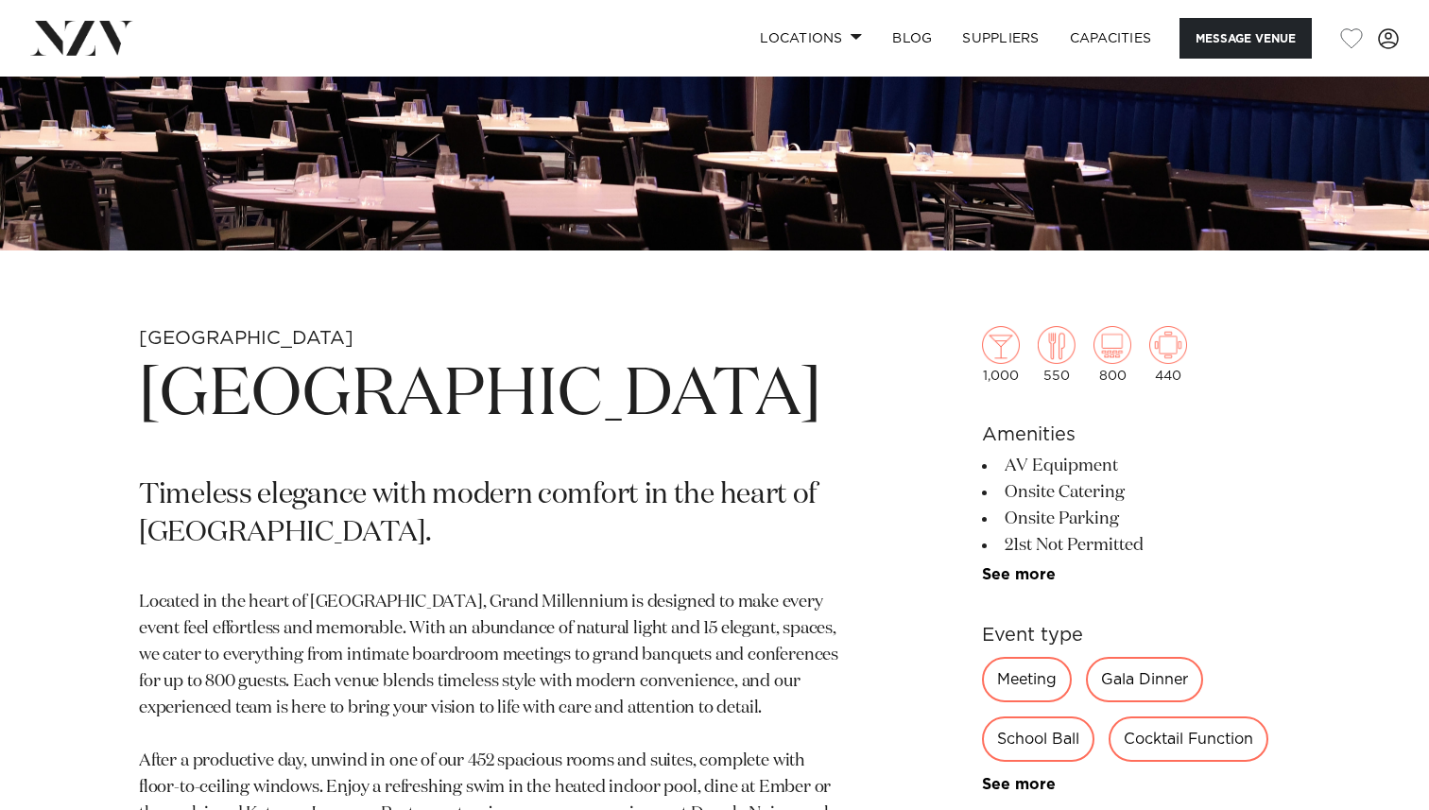
drag, startPoint x: 449, startPoint y: 455, endPoint x: 138, endPoint y: 366, distance: 323.4
click at [139, 366] on h1 "[GEOGRAPHIC_DATA]" at bounding box center [493, 396] width 709 height 87
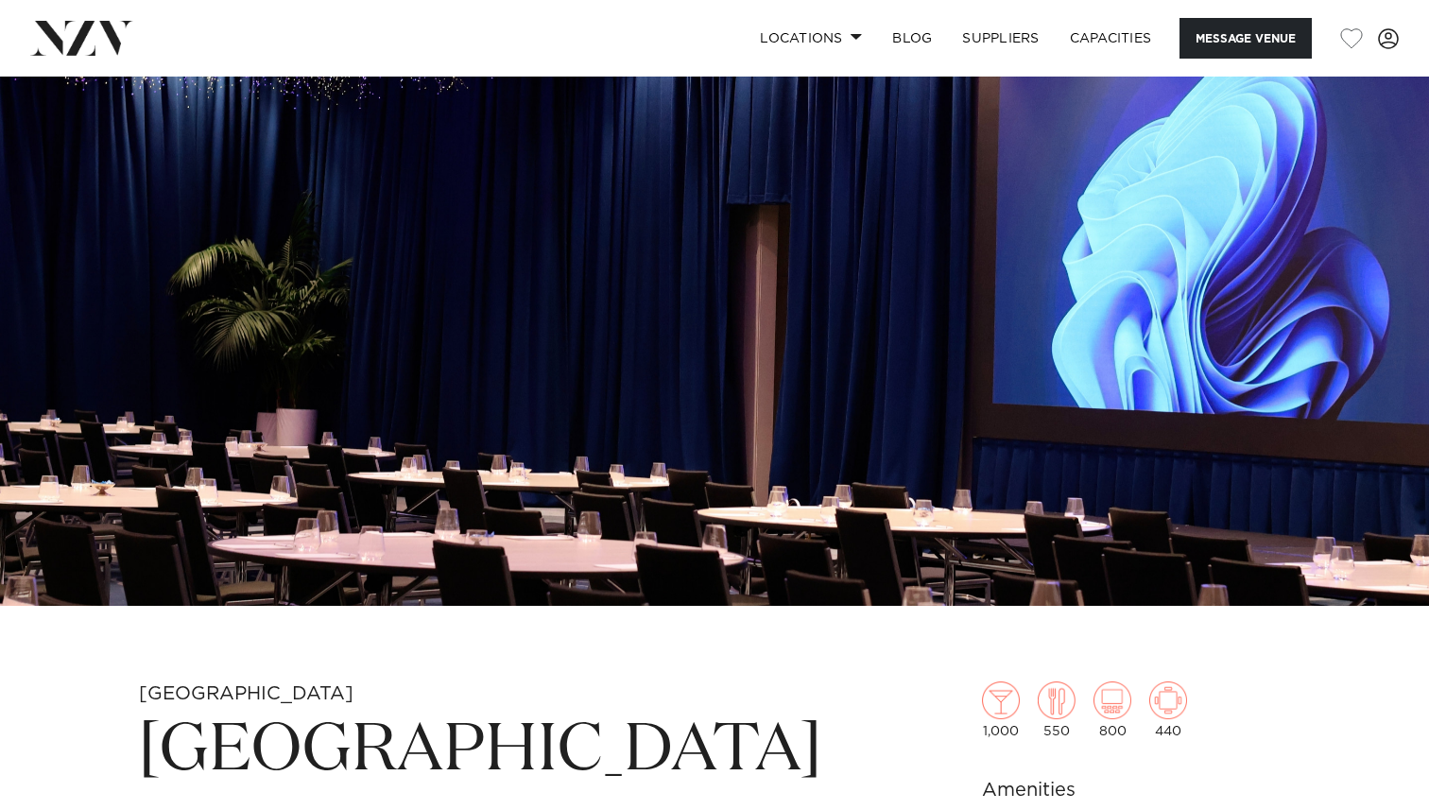
scroll to position [0, 0]
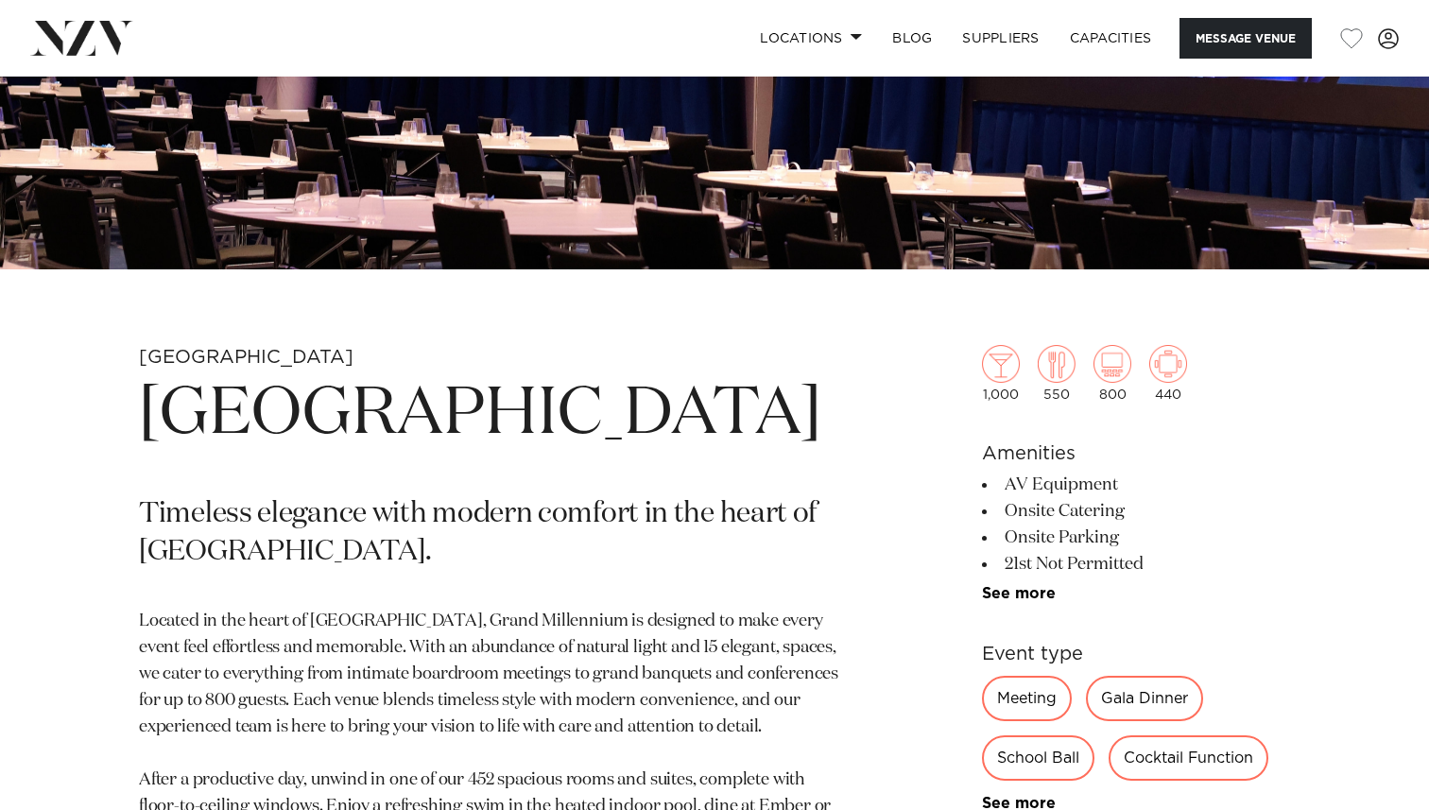
scroll to position [488, 0]
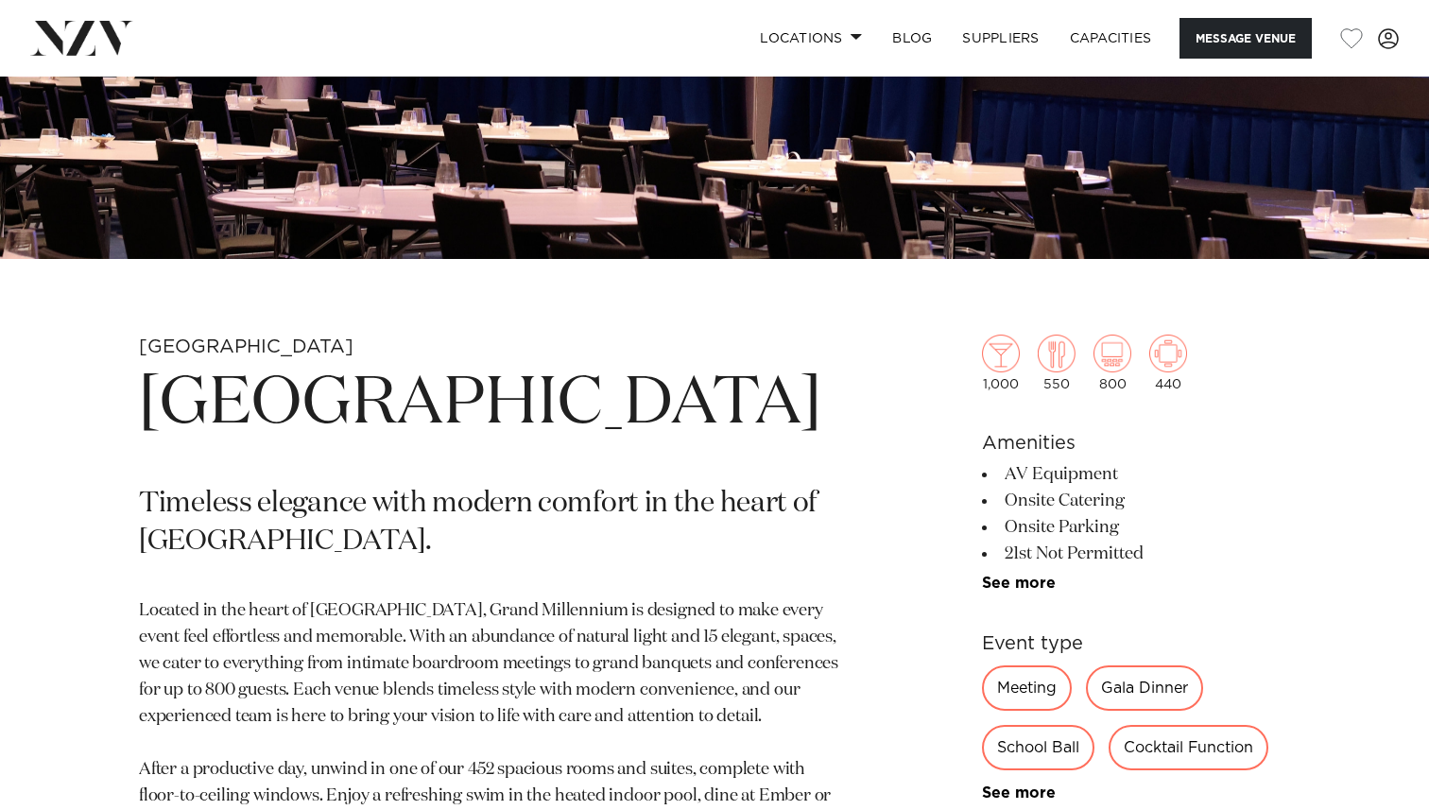
drag, startPoint x: 422, startPoint y: 494, endPoint x: 120, endPoint y: 400, distance: 316.9
click at [120, 400] on div "[GEOGRAPHIC_DATA] [GEOGRAPHIC_DATA] Timeless elegance with modern comfort in th…" at bounding box center [714, 814] width 1399 height 958
copy h1 "[GEOGRAPHIC_DATA]"
